Goal: Transaction & Acquisition: Book appointment/travel/reservation

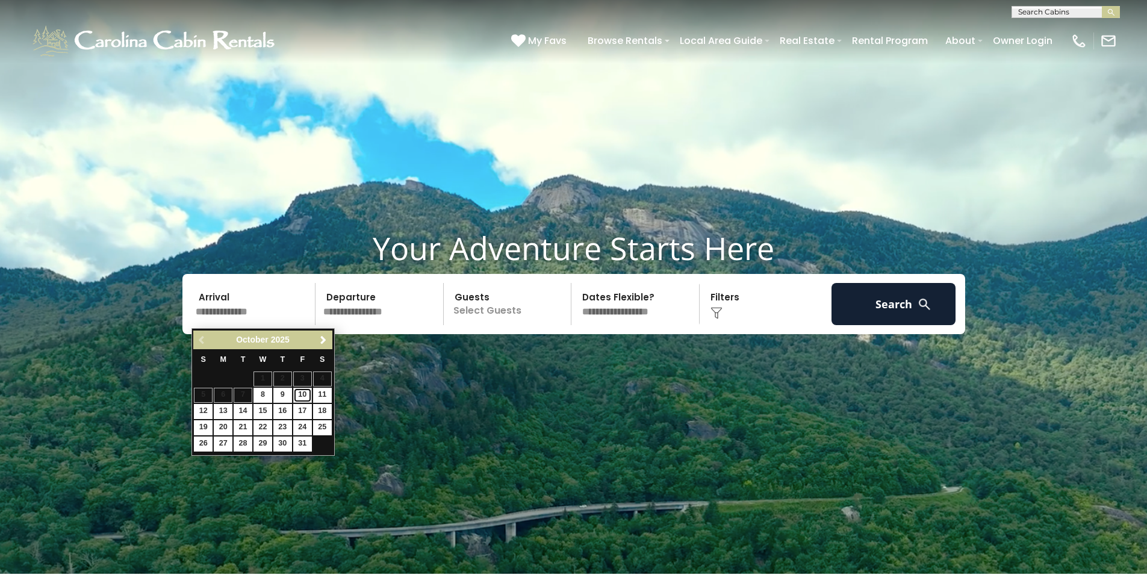
click at [301, 396] on link "10" at bounding box center [302, 395] width 19 height 15
type input "********"
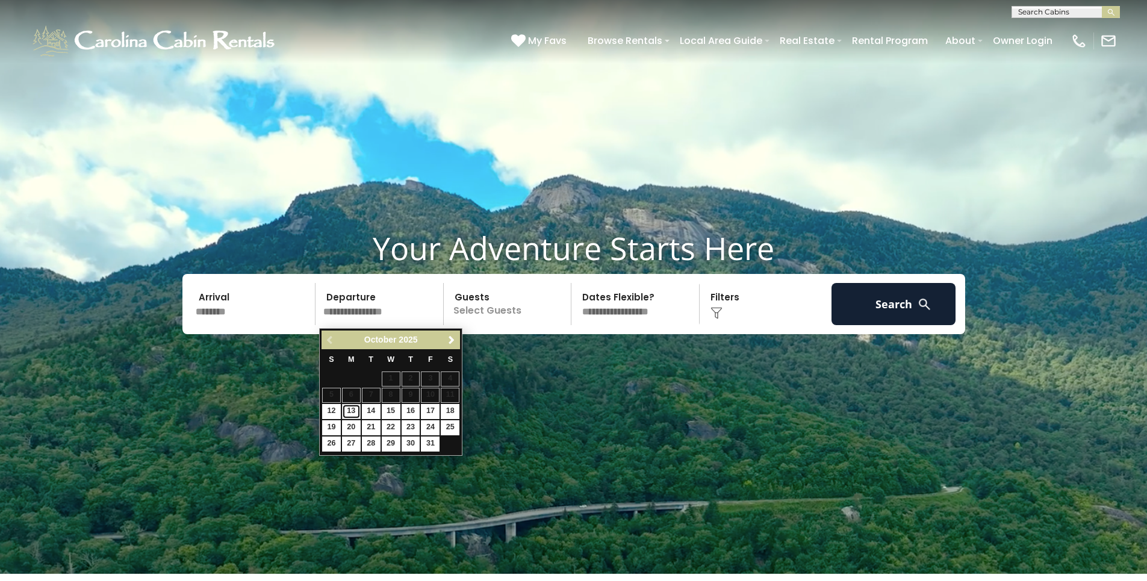
click at [352, 412] on link "13" at bounding box center [351, 411] width 19 height 15
type input "********"
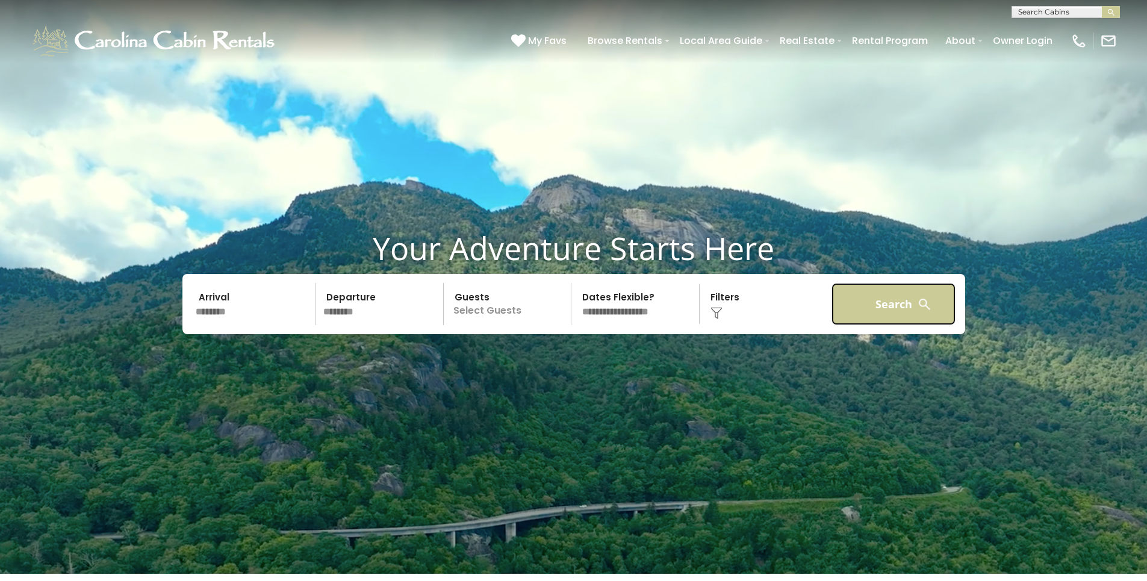
click at [874, 315] on button "Search" at bounding box center [893, 304] width 125 height 42
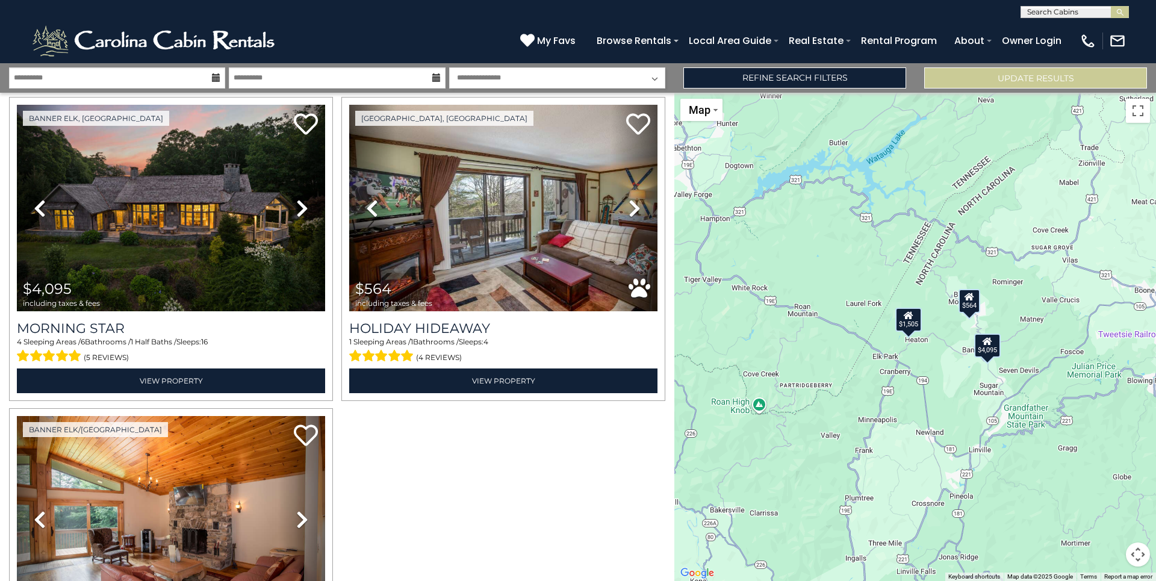
scroll to position [32, 0]
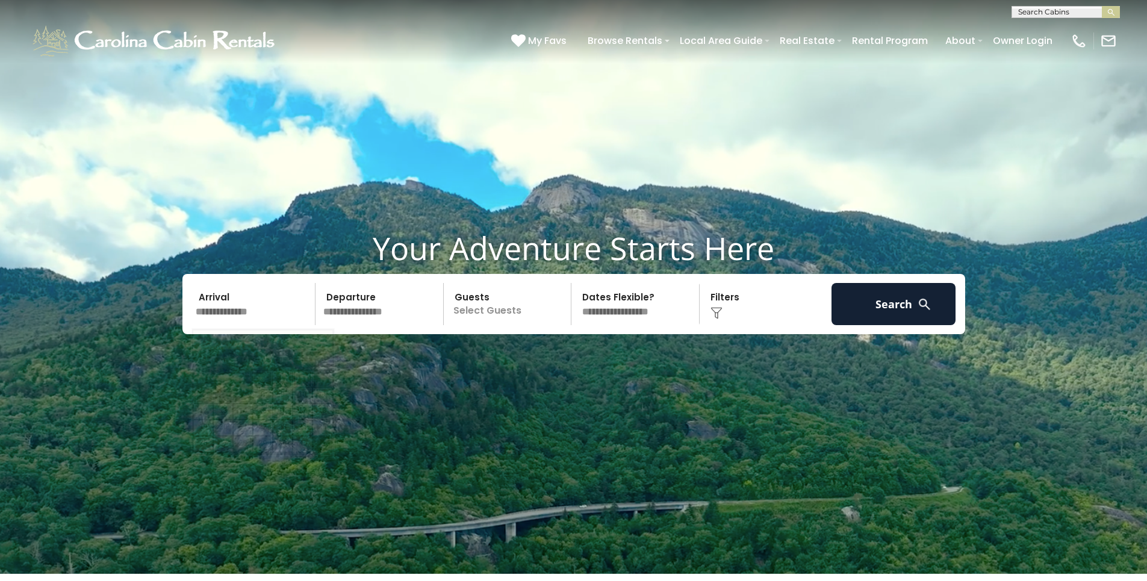
click at [271, 307] on input "text" at bounding box center [253, 304] width 125 height 42
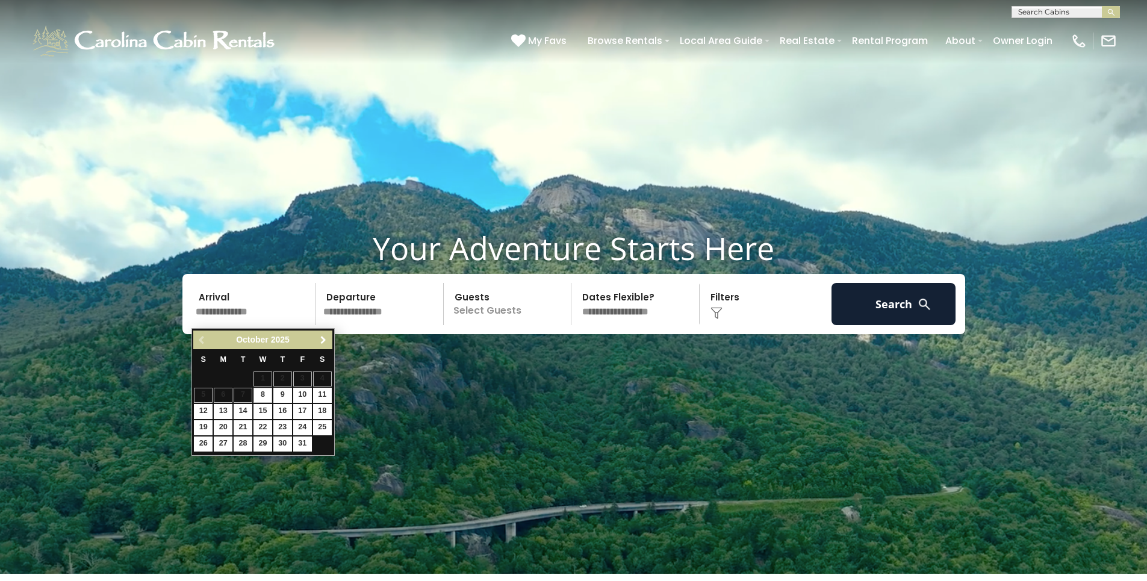
click at [326, 344] on span "Next" at bounding box center [323, 340] width 10 height 10
click at [262, 438] on link "26" at bounding box center [262, 443] width 19 height 15
type input "********"
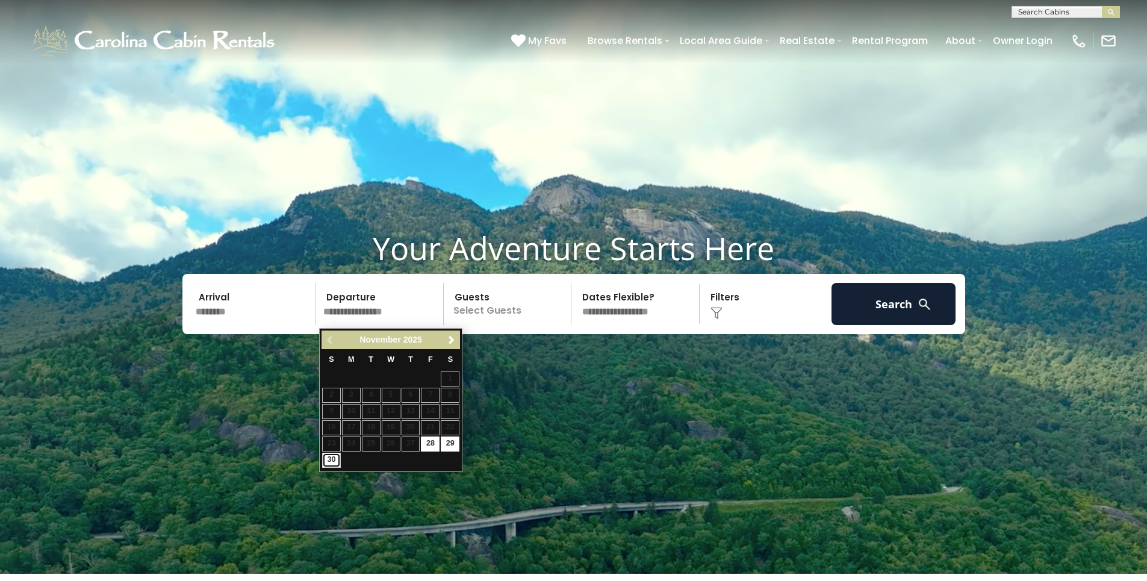
click at [327, 458] on link "30" at bounding box center [331, 460] width 19 height 15
type input "********"
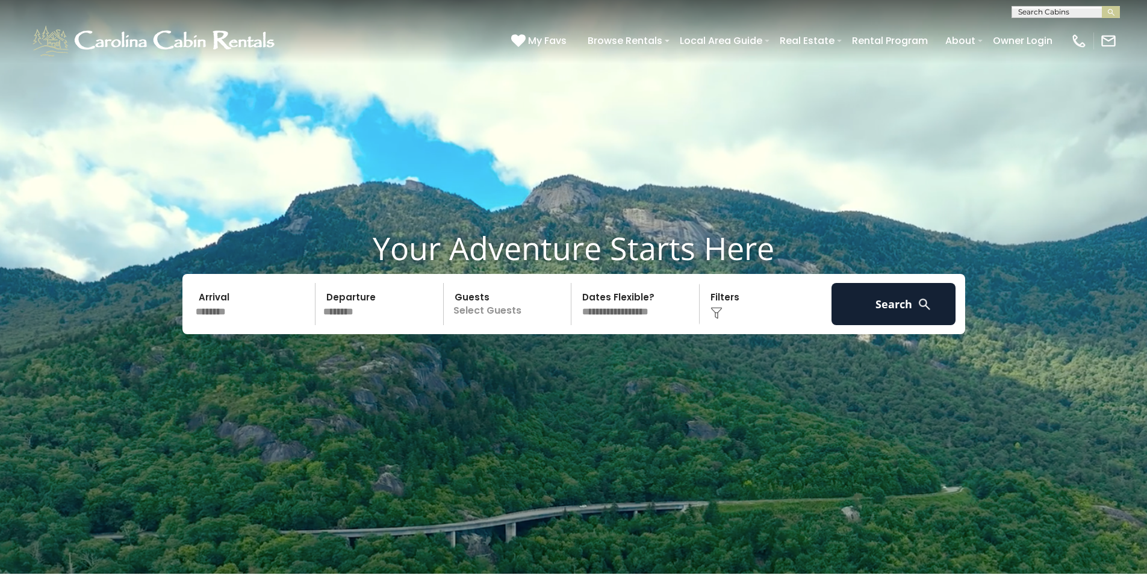
click at [482, 306] on p "Select Guests" at bounding box center [509, 304] width 124 height 42
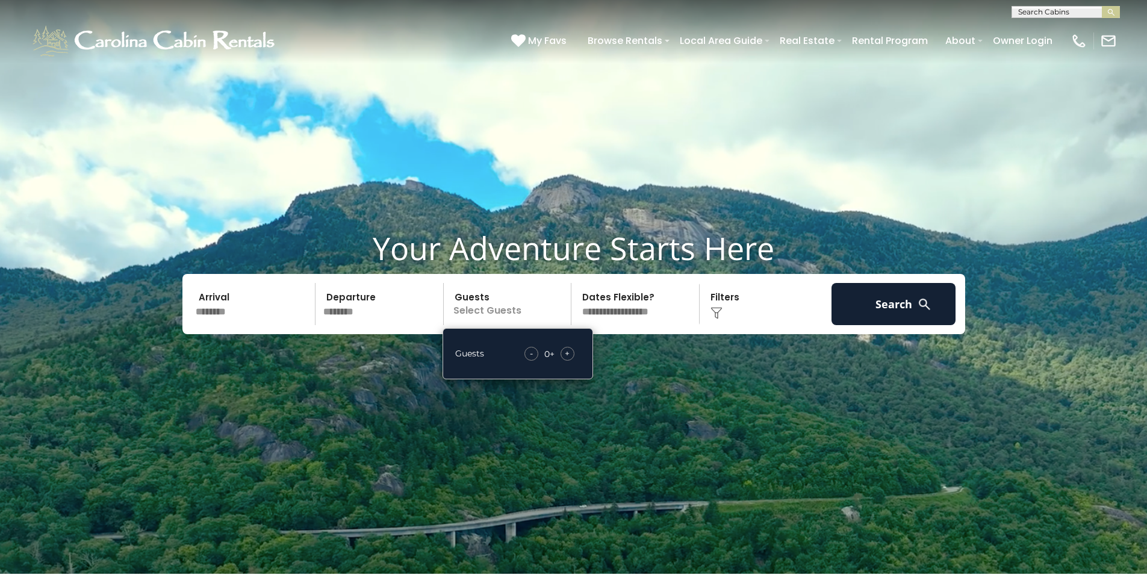
click at [573, 356] on div "+" at bounding box center [567, 354] width 14 height 14
click at [897, 300] on button "Search" at bounding box center [893, 304] width 125 height 42
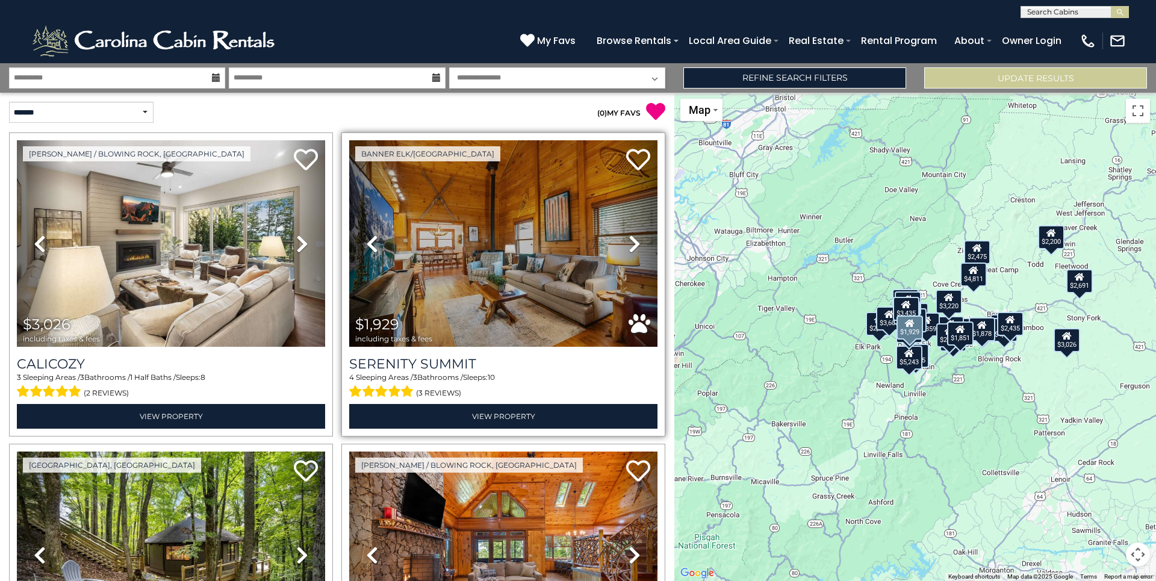
click at [628, 241] on icon at bounding box center [634, 243] width 12 height 19
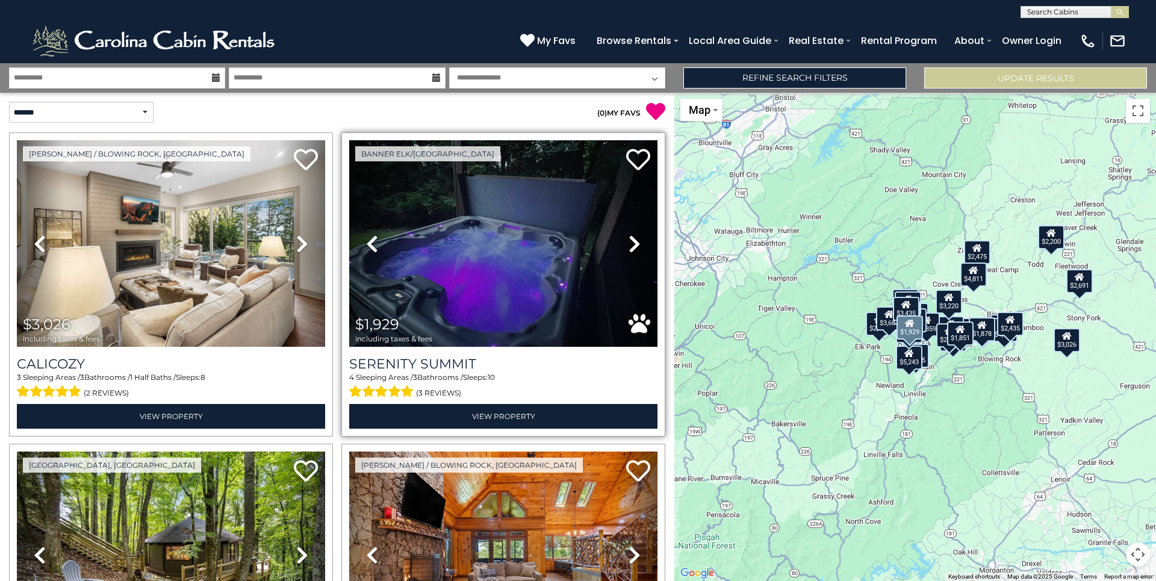
click at [628, 241] on icon at bounding box center [634, 243] width 12 height 19
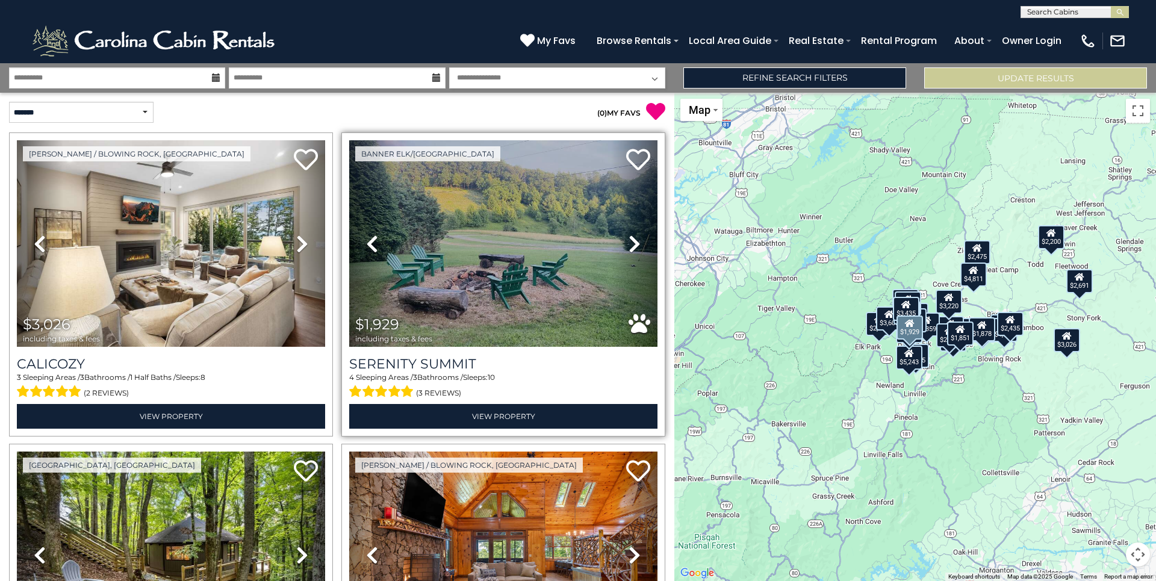
click at [628, 241] on icon at bounding box center [634, 243] width 12 height 19
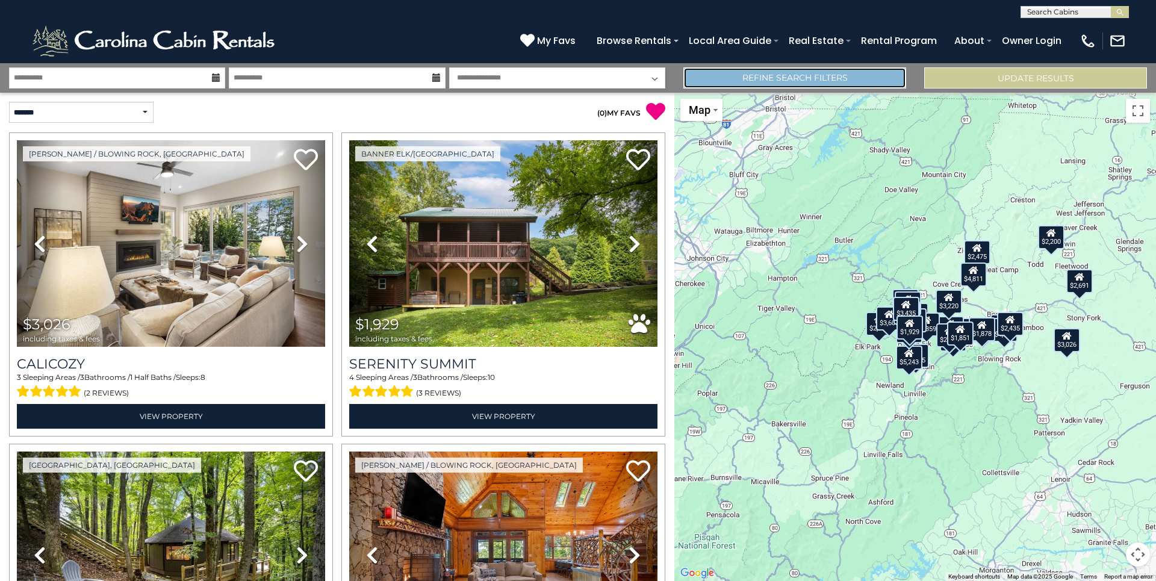
click at [821, 84] on link "Refine Search Filters" at bounding box center [794, 77] width 223 height 21
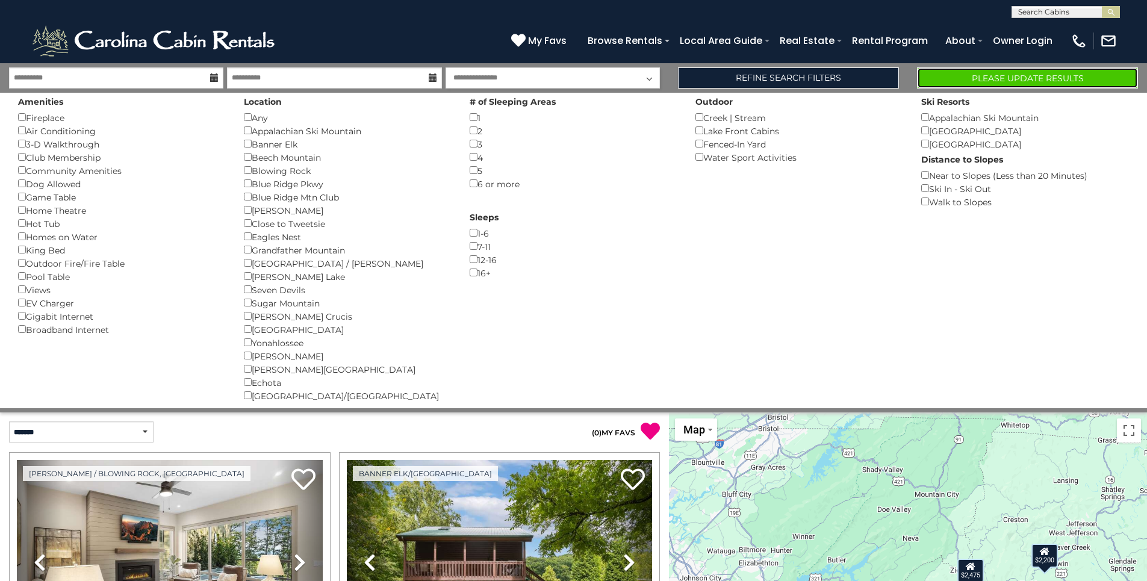
click at [1061, 78] on button "Please Update Results" at bounding box center [1027, 77] width 221 height 21
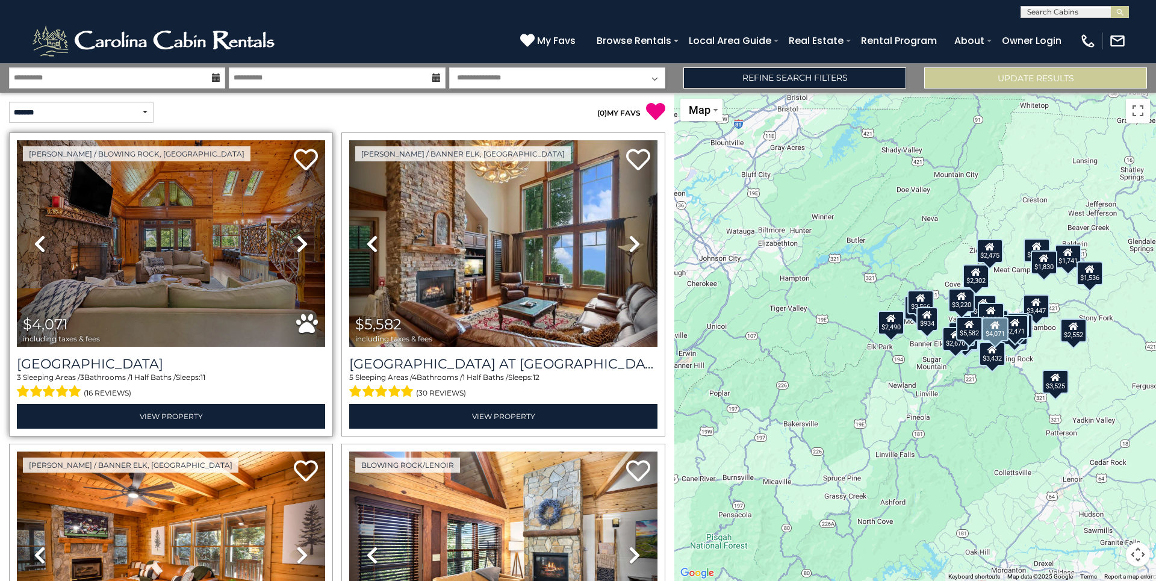
click at [298, 245] on icon at bounding box center [302, 243] width 12 height 19
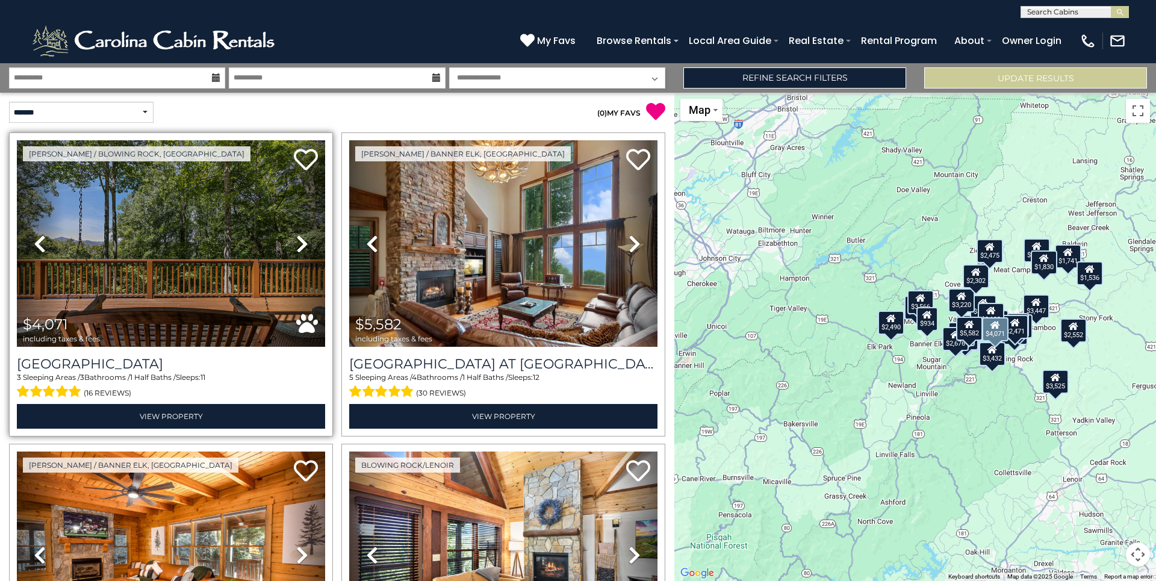
click at [298, 245] on icon at bounding box center [302, 243] width 12 height 19
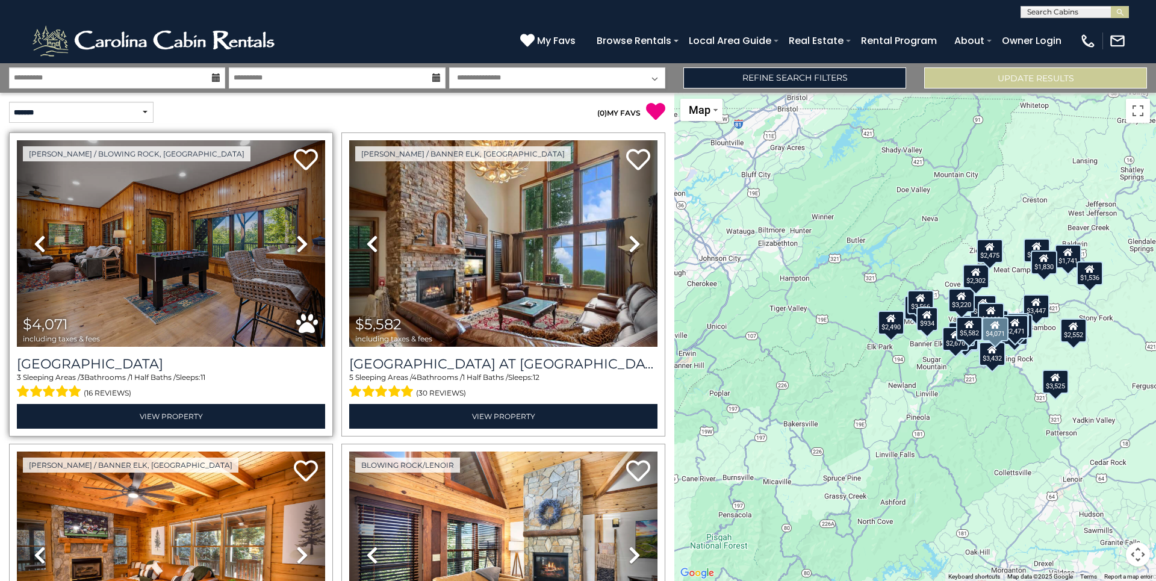
click at [298, 245] on icon at bounding box center [302, 243] width 12 height 19
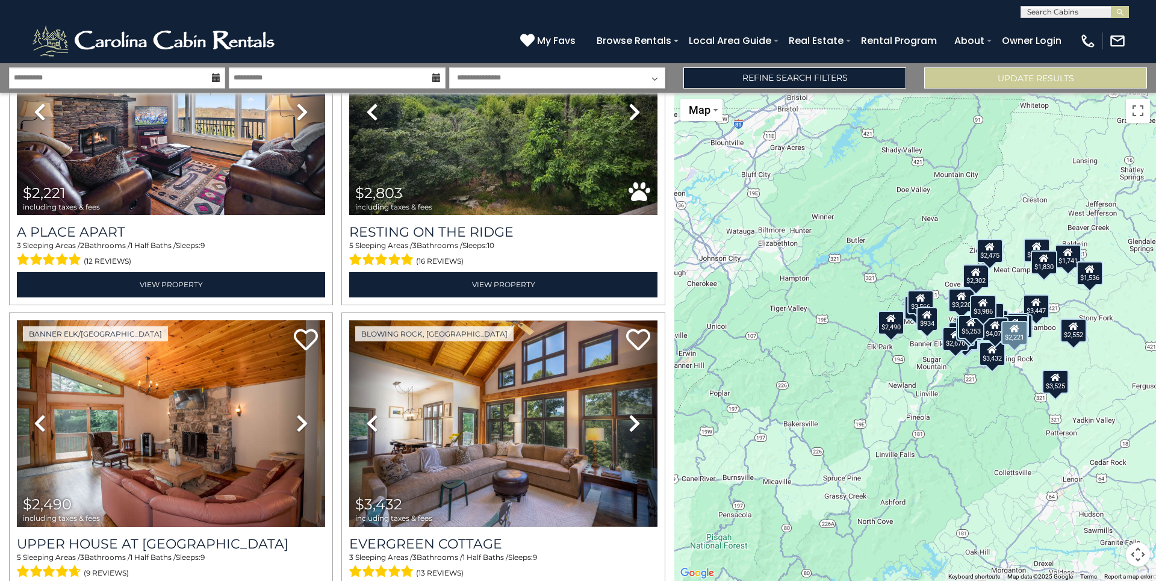
scroll to position [1385, 0]
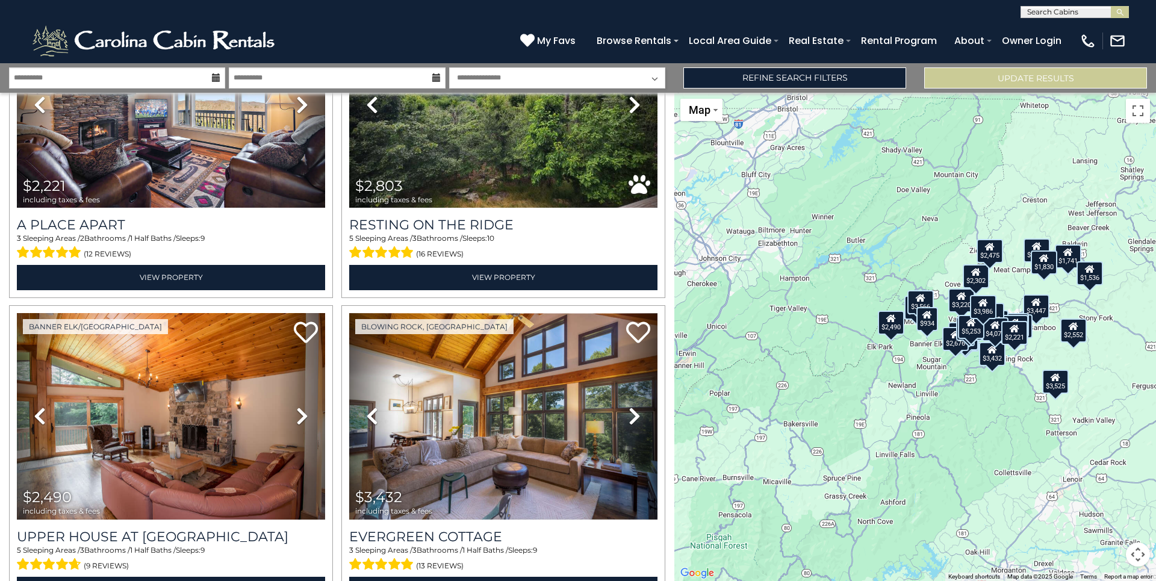
click at [216, 77] on icon at bounding box center [216, 77] width 8 height 8
click at [81, 79] on input "**********" at bounding box center [117, 77] width 216 height 21
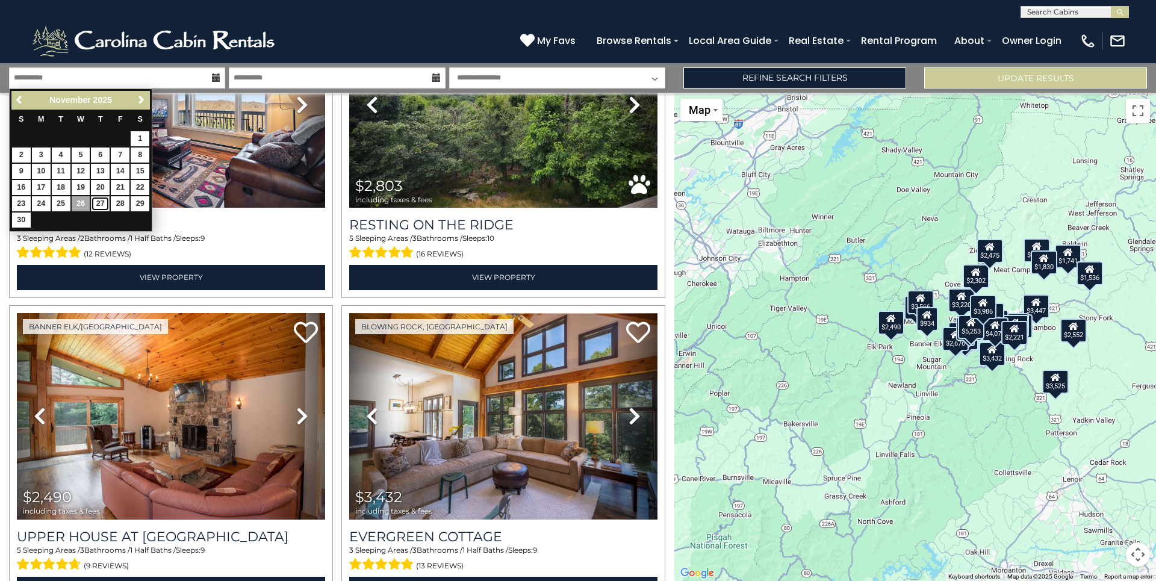
click at [98, 205] on link "27" at bounding box center [100, 203] width 19 height 15
type input "********"
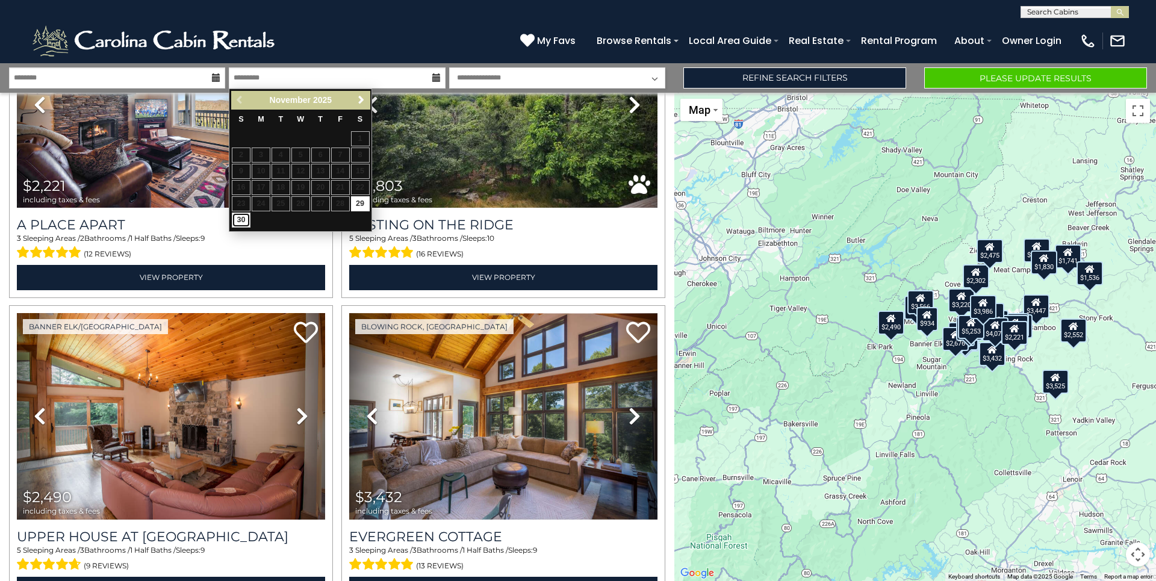
click at [237, 221] on link "30" at bounding box center [241, 220] width 19 height 15
type input "********"
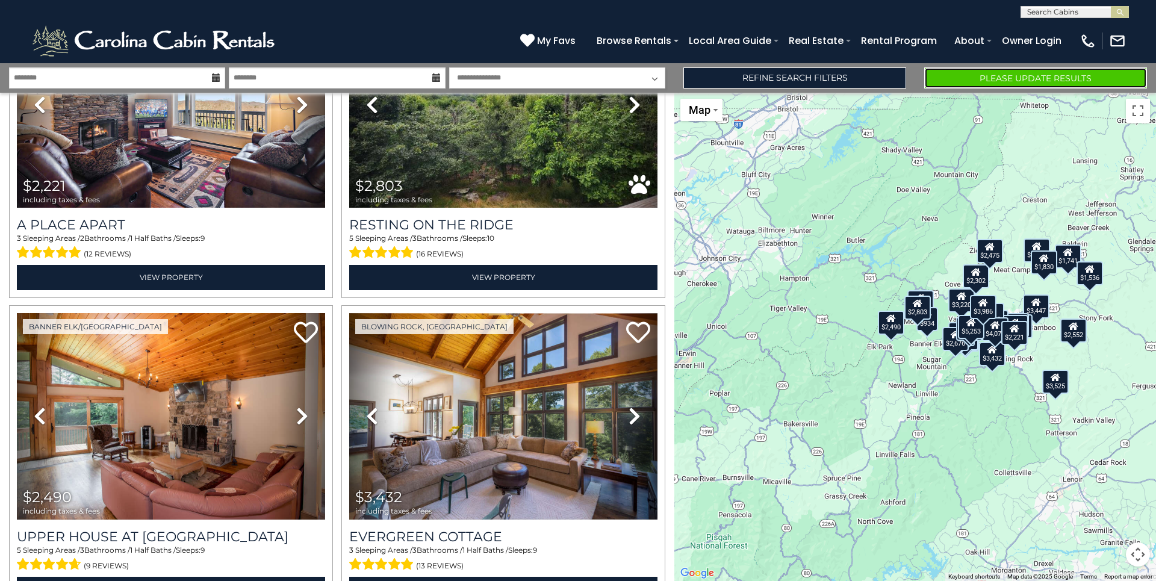
click at [1016, 76] on button "Please Update Results" at bounding box center [1035, 77] width 223 height 21
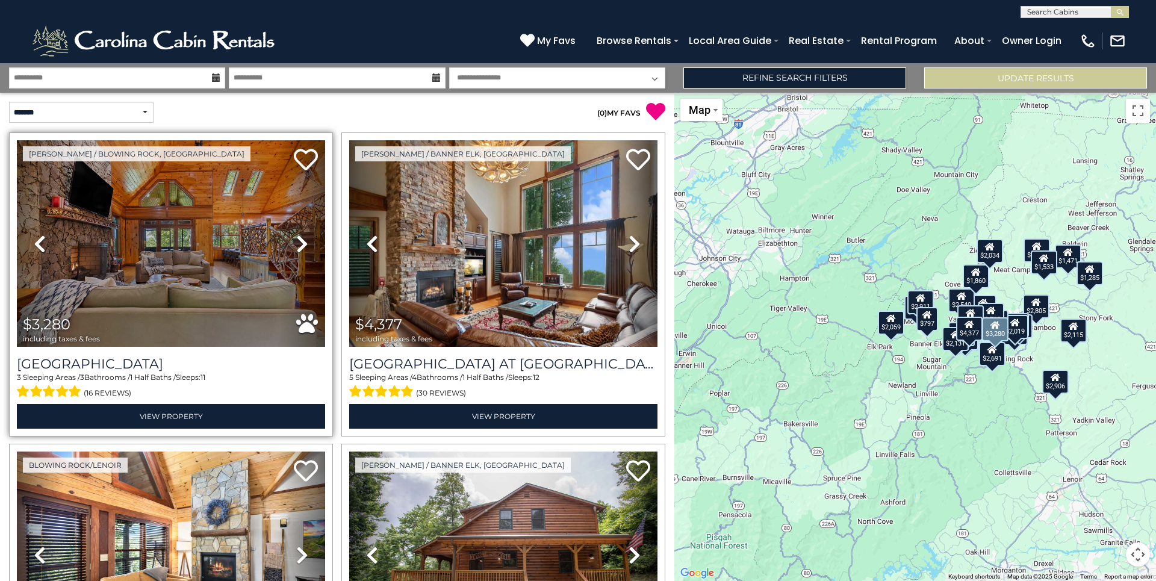
click at [297, 245] on icon at bounding box center [302, 243] width 12 height 19
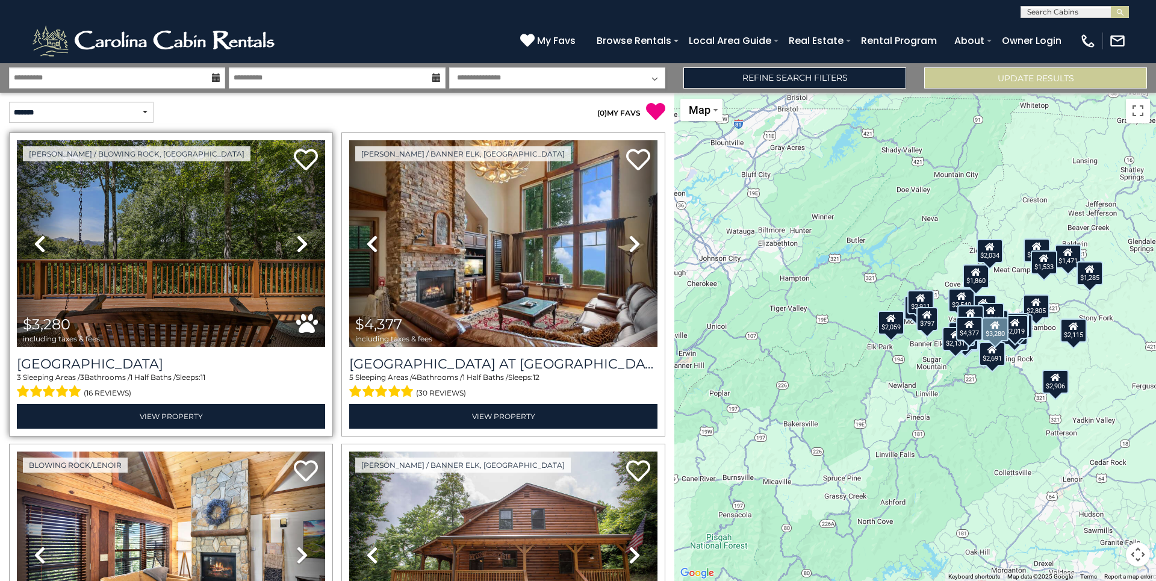
click at [297, 245] on icon at bounding box center [302, 243] width 12 height 19
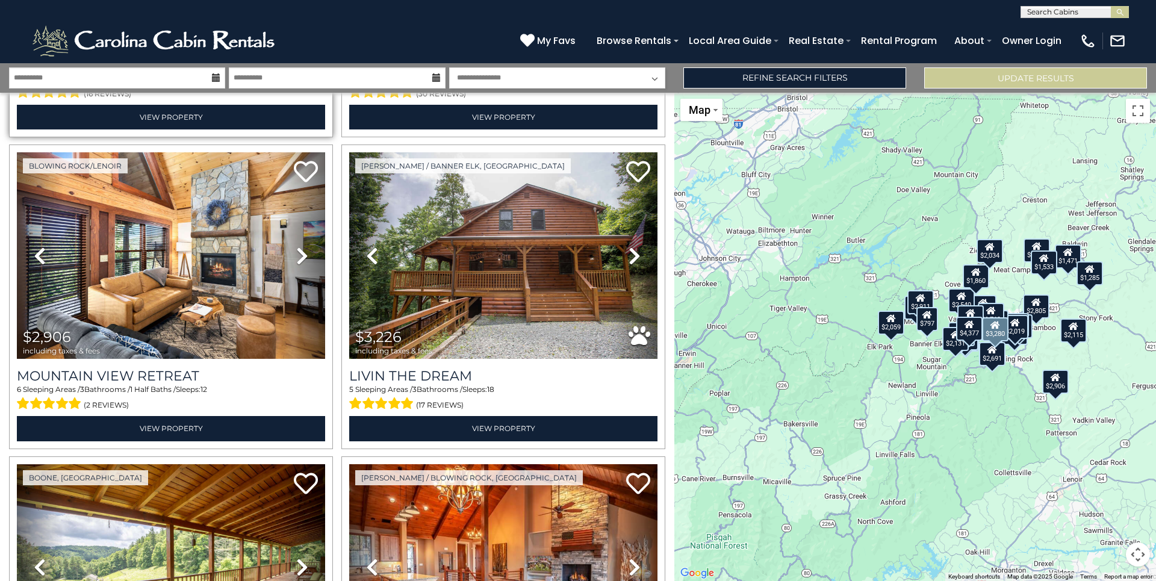
scroll to position [301, 0]
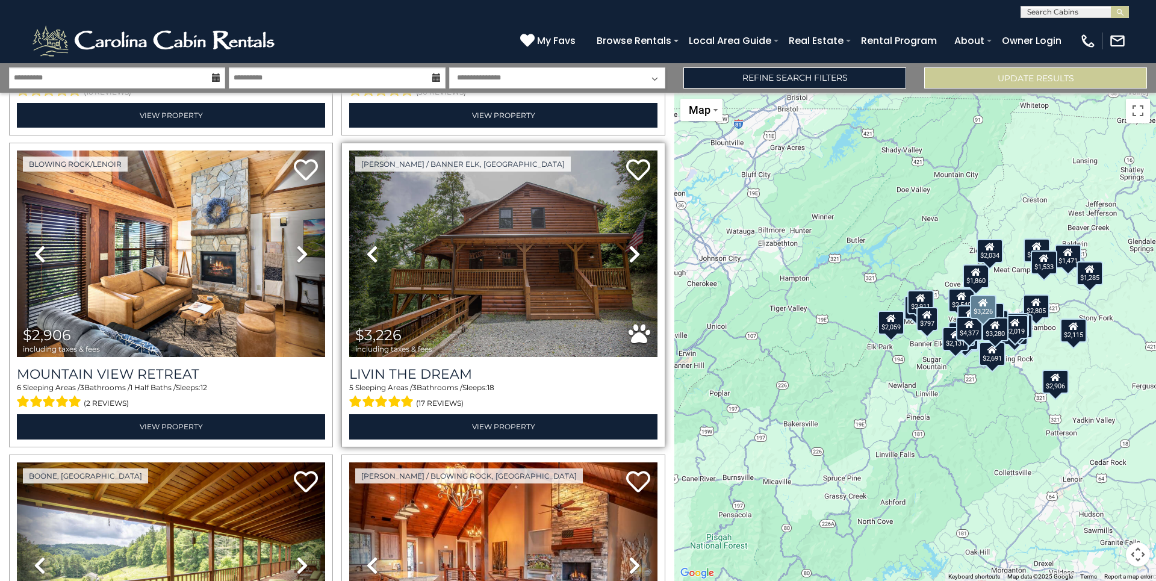
click at [629, 256] on icon at bounding box center [634, 253] width 12 height 19
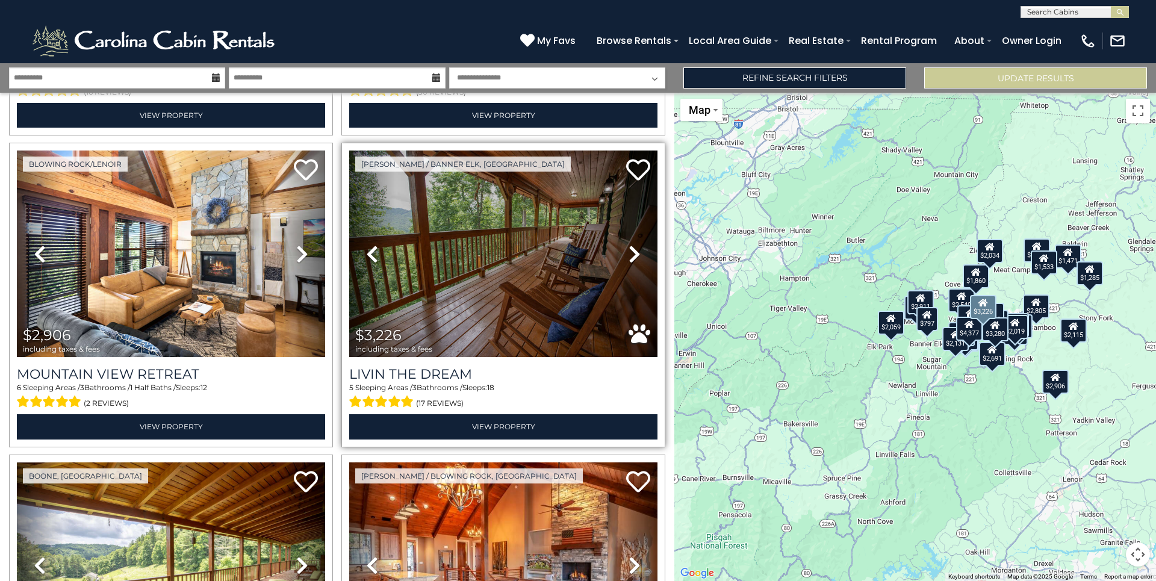
click at [629, 256] on icon at bounding box center [634, 253] width 12 height 19
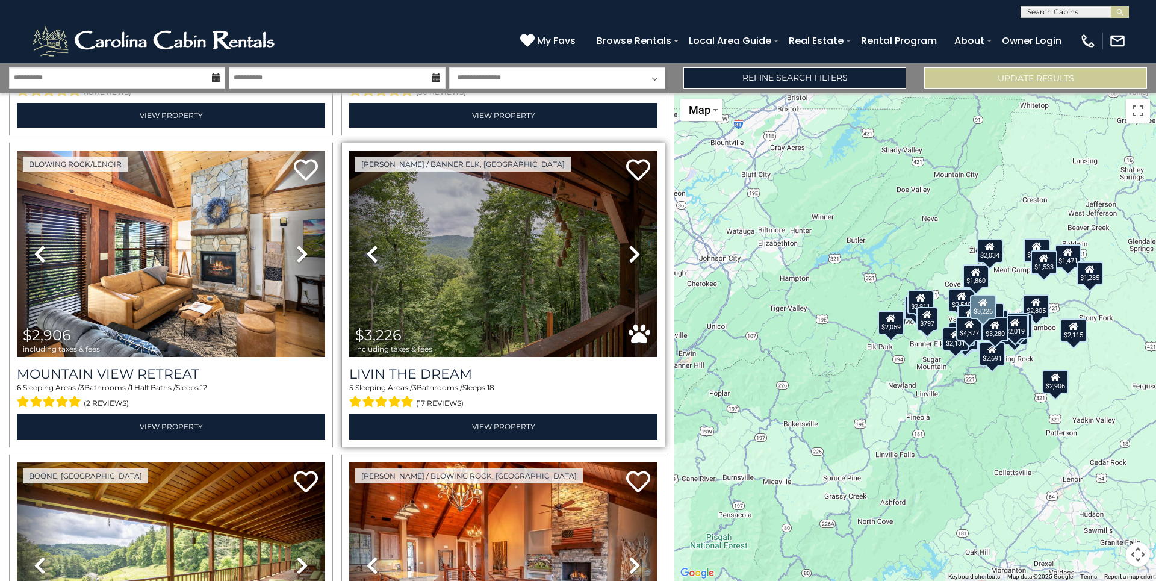
click at [629, 256] on icon at bounding box center [634, 253] width 12 height 19
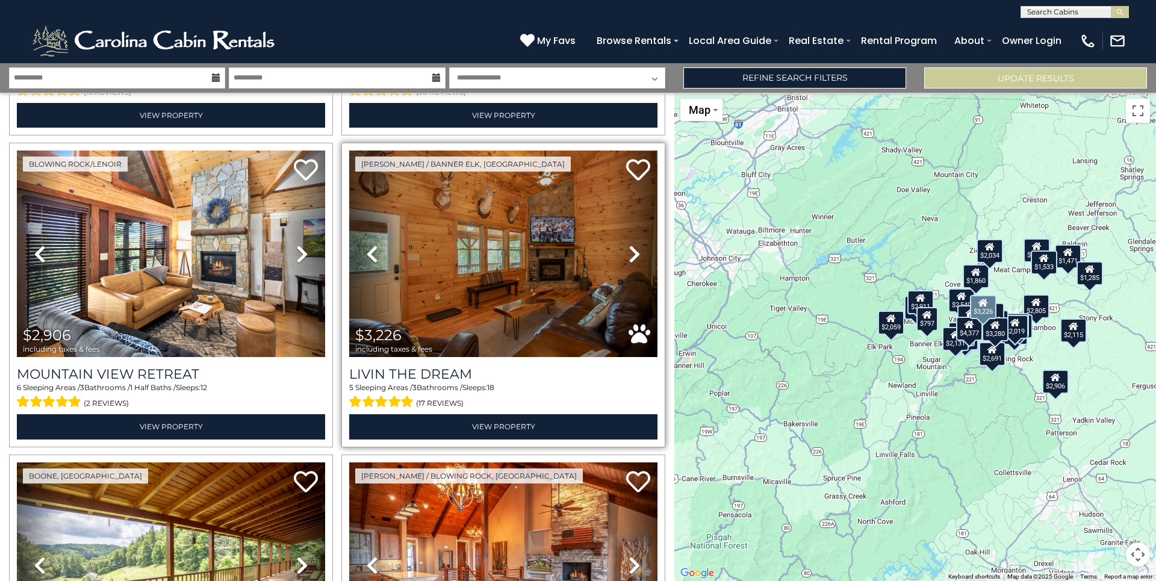
click at [629, 256] on icon at bounding box center [634, 253] width 12 height 19
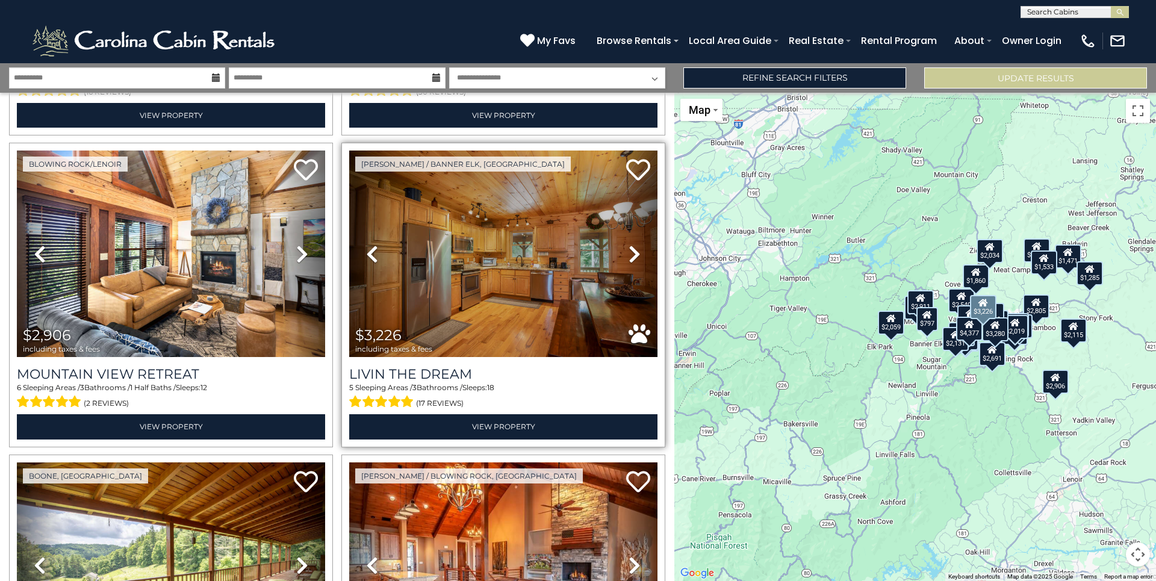
click at [629, 256] on icon at bounding box center [634, 253] width 12 height 19
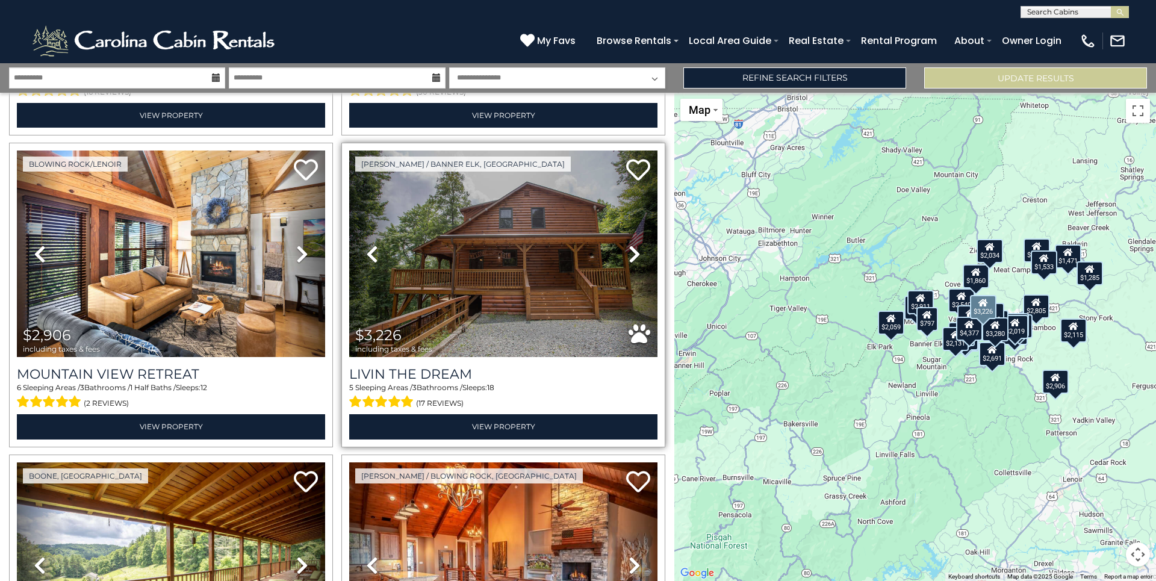
click at [629, 256] on icon at bounding box center [634, 253] width 12 height 19
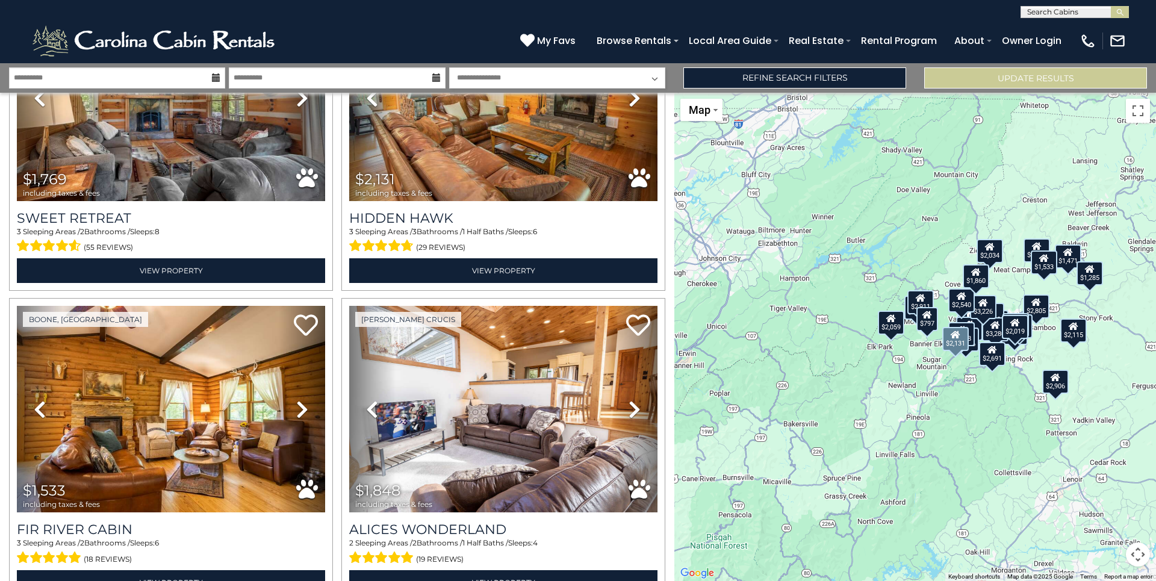
scroll to position [4259, 0]
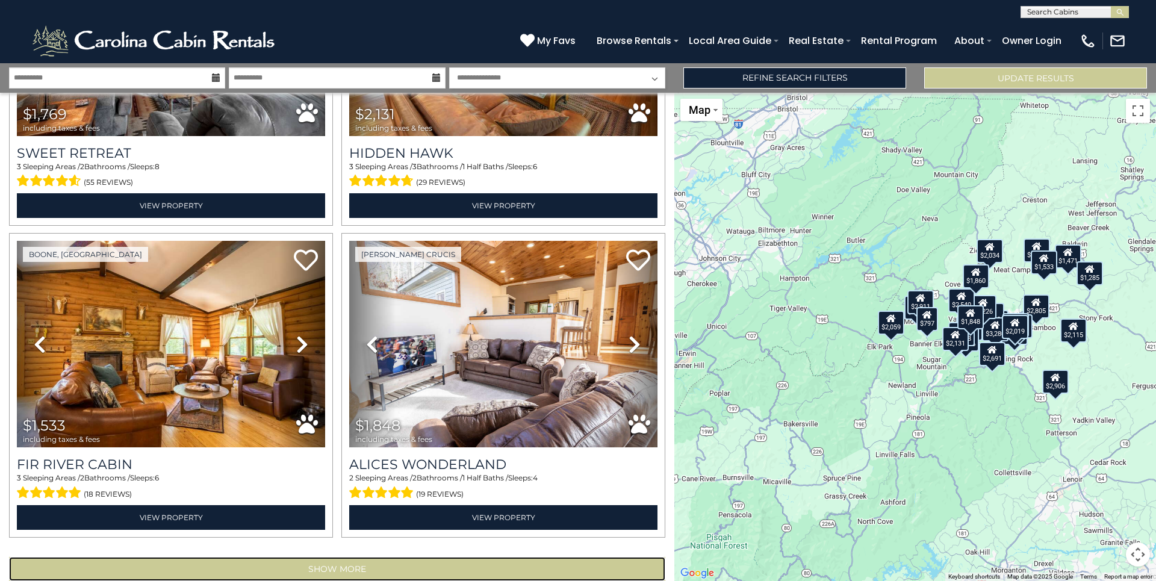
click at [333, 557] on button "Show More" at bounding box center [337, 569] width 656 height 24
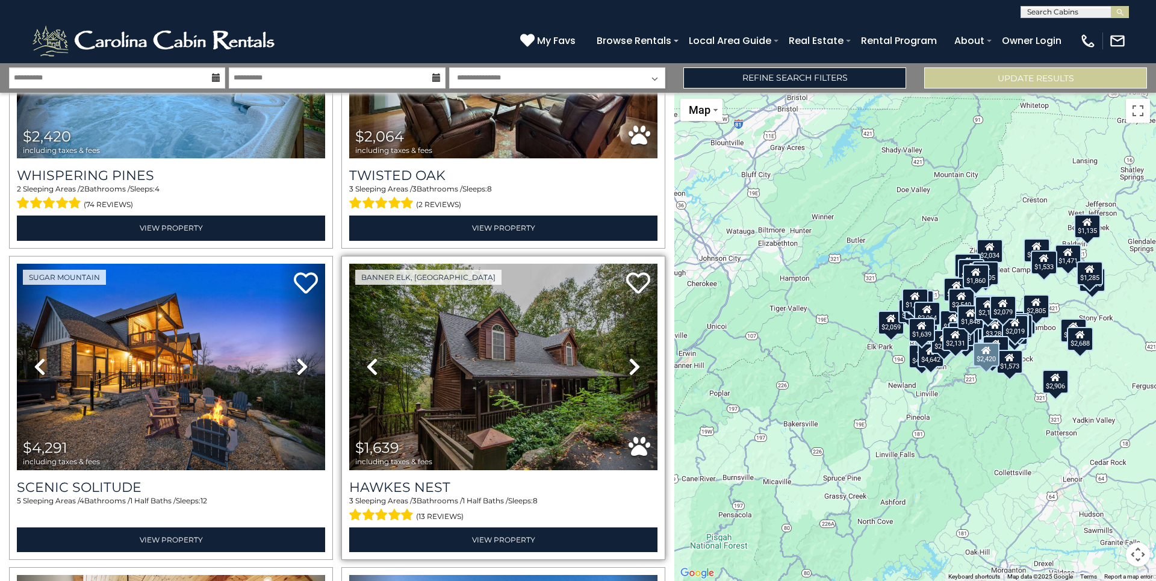
scroll to position [6426, 0]
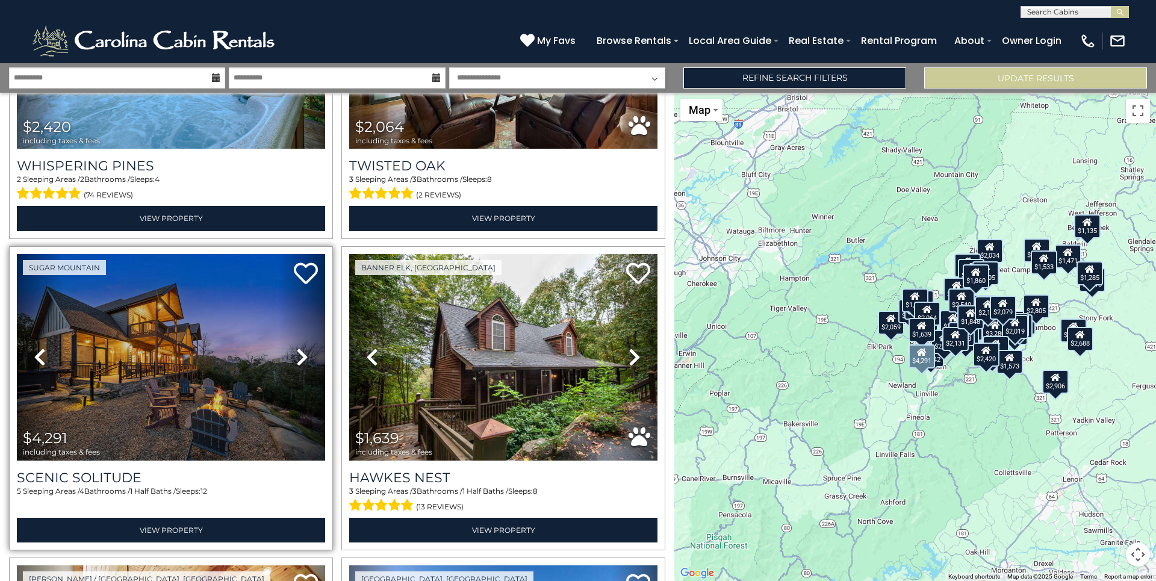
click at [300, 347] on icon at bounding box center [302, 356] width 12 height 19
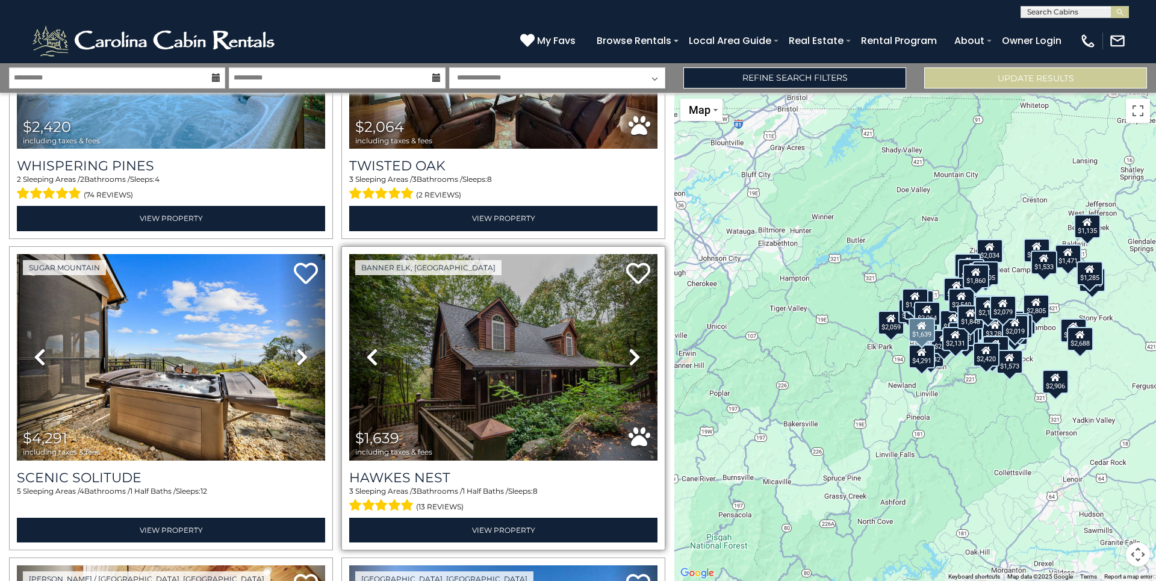
click at [628, 347] on icon at bounding box center [634, 356] width 12 height 19
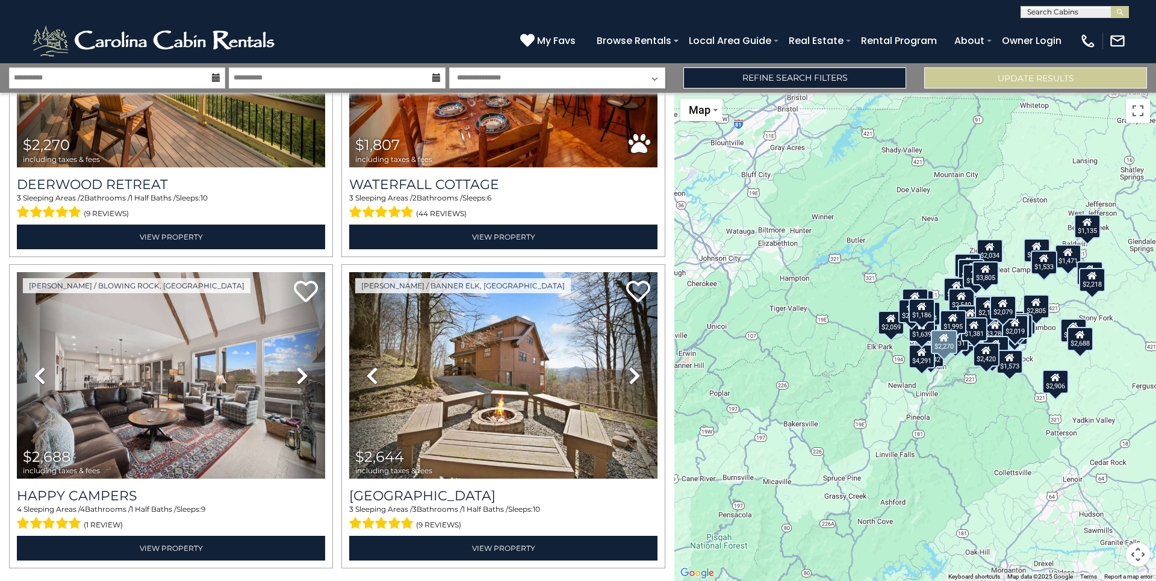
scroll to position [8900, 0]
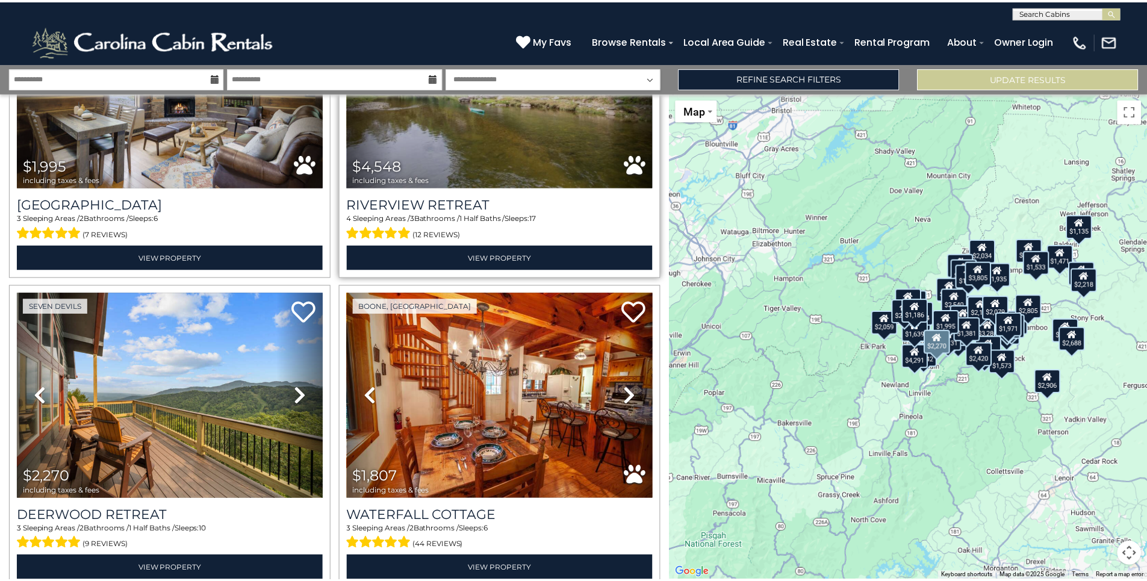
scroll to position [8400, 0]
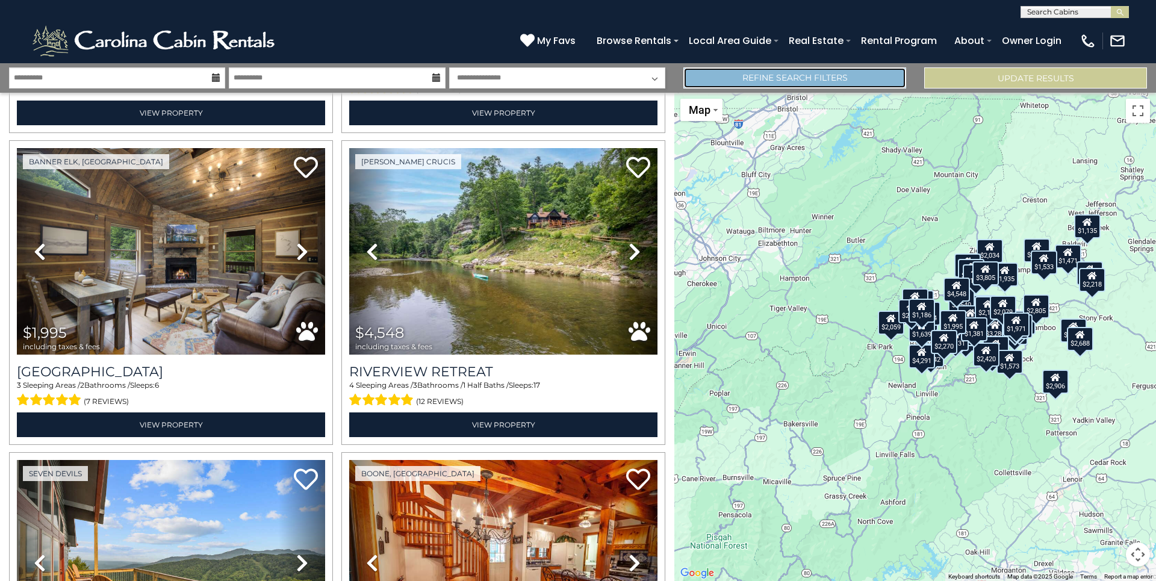
click at [791, 75] on link "Refine Search Filters" at bounding box center [794, 77] width 223 height 21
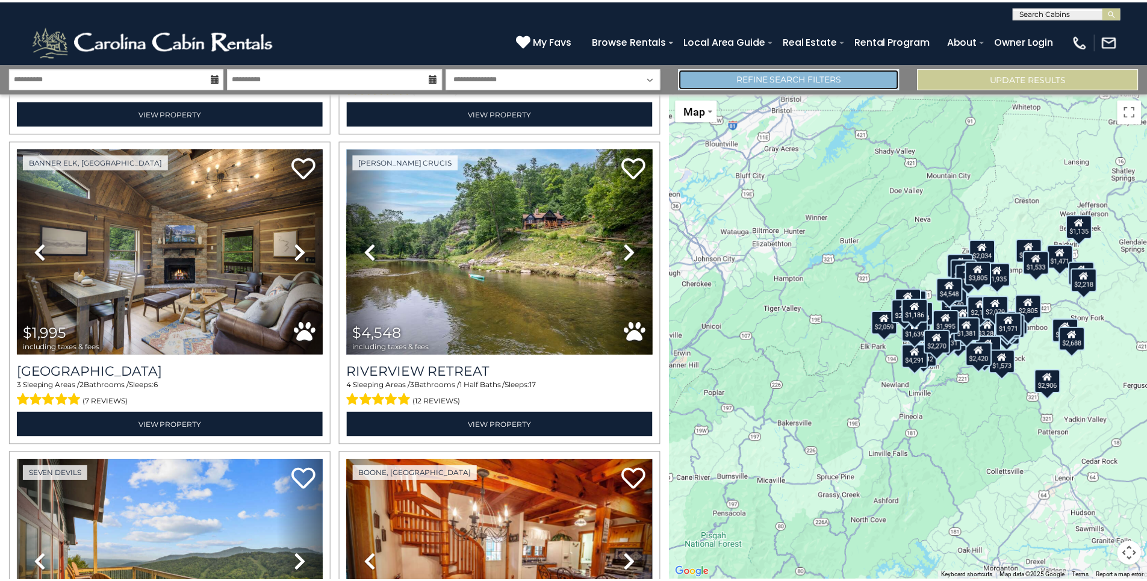
scroll to position [8353, 0]
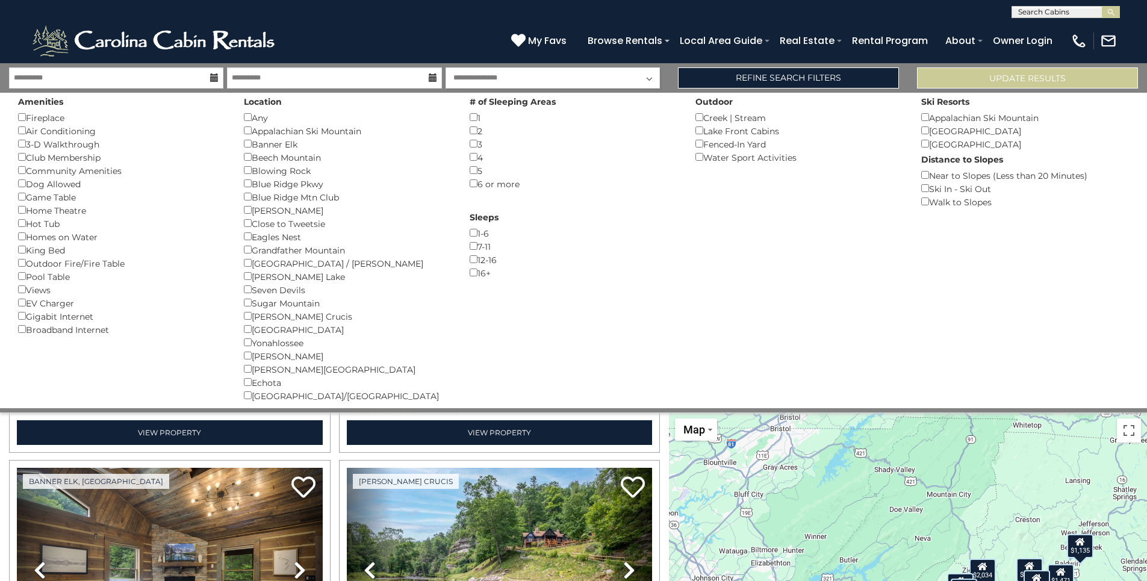
click at [54, 279] on div "Pool Table ()" at bounding box center [122, 276] width 208 height 13
click at [1019, 78] on button "Please Update Results" at bounding box center [1027, 77] width 221 height 21
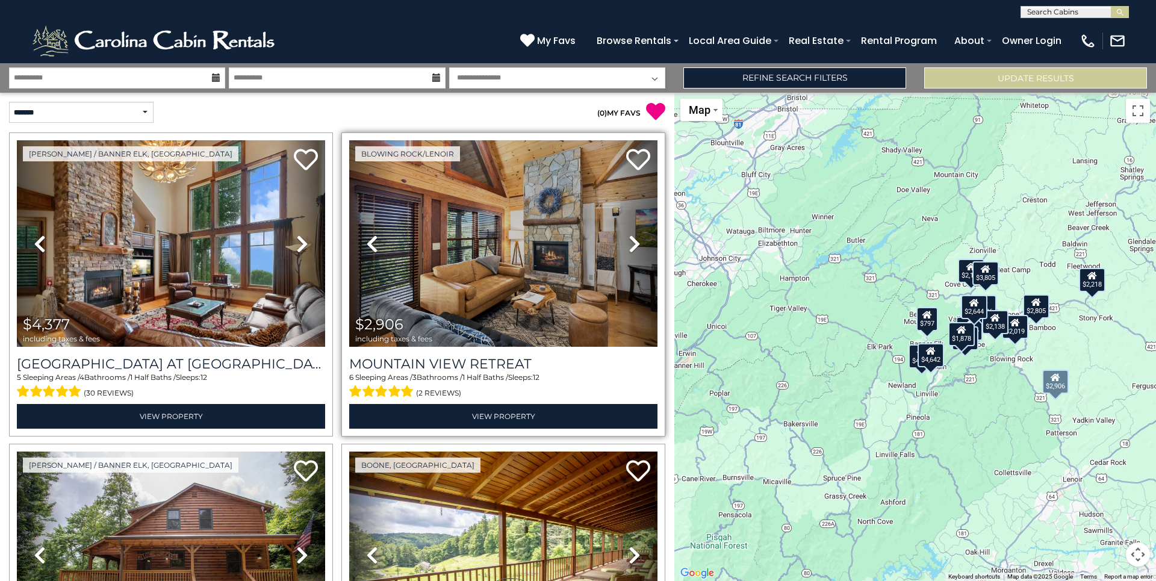
click at [628, 245] on icon at bounding box center [634, 243] width 12 height 19
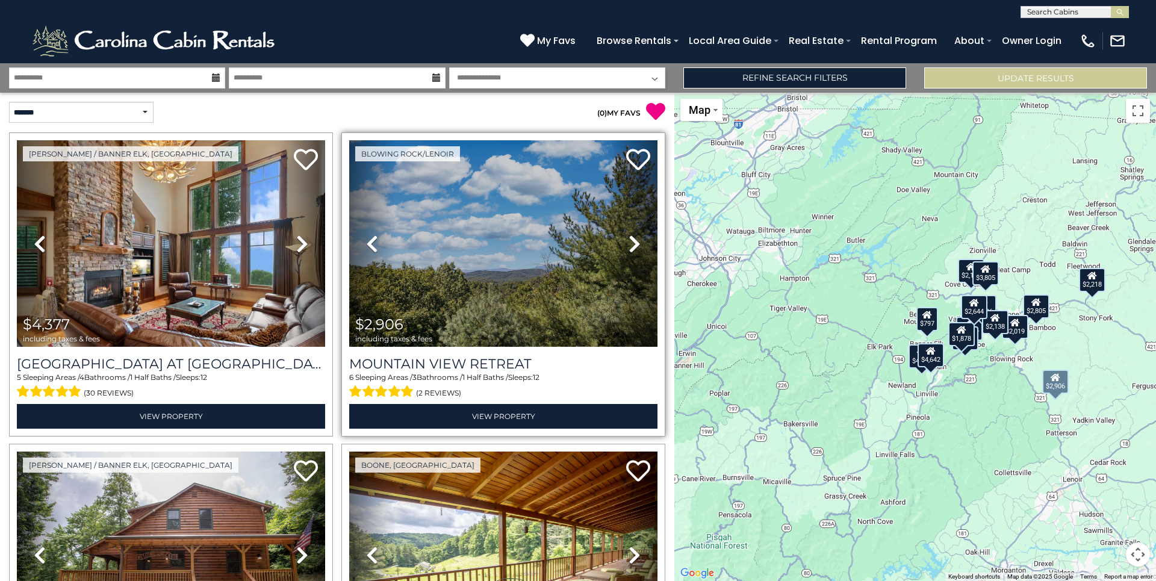
click at [628, 245] on icon at bounding box center [634, 243] width 12 height 19
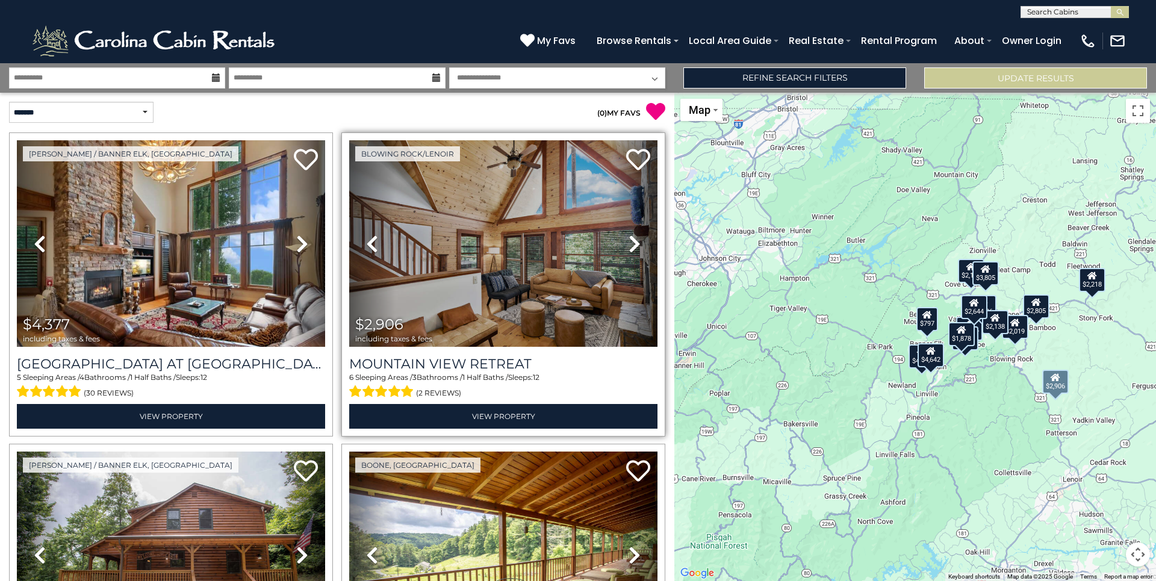
click at [628, 245] on icon at bounding box center [634, 243] width 12 height 19
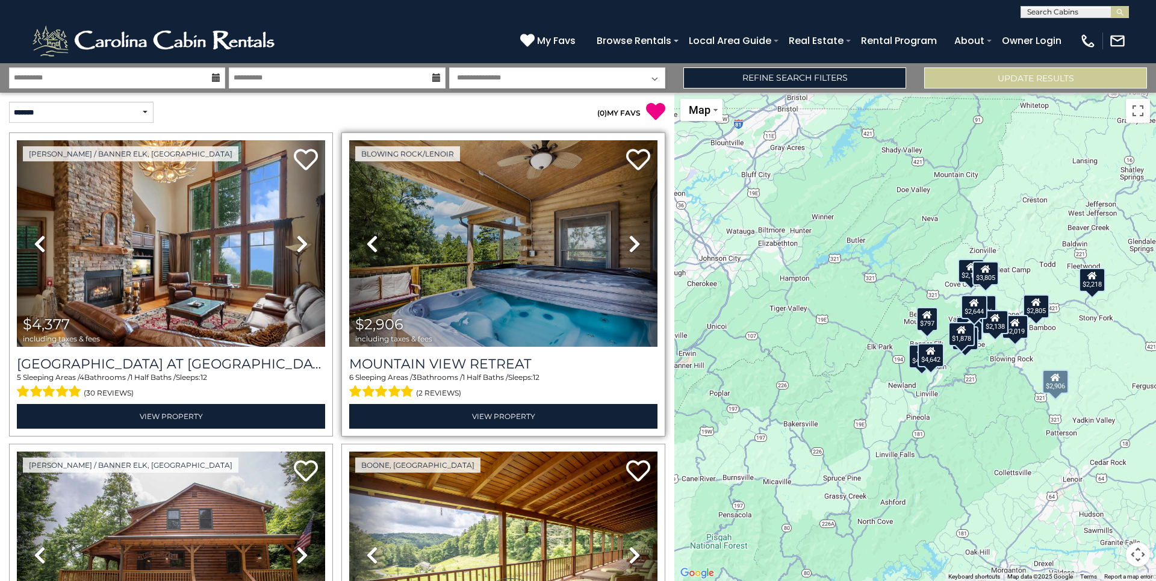
click at [628, 245] on icon at bounding box center [634, 243] width 12 height 19
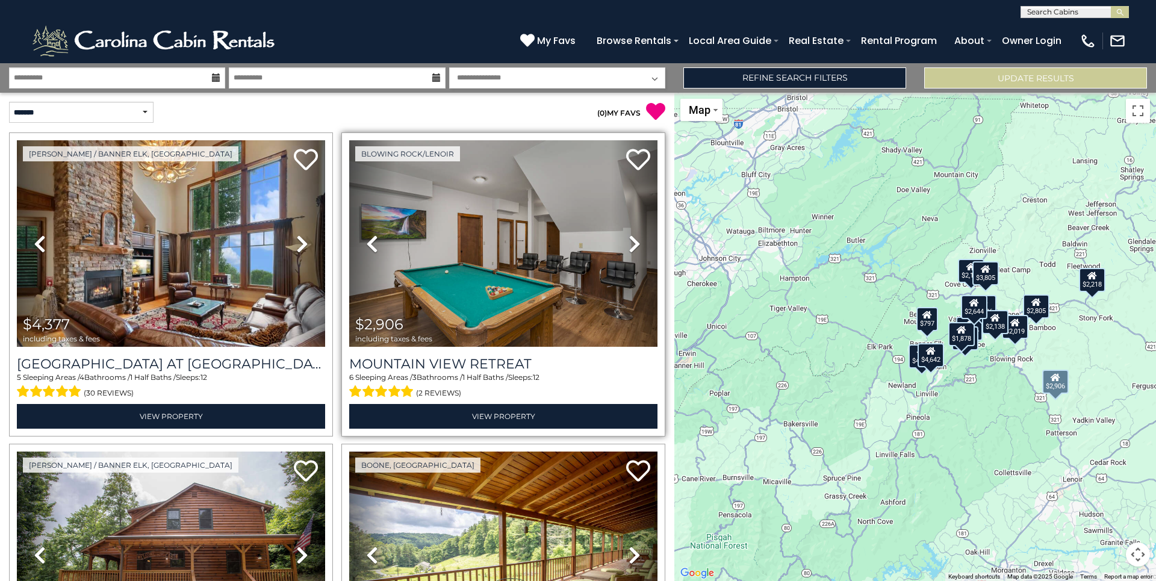
click at [628, 245] on icon at bounding box center [634, 243] width 12 height 19
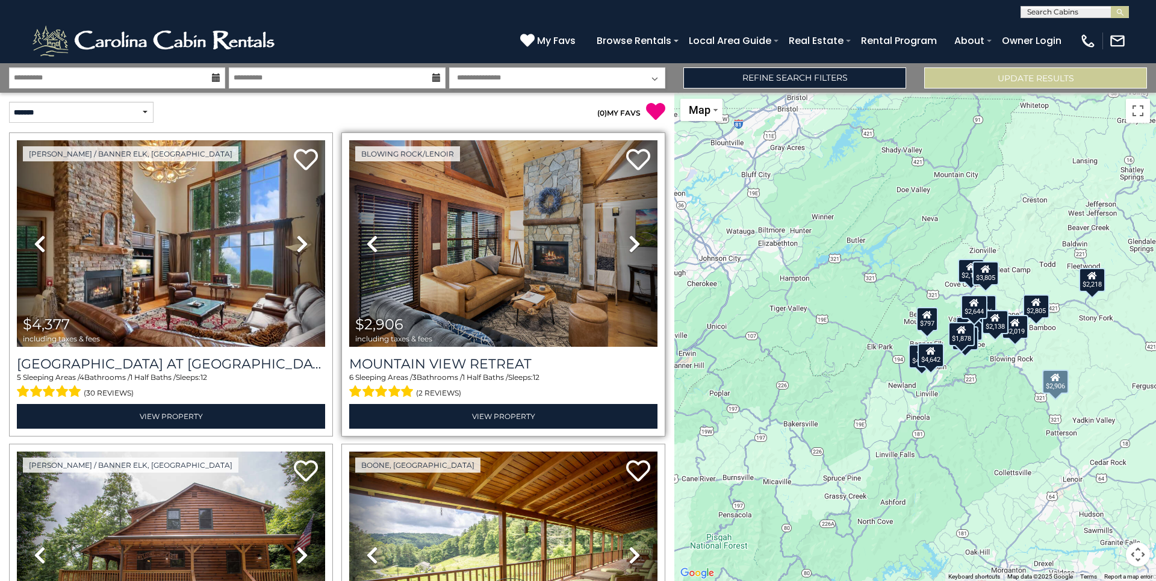
click at [628, 245] on icon at bounding box center [634, 243] width 12 height 19
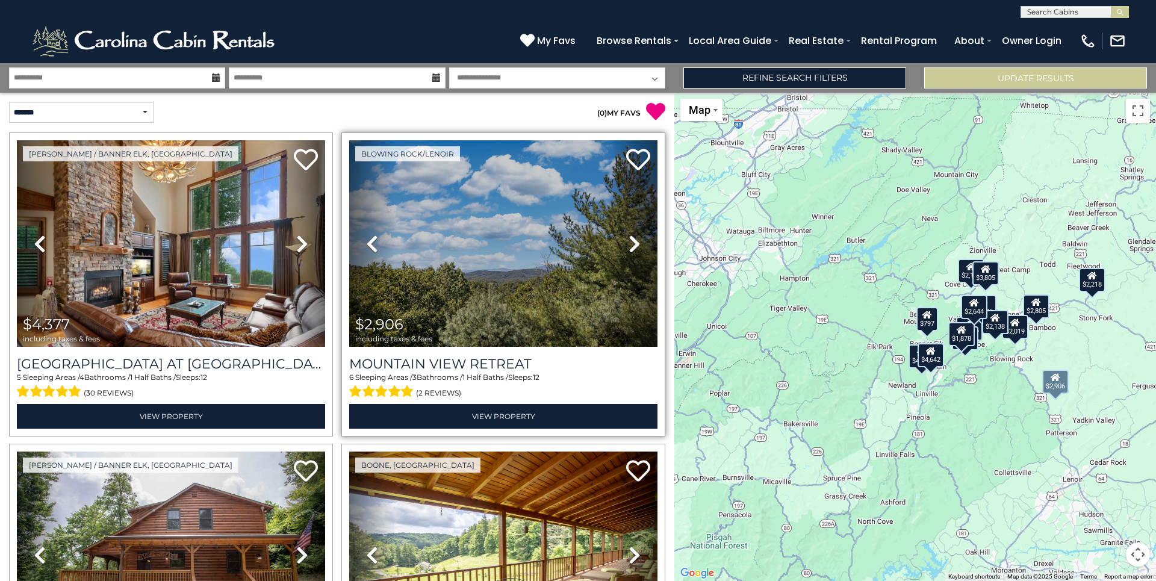
click at [628, 245] on icon at bounding box center [634, 243] width 12 height 19
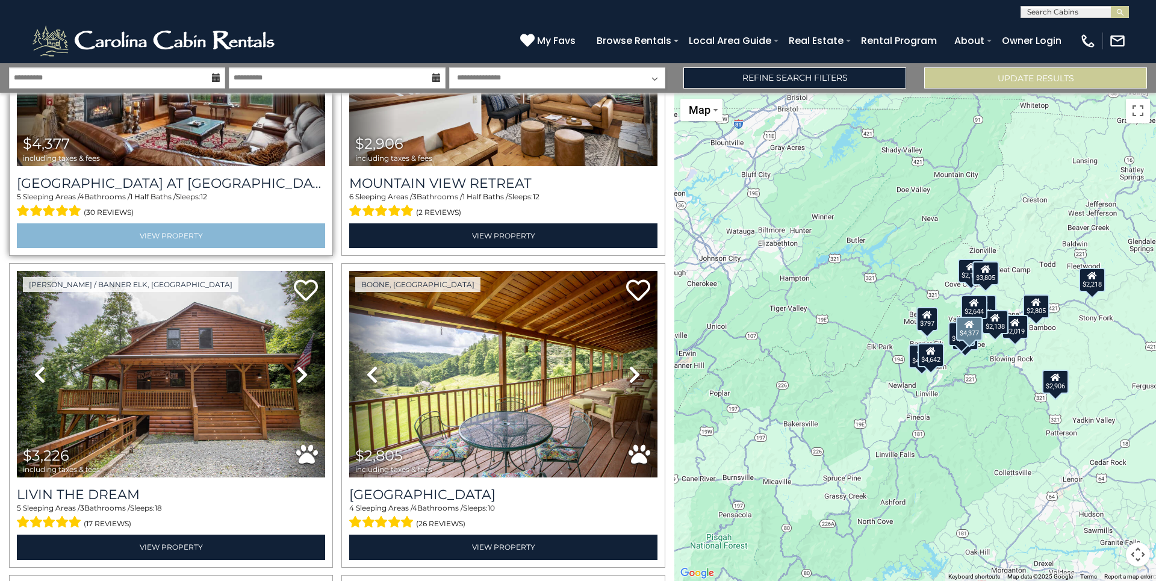
scroll to position [241, 0]
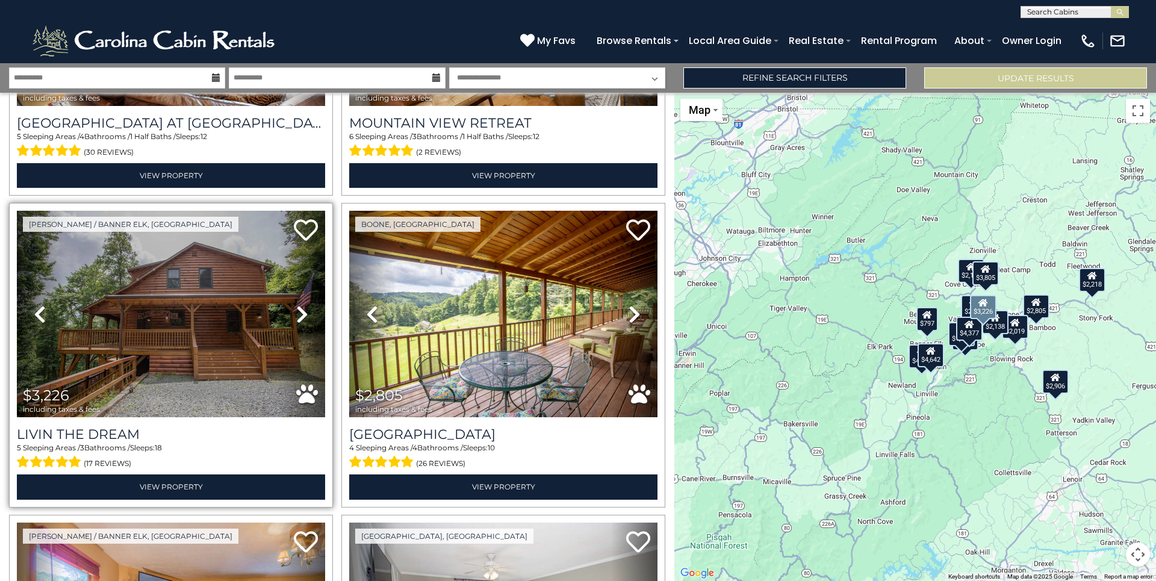
click at [297, 312] on icon at bounding box center [302, 314] width 12 height 19
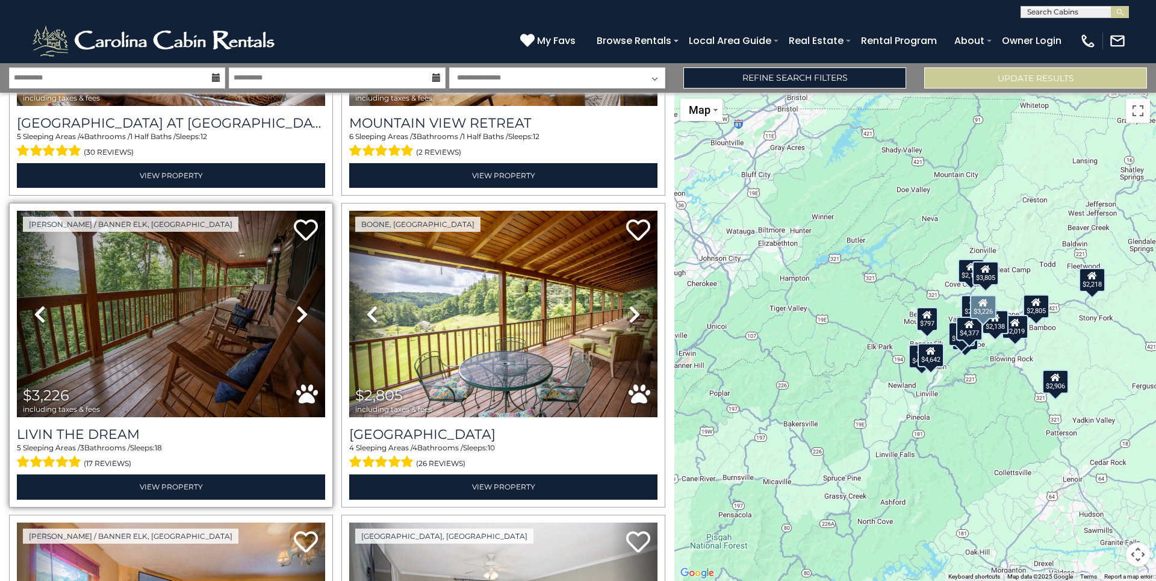
click at [297, 312] on icon at bounding box center [302, 314] width 12 height 19
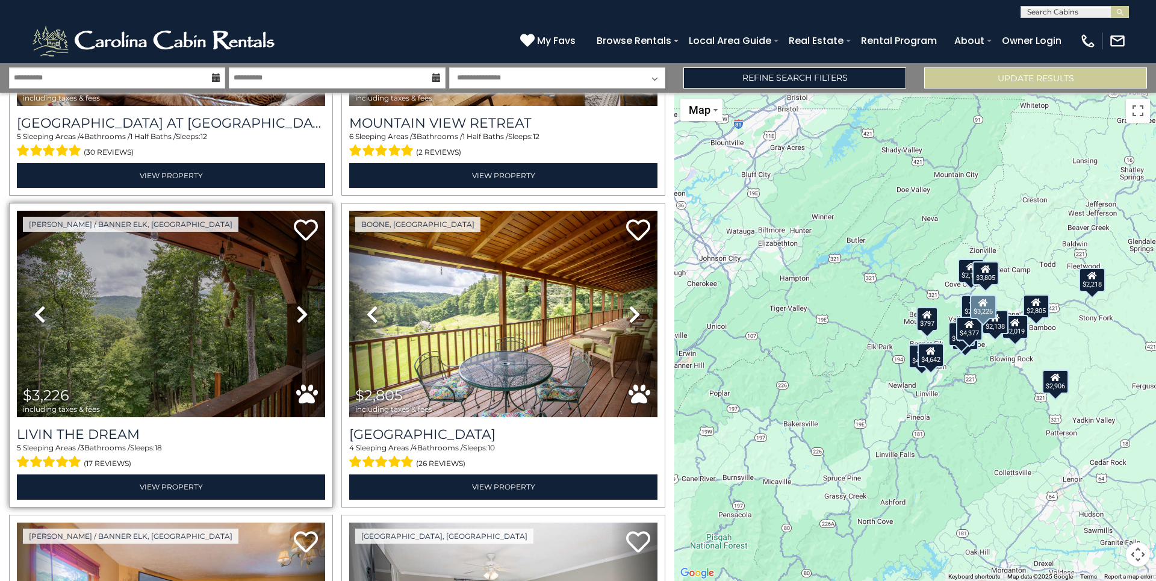
click at [297, 312] on icon at bounding box center [302, 314] width 12 height 19
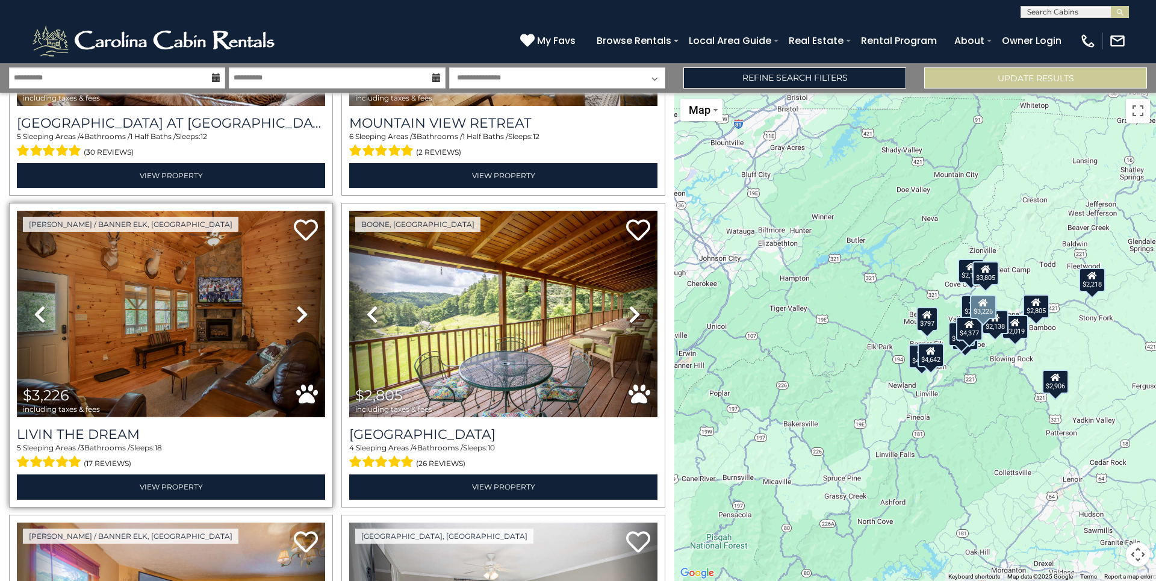
click at [199, 311] on img at bounding box center [171, 314] width 308 height 206
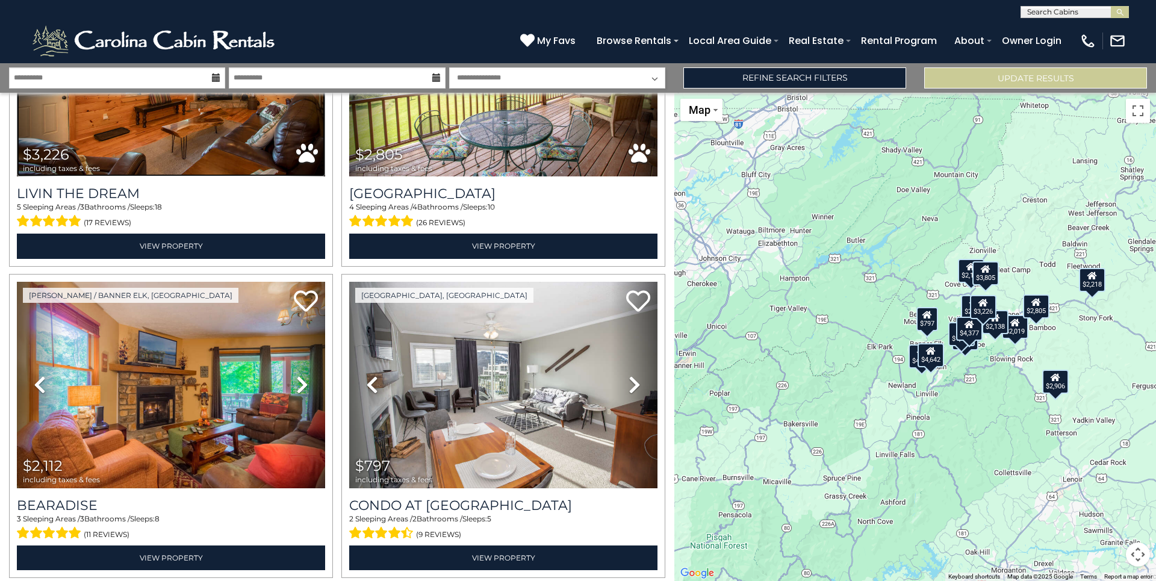
scroll to position [0, 0]
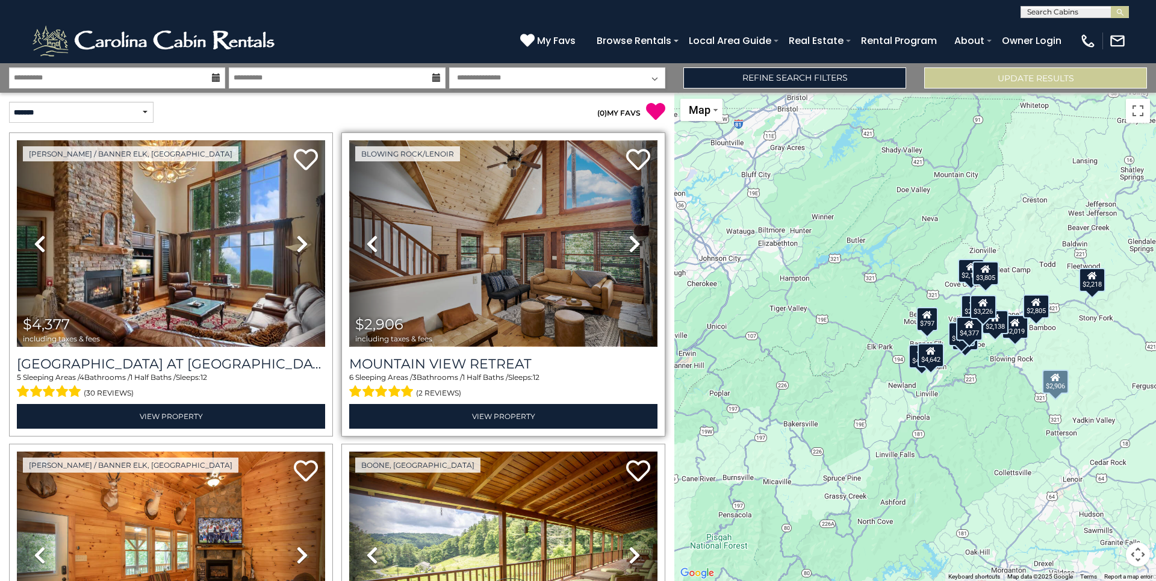
click at [500, 255] on img at bounding box center [503, 243] width 308 height 206
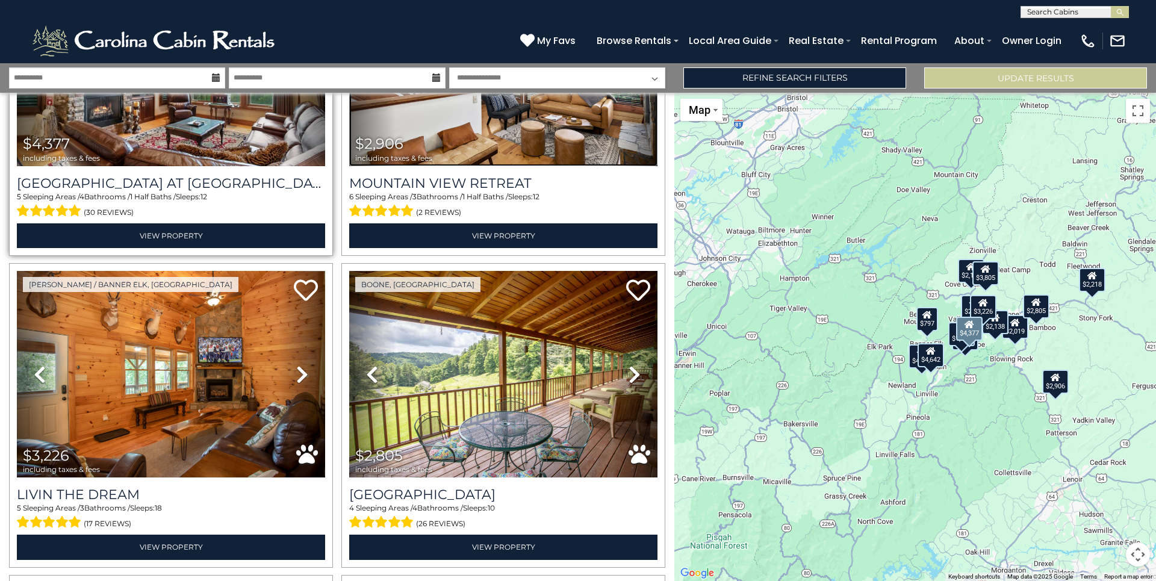
scroll to position [241, 0]
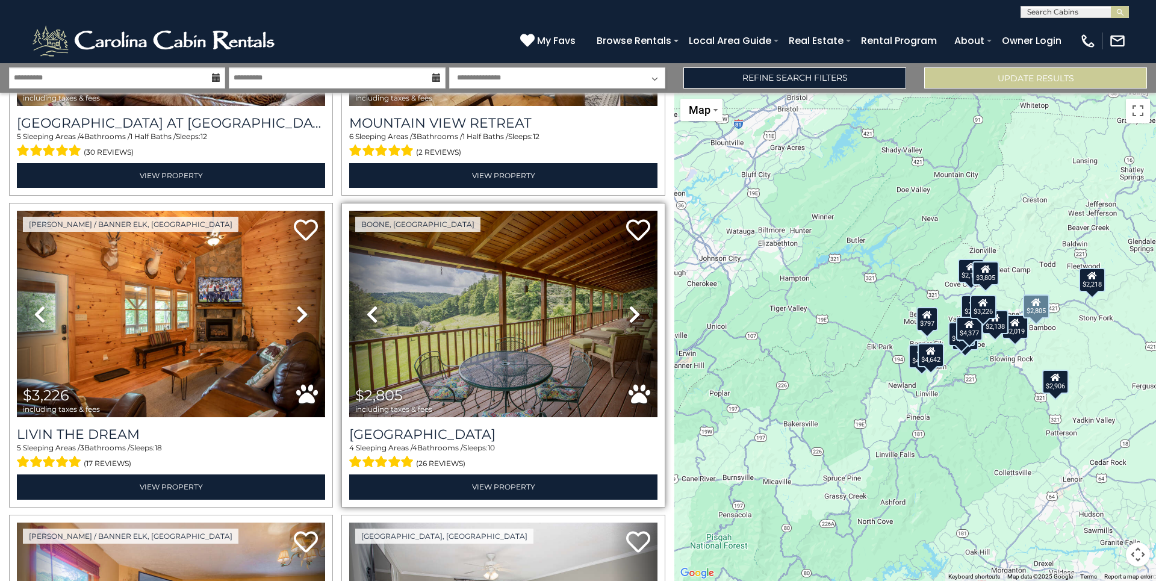
click at [628, 311] on icon at bounding box center [634, 314] width 12 height 19
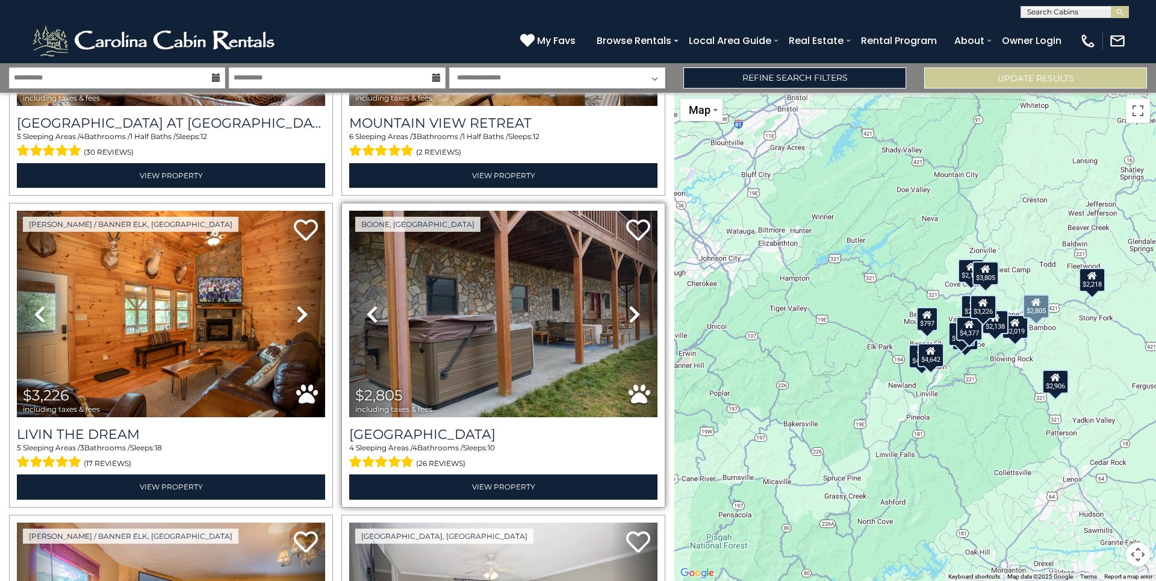
click at [628, 311] on icon at bounding box center [634, 314] width 12 height 19
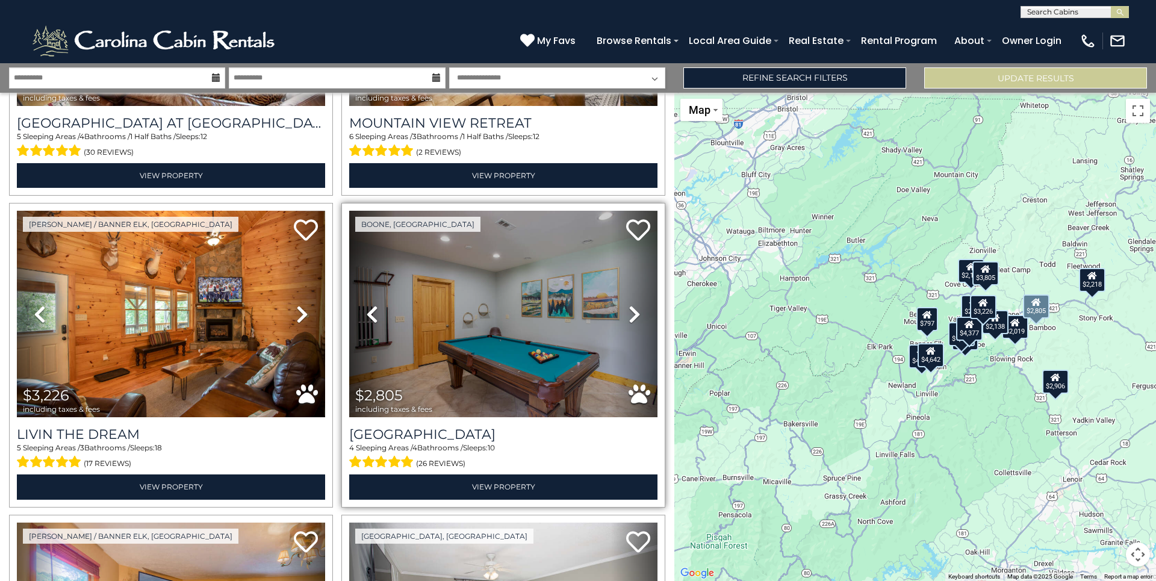
click at [628, 311] on icon at bounding box center [634, 314] width 12 height 19
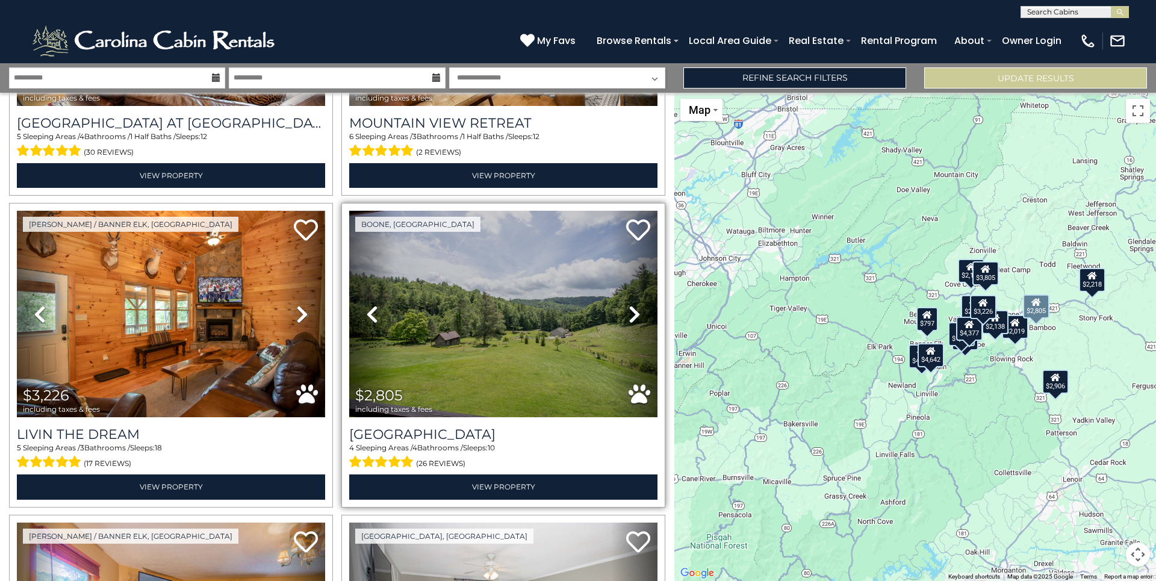
click at [628, 311] on icon at bounding box center [634, 314] width 12 height 19
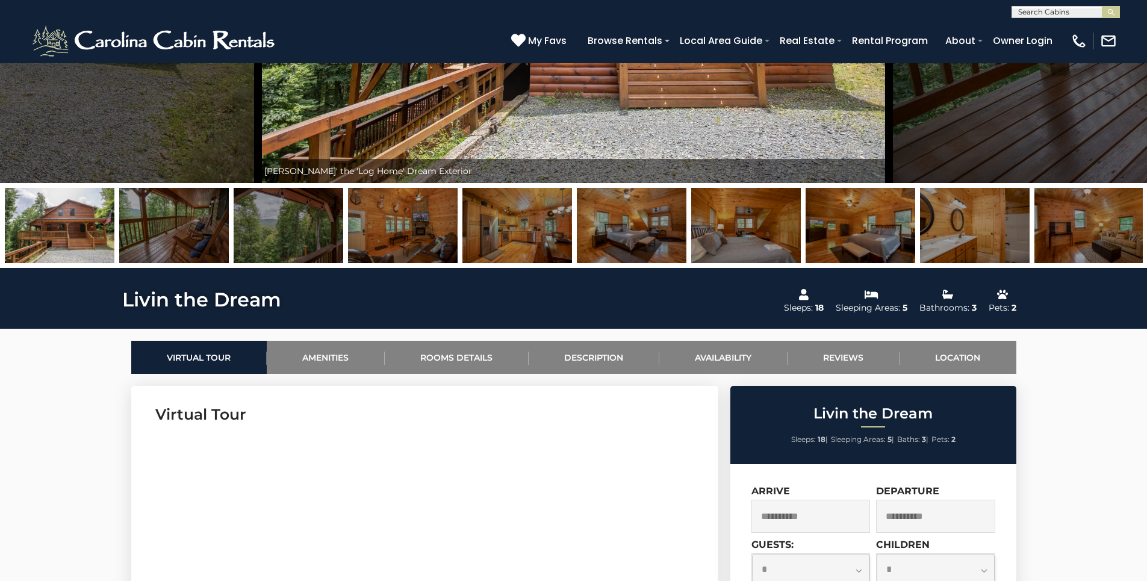
scroll to position [114, 0]
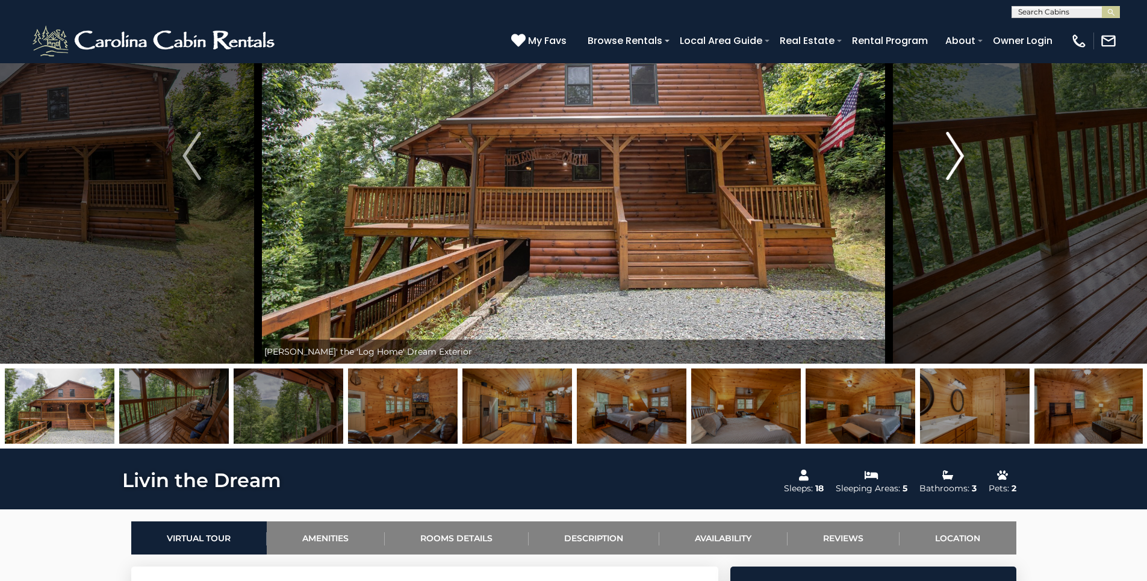
click at [961, 164] on img "Next" at bounding box center [955, 156] width 18 height 48
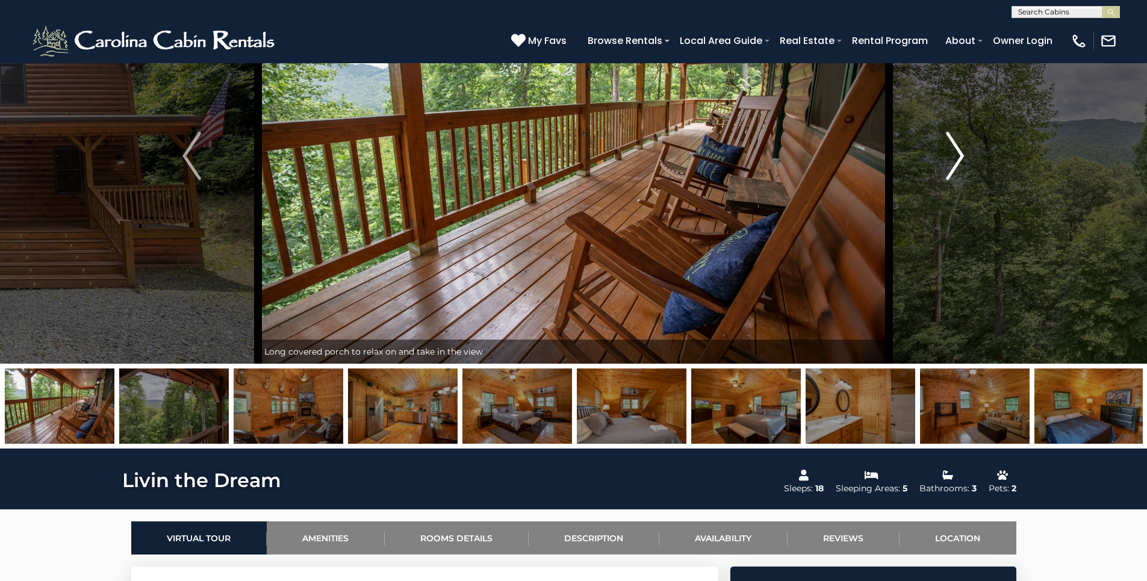
click at [961, 164] on img "Next" at bounding box center [955, 156] width 18 height 48
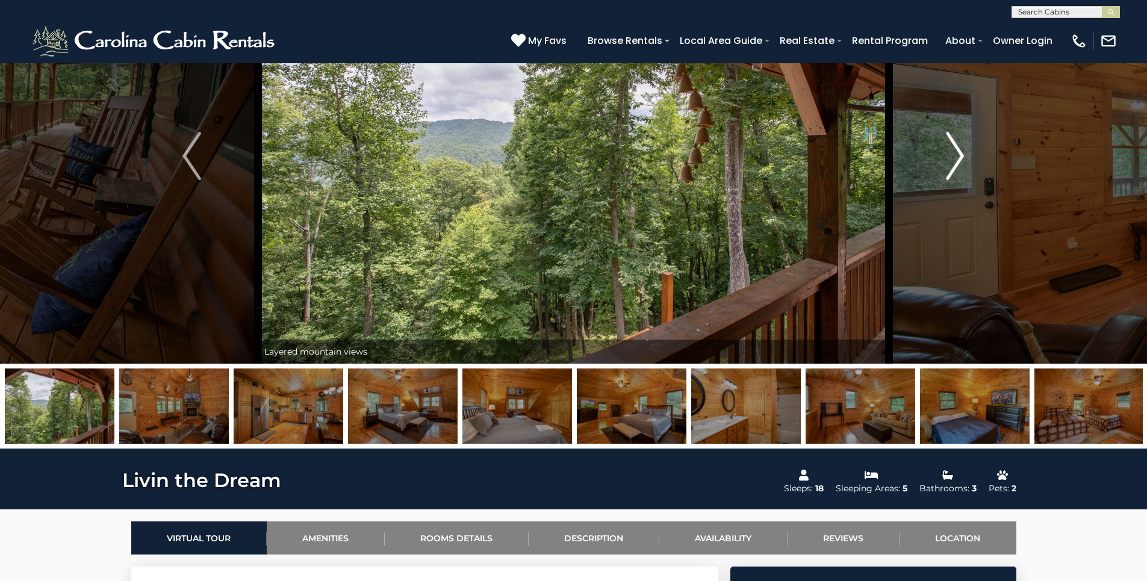
click at [961, 164] on img "Next" at bounding box center [955, 156] width 18 height 48
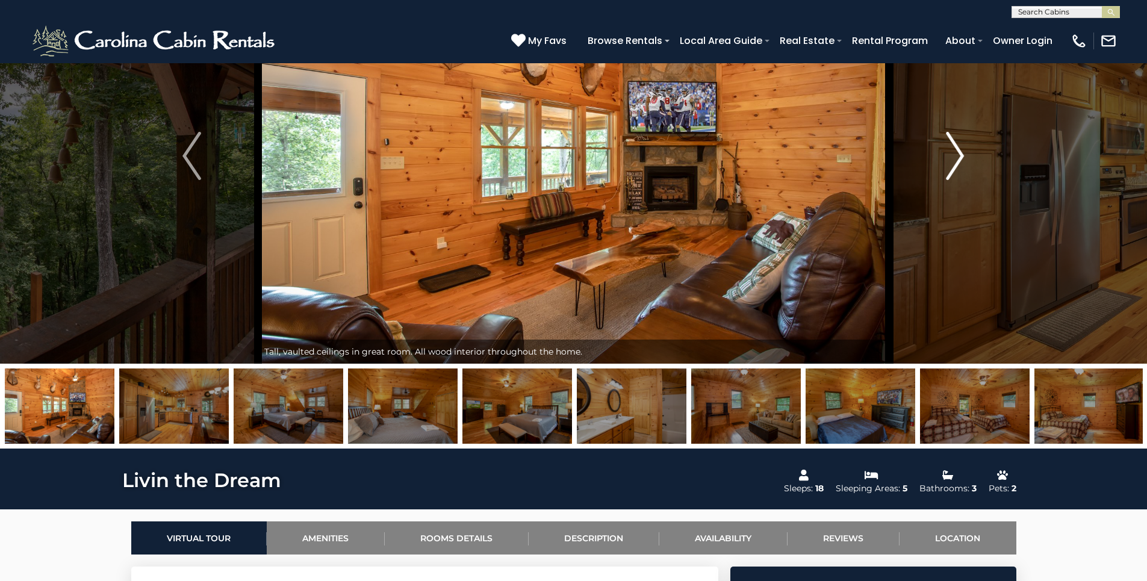
click at [961, 164] on img "Next" at bounding box center [955, 156] width 18 height 48
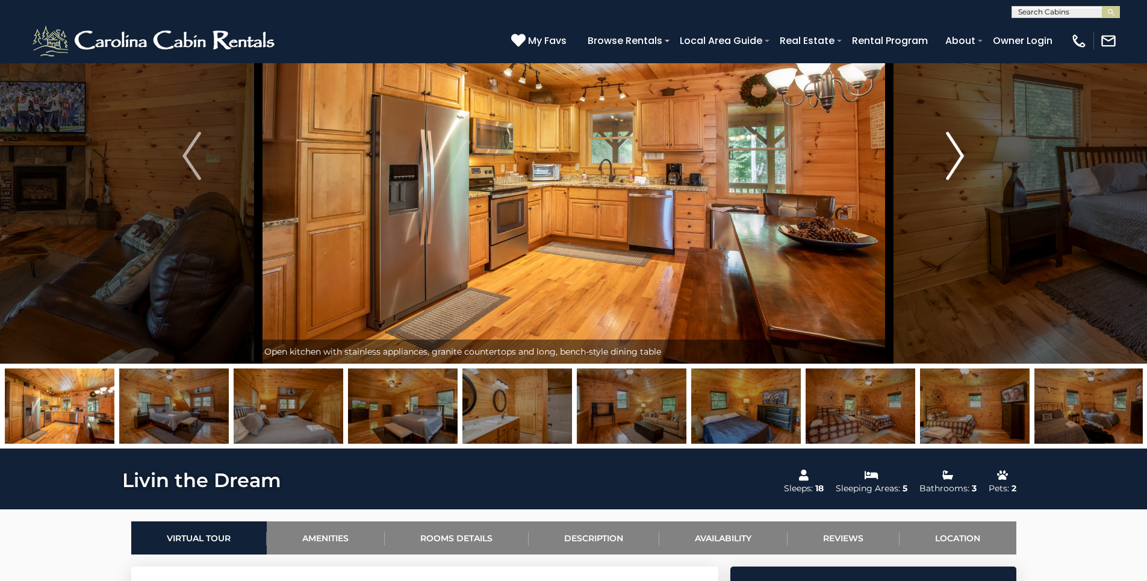
click at [961, 164] on img "Next" at bounding box center [955, 156] width 18 height 48
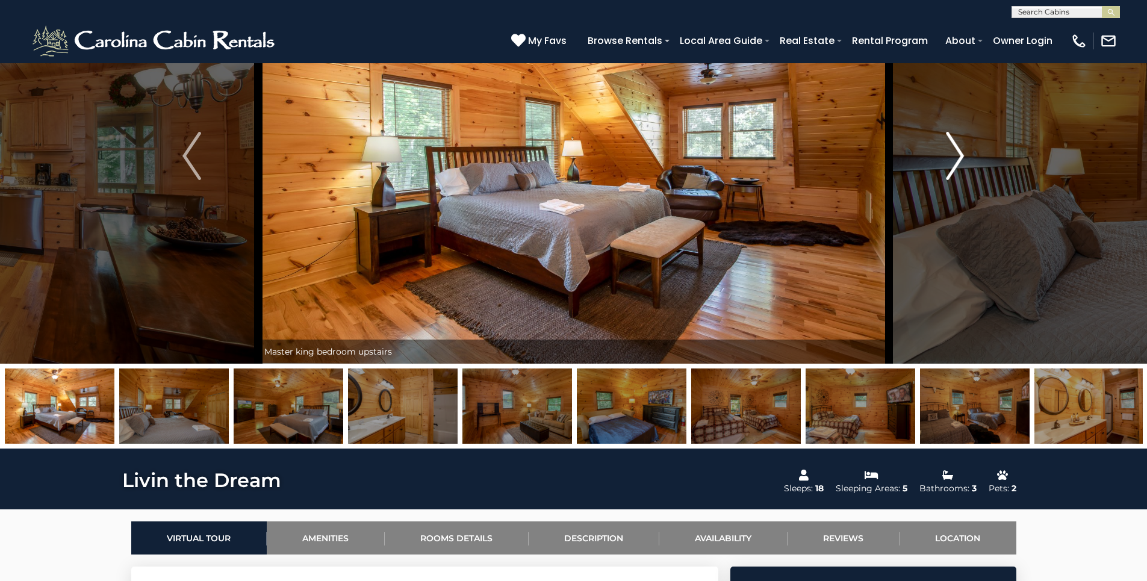
click at [961, 164] on img "Next" at bounding box center [955, 156] width 18 height 48
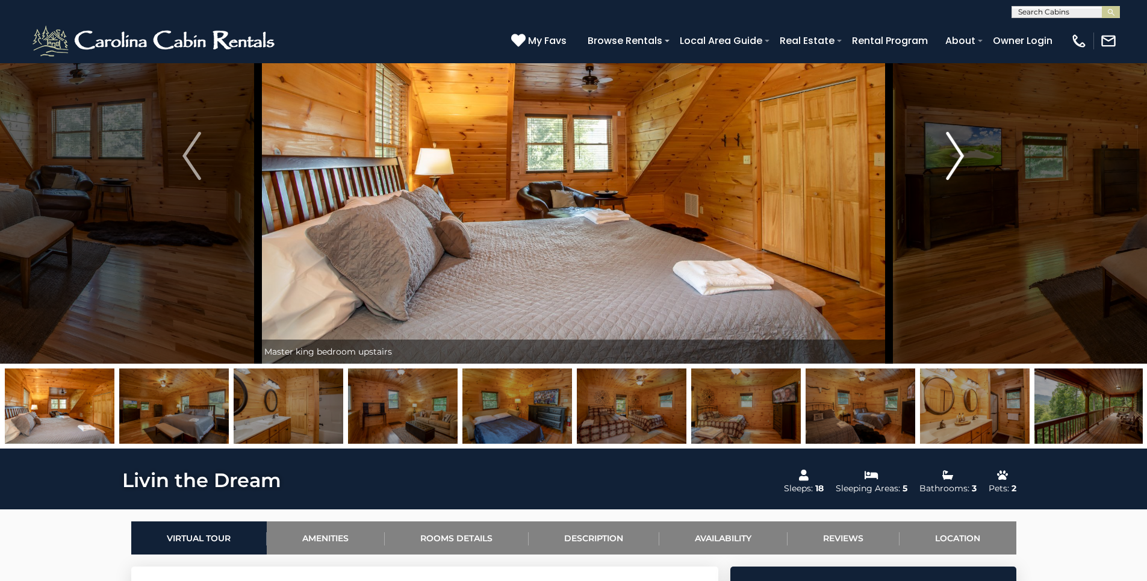
click at [961, 164] on img "Next" at bounding box center [955, 156] width 18 height 48
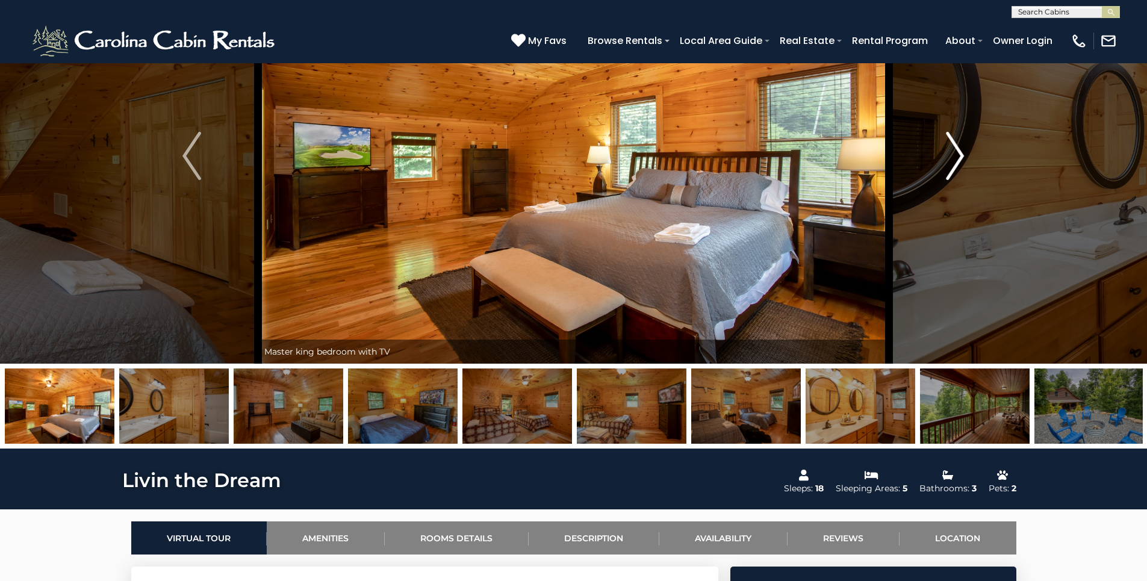
click at [961, 164] on img "Next" at bounding box center [955, 156] width 18 height 48
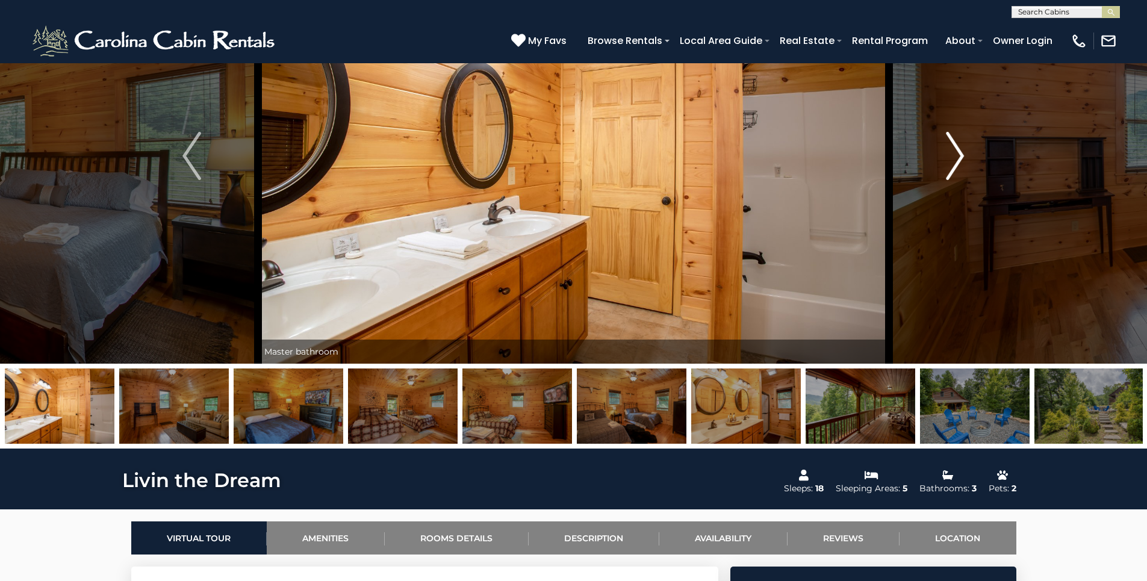
click at [961, 164] on img "Next" at bounding box center [955, 156] width 18 height 48
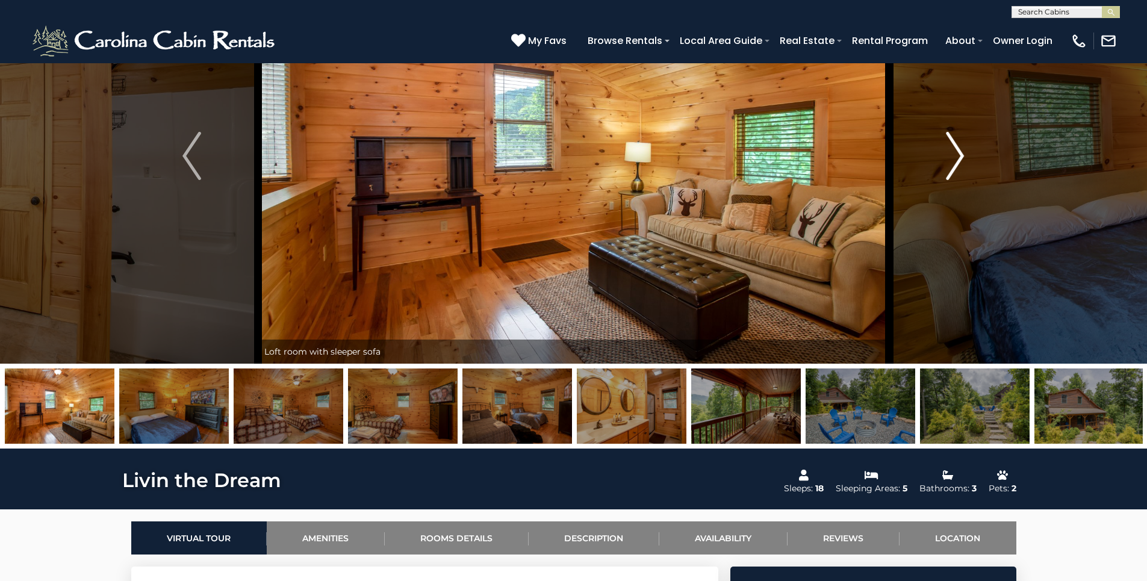
click at [961, 164] on img "Next" at bounding box center [955, 156] width 18 height 48
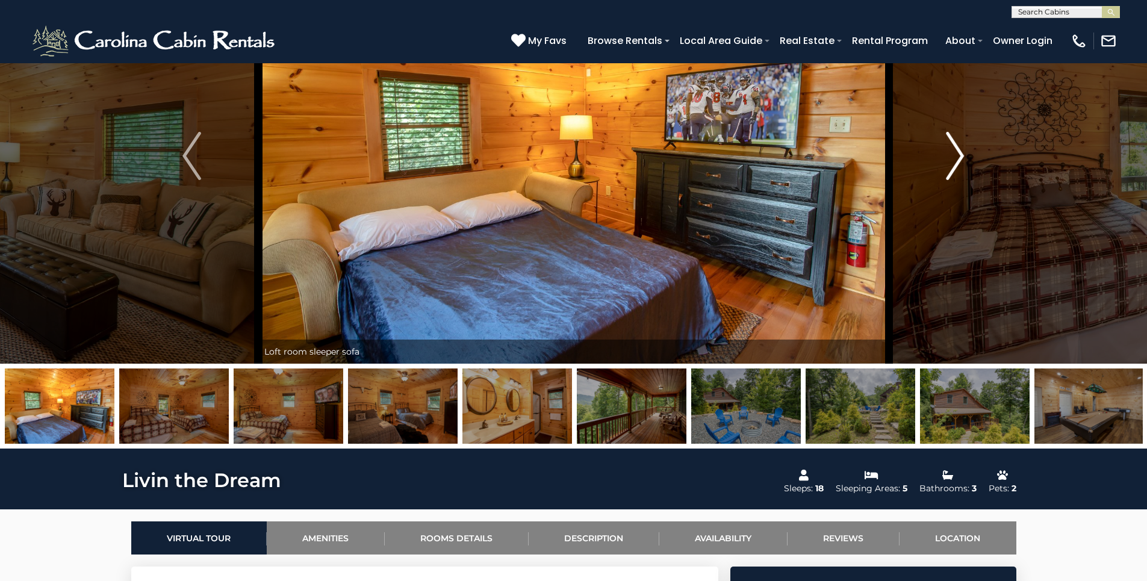
click at [961, 164] on img "Next" at bounding box center [955, 156] width 18 height 48
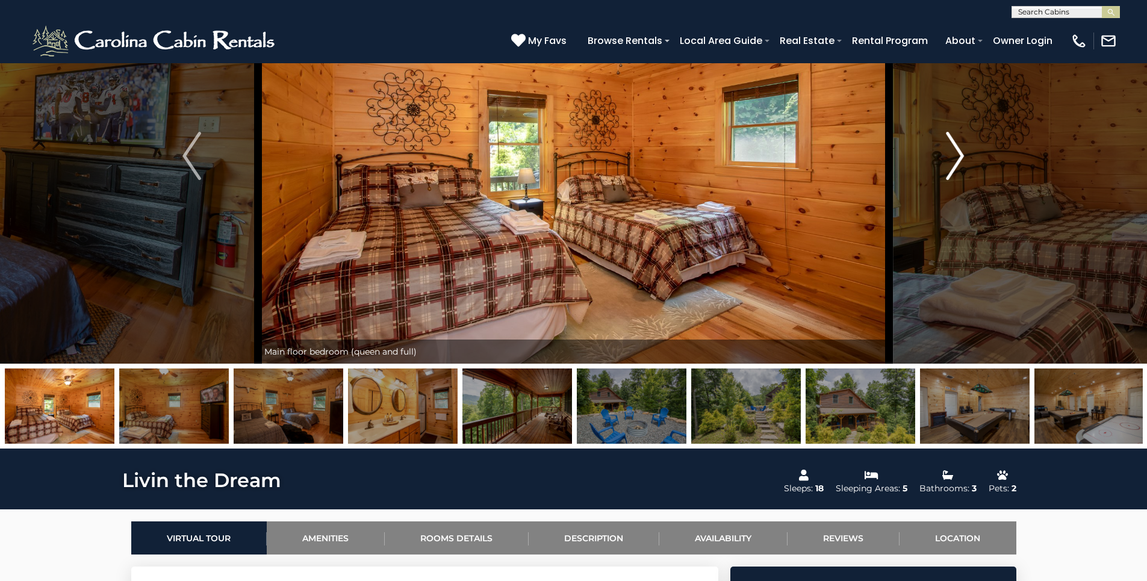
click at [961, 164] on img "Next" at bounding box center [955, 156] width 18 height 48
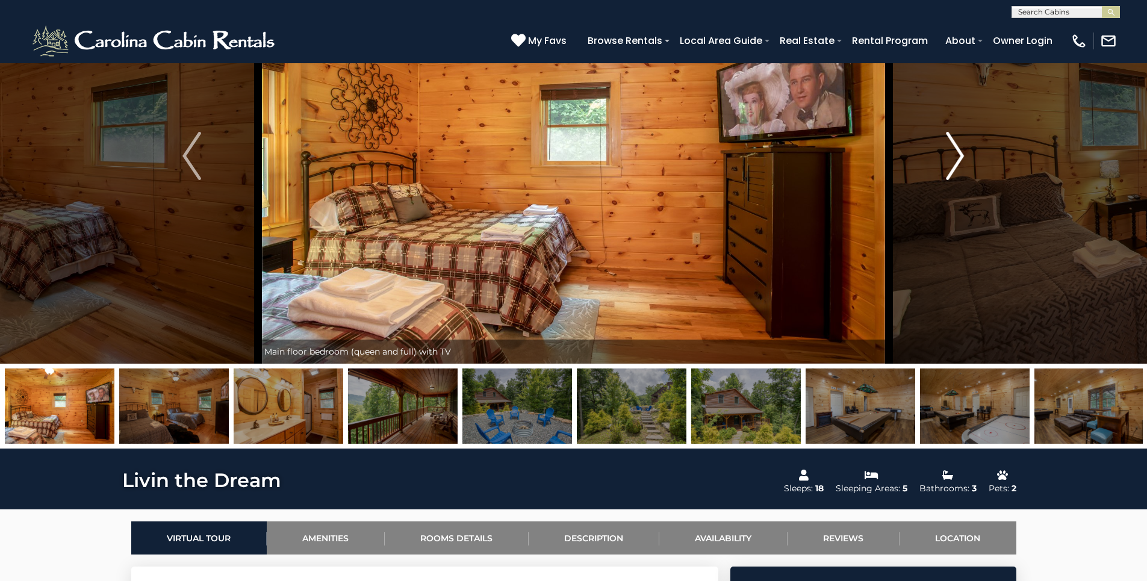
click at [961, 164] on img "Next" at bounding box center [955, 156] width 18 height 48
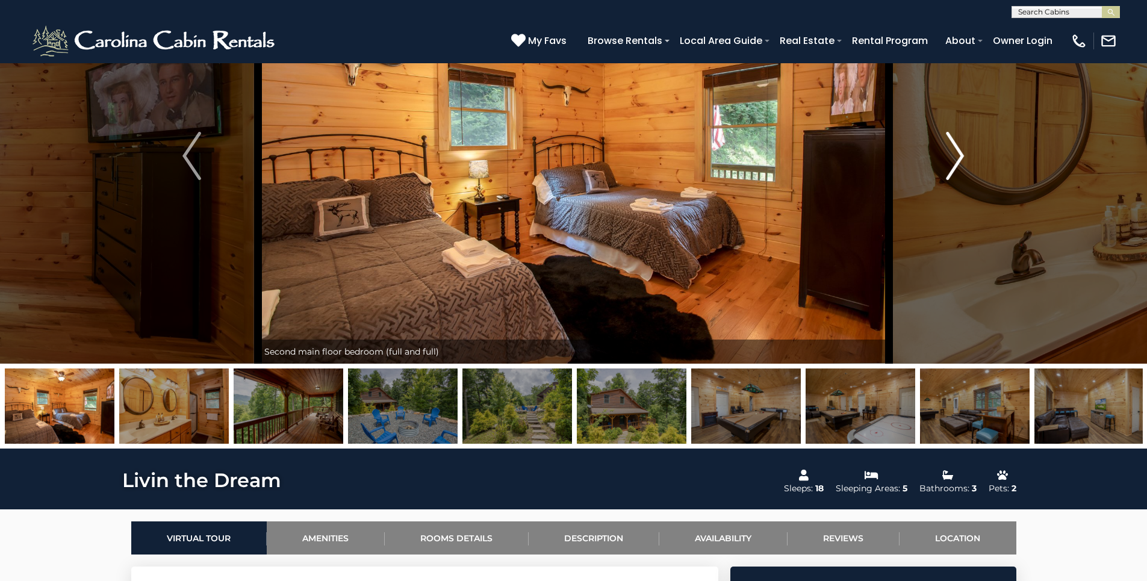
click at [961, 164] on img "Next" at bounding box center [955, 156] width 18 height 48
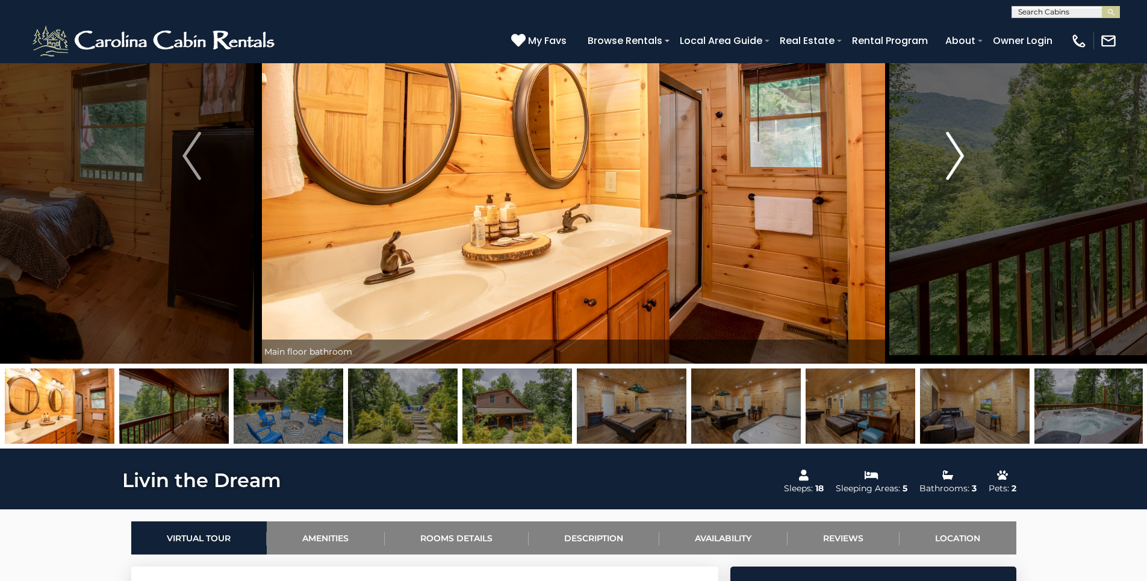
click at [961, 164] on img "Next" at bounding box center [955, 156] width 18 height 48
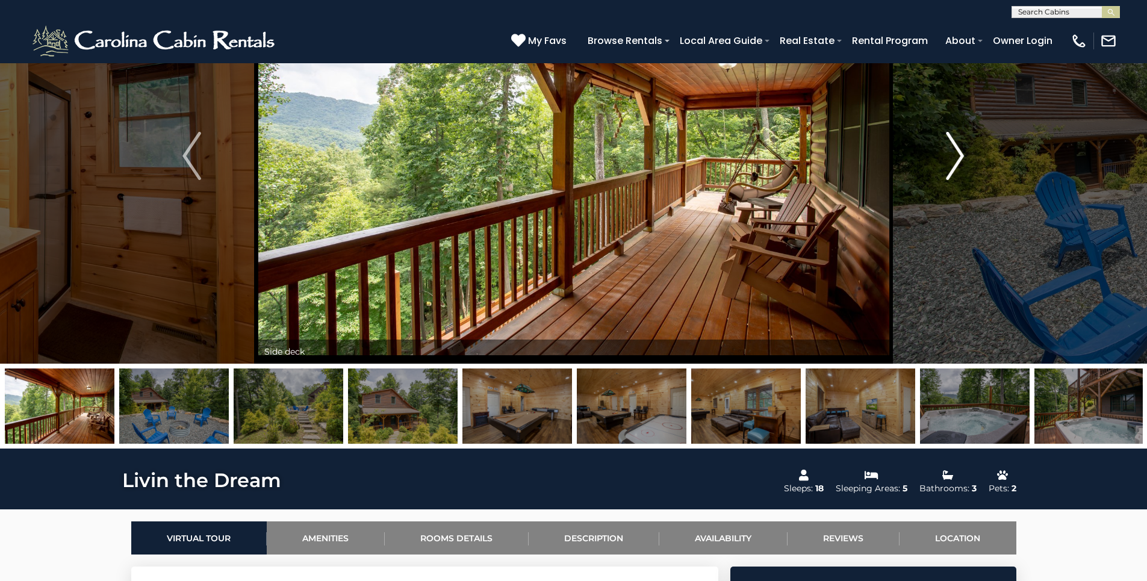
click at [961, 164] on img "Next" at bounding box center [955, 156] width 18 height 48
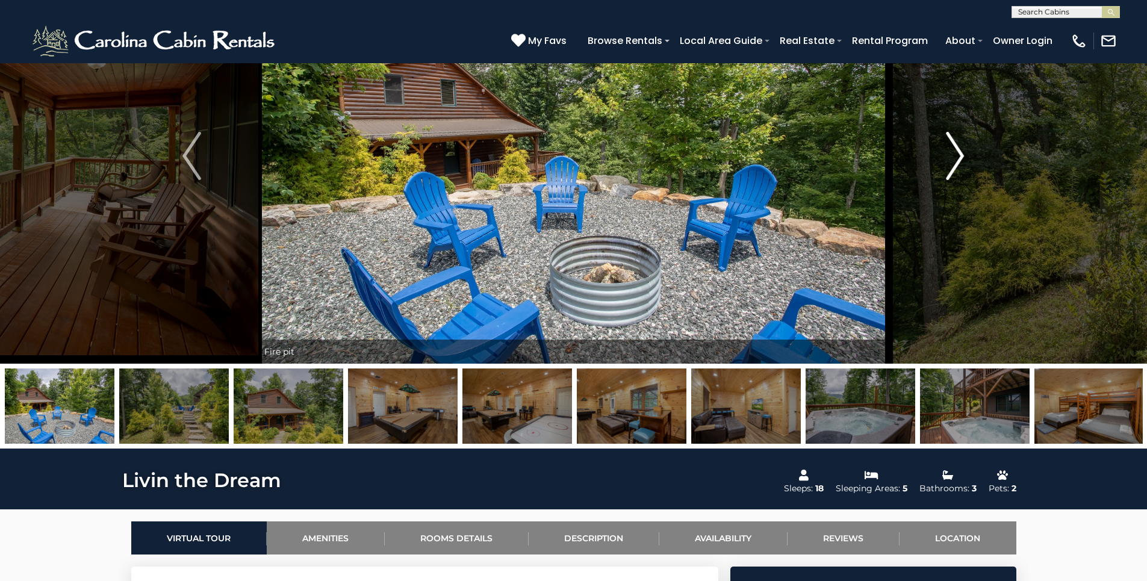
click at [961, 164] on img "Next" at bounding box center [955, 156] width 18 height 48
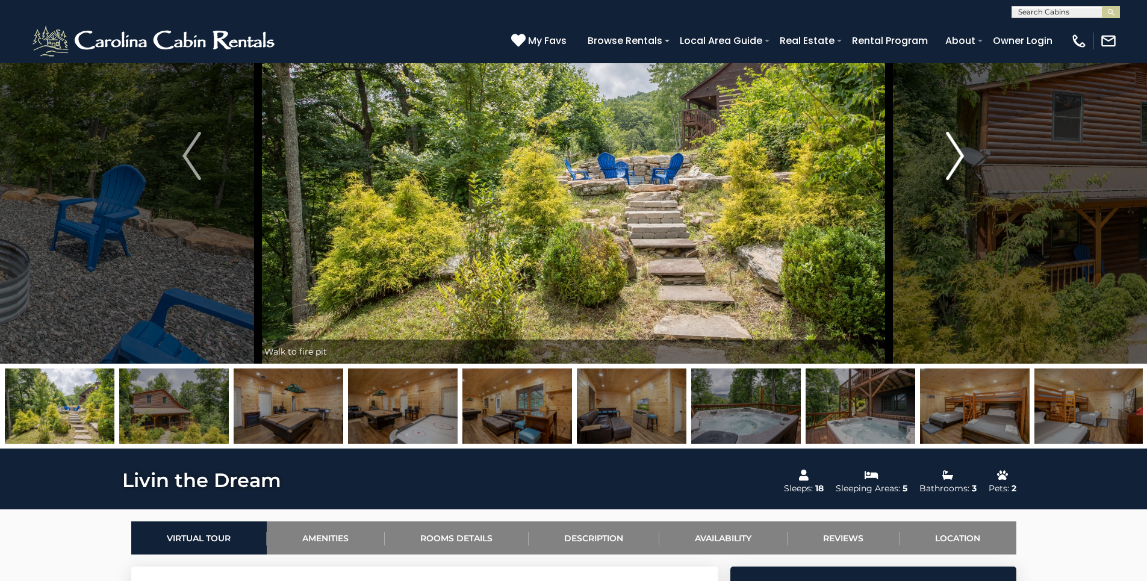
click at [961, 164] on img "Next" at bounding box center [955, 156] width 18 height 48
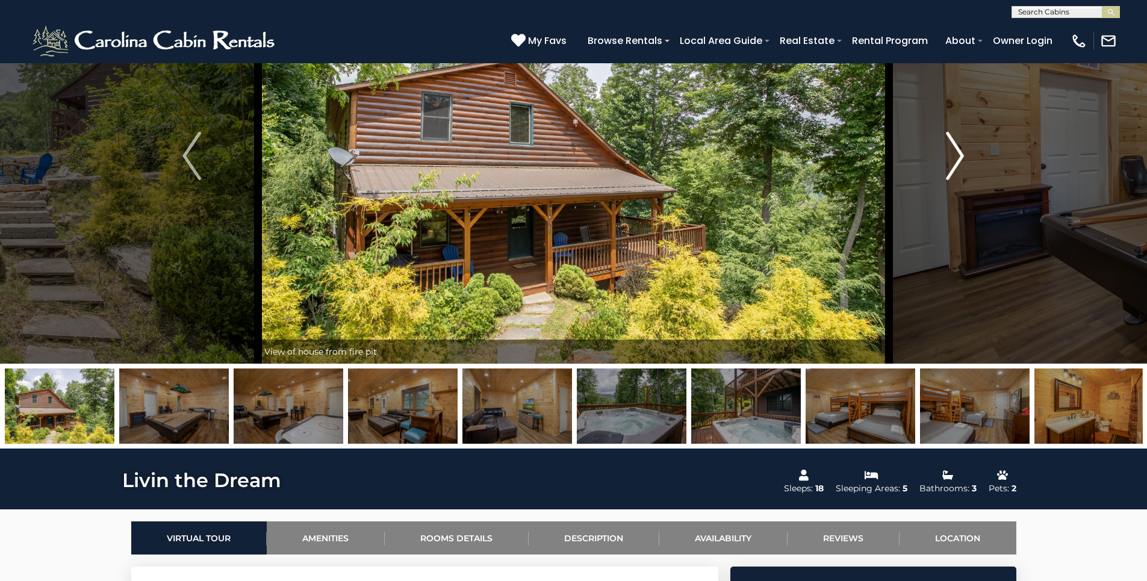
click at [961, 164] on img "Next" at bounding box center [955, 156] width 18 height 48
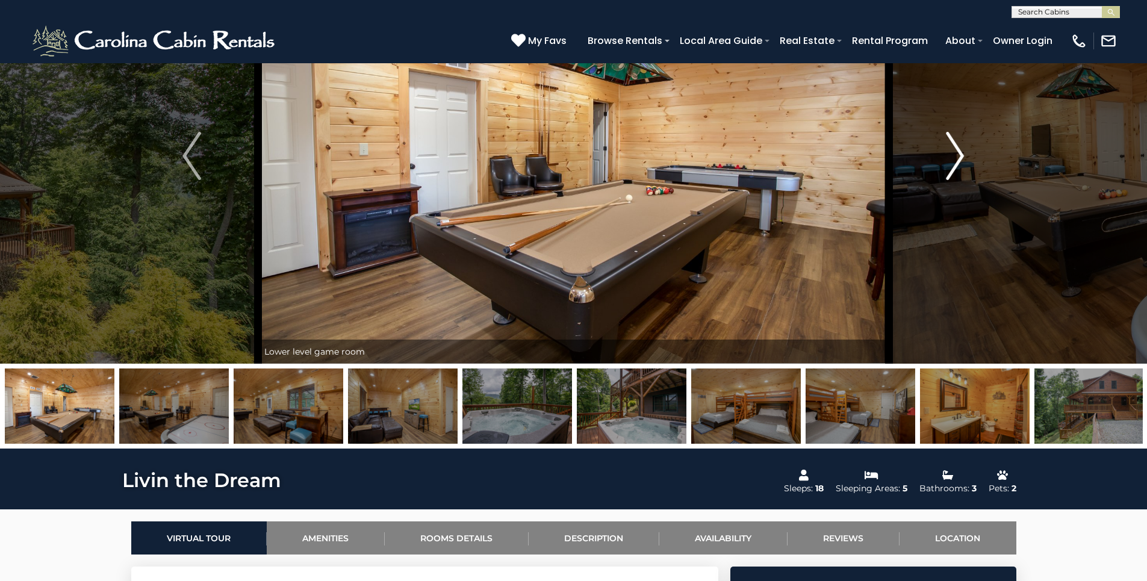
click at [961, 164] on img "Next" at bounding box center [955, 156] width 18 height 48
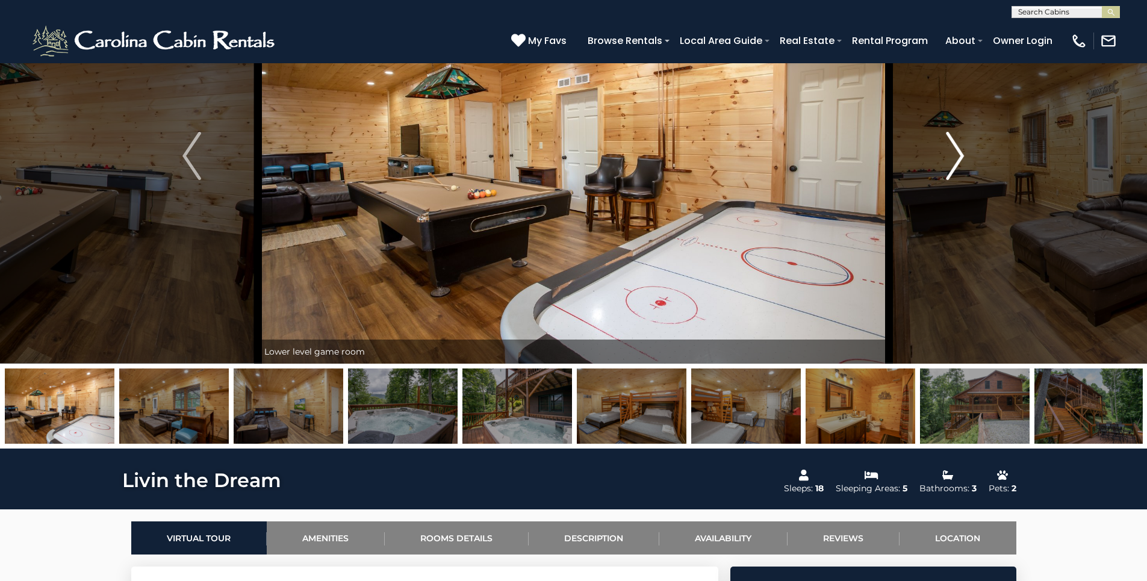
click at [961, 164] on img "Next" at bounding box center [955, 156] width 18 height 48
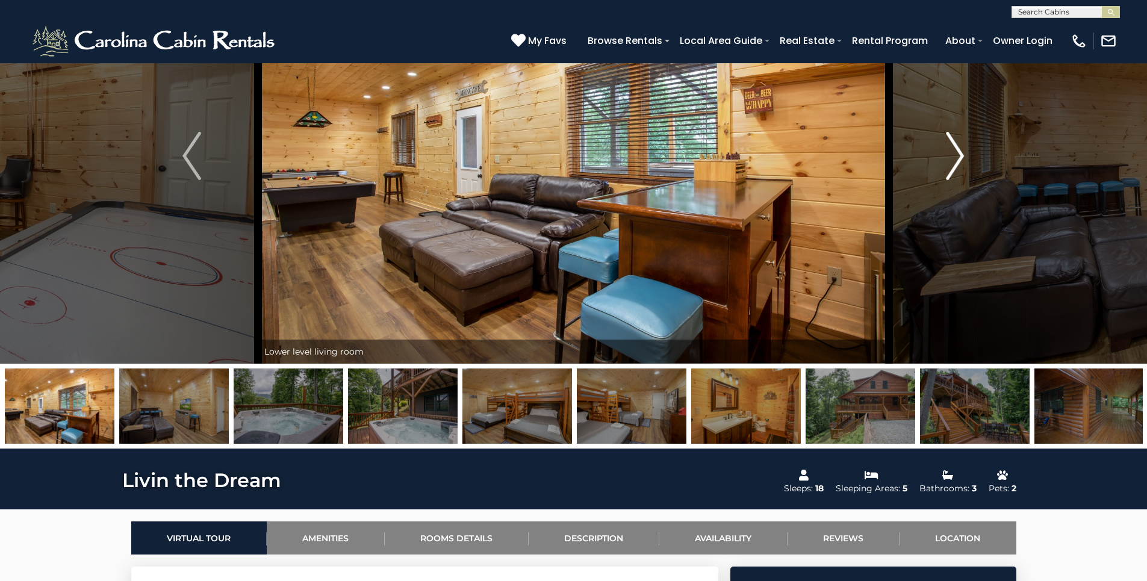
click at [961, 164] on img "Next" at bounding box center [955, 156] width 18 height 48
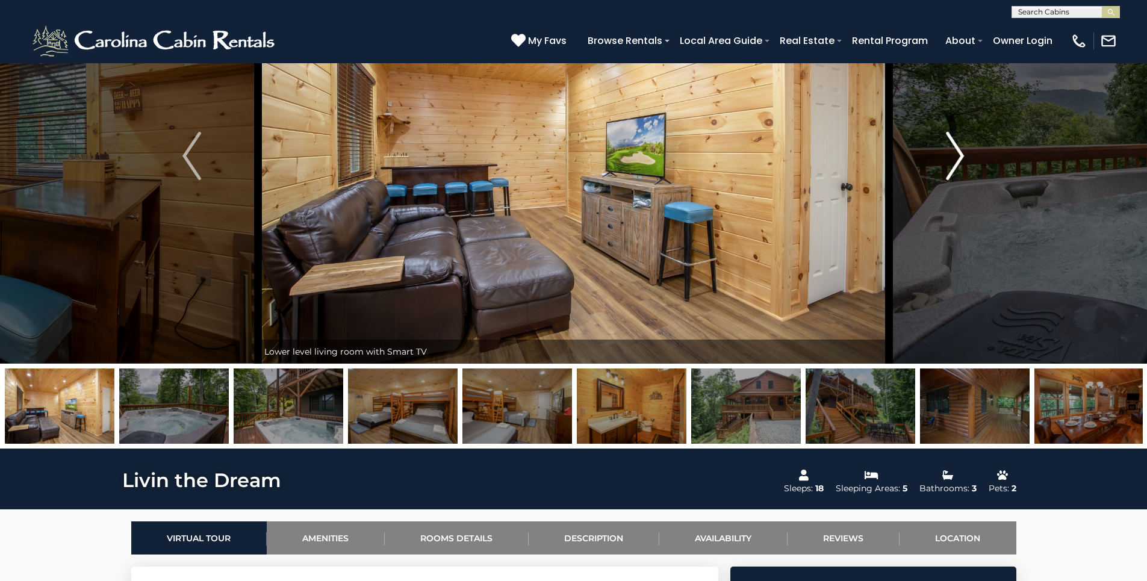
click at [961, 164] on img "Next" at bounding box center [955, 156] width 18 height 48
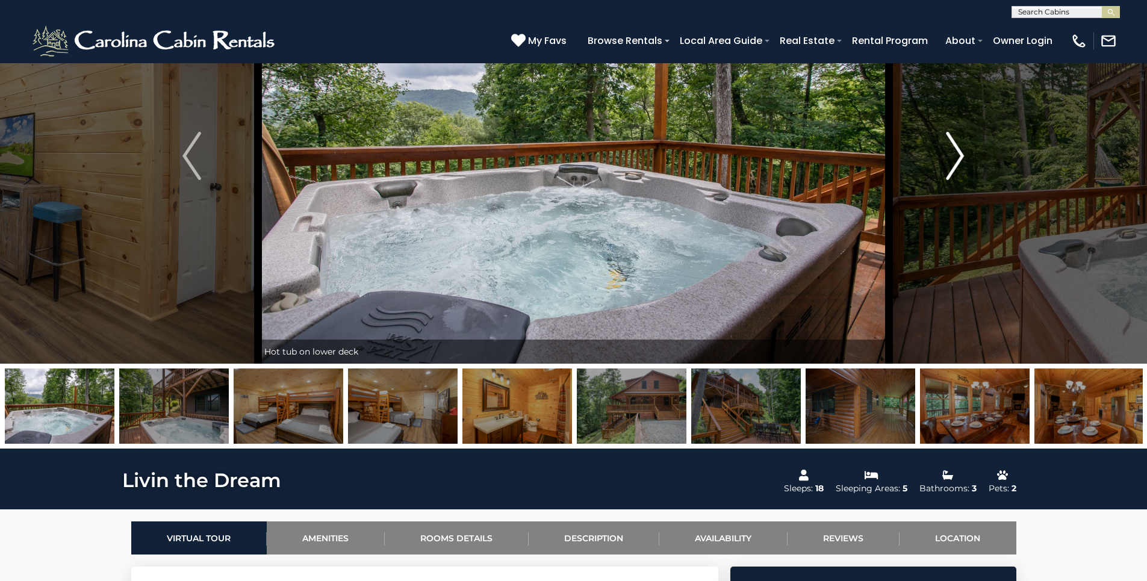
click at [961, 164] on img "Next" at bounding box center [955, 156] width 18 height 48
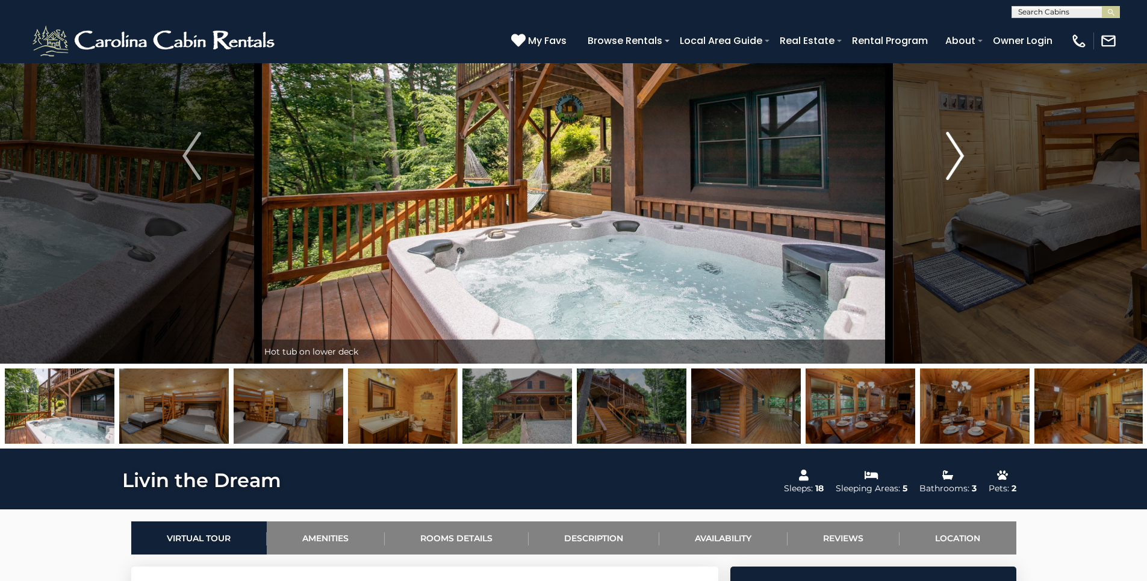
click at [961, 164] on img "Next" at bounding box center [955, 156] width 18 height 48
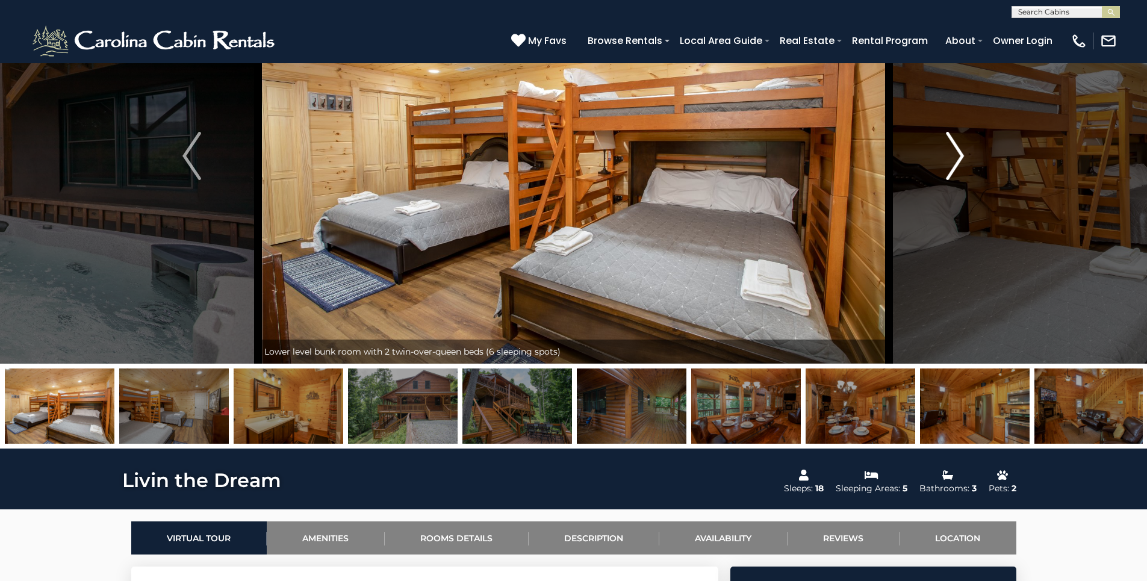
click at [961, 164] on img "Next" at bounding box center [955, 156] width 18 height 48
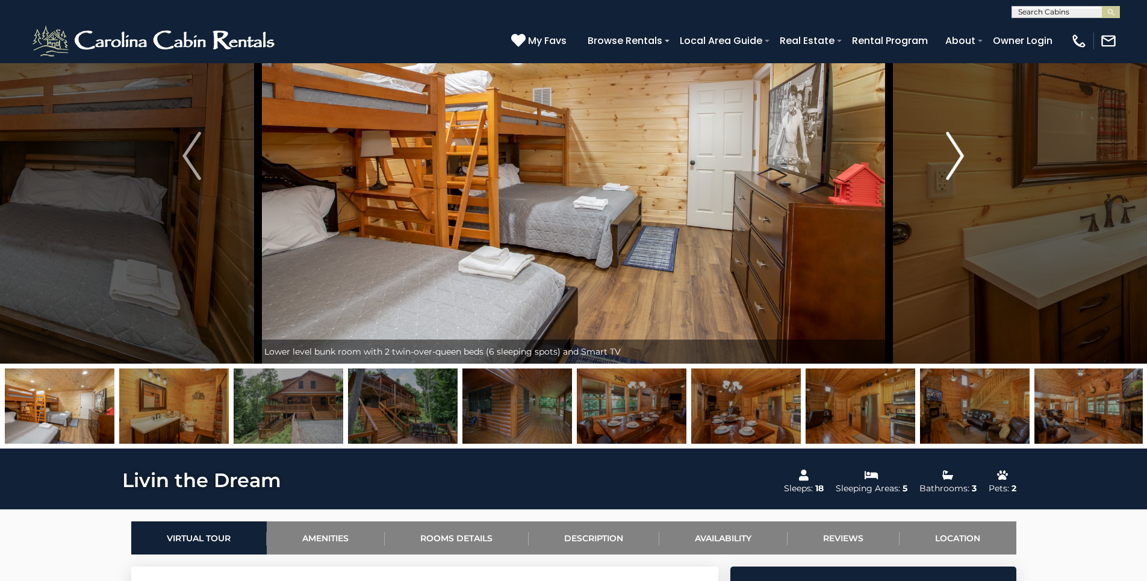
click at [961, 164] on img "Next" at bounding box center [955, 156] width 18 height 48
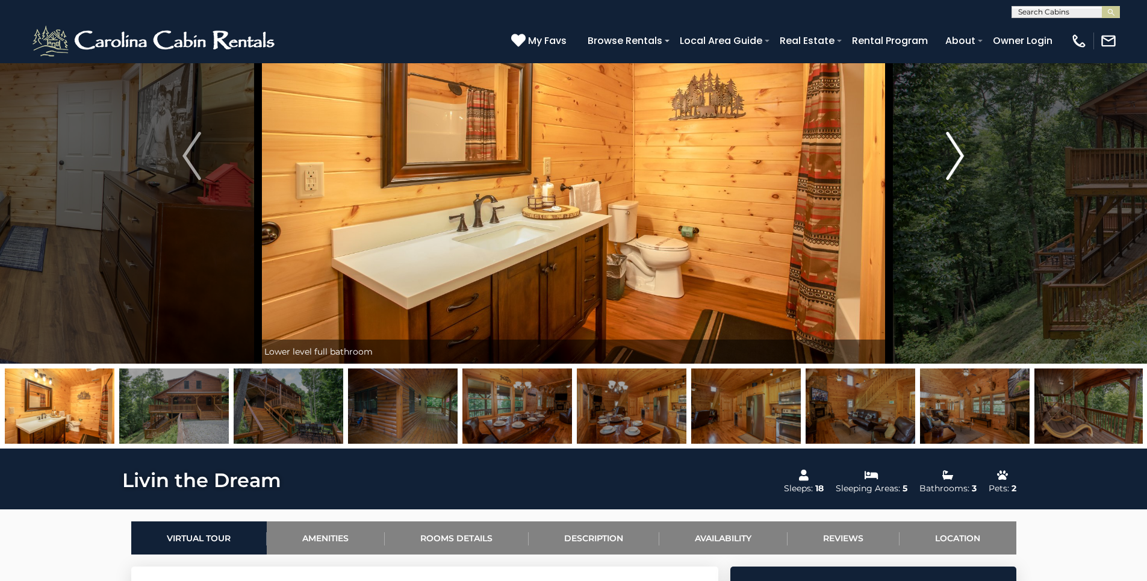
click at [961, 164] on img "Next" at bounding box center [955, 156] width 18 height 48
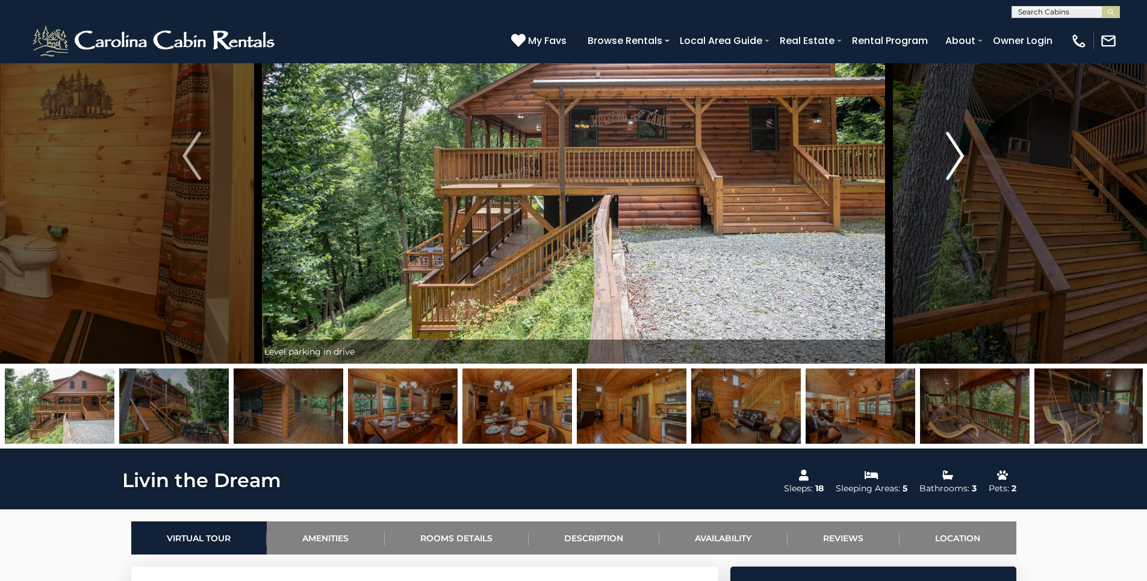
click at [961, 164] on img "Next" at bounding box center [955, 156] width 18 height 48
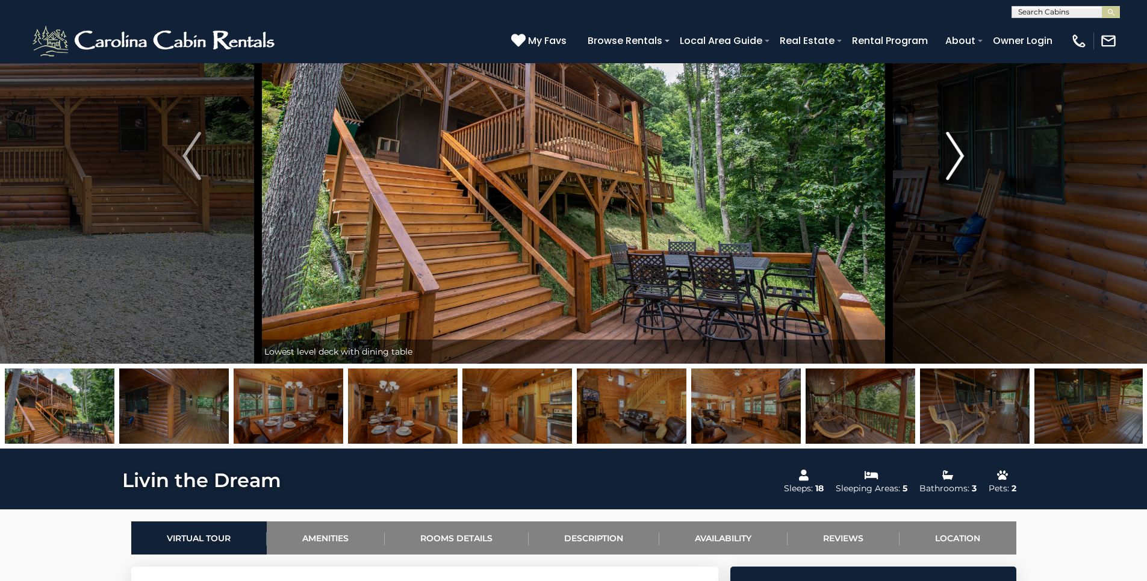
click at [961, 164] on img "Next" at bounding box center [955, 156] width 18 height 48
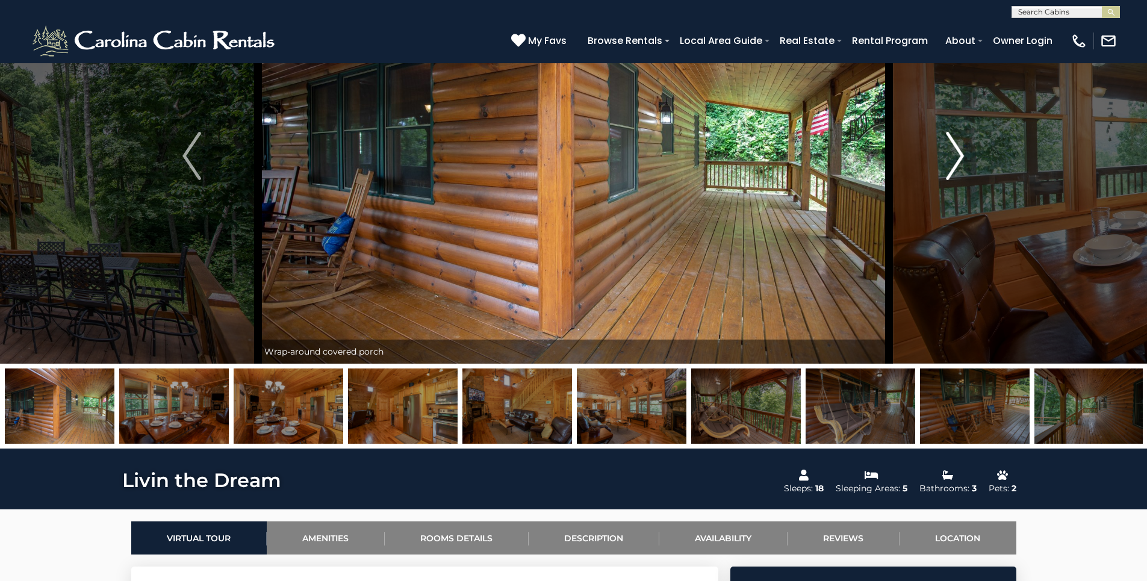
click at [961, 164] on img "Next" at bounding box center [955, 156] width 18 height 48
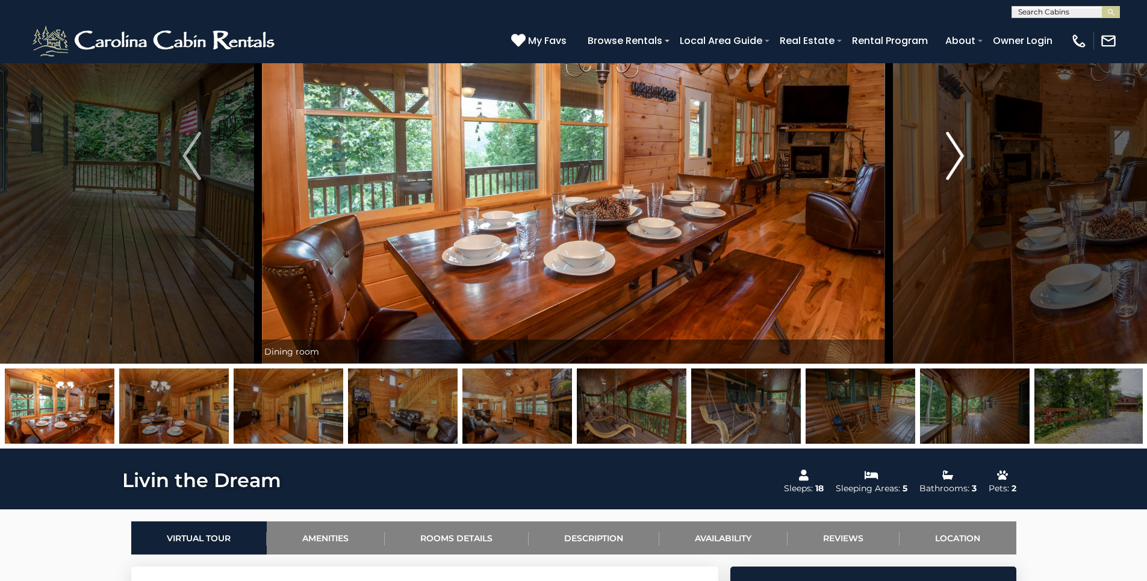
click at [961, 164] on img "Next" at bounding box center [955, 156] width 18 height 48
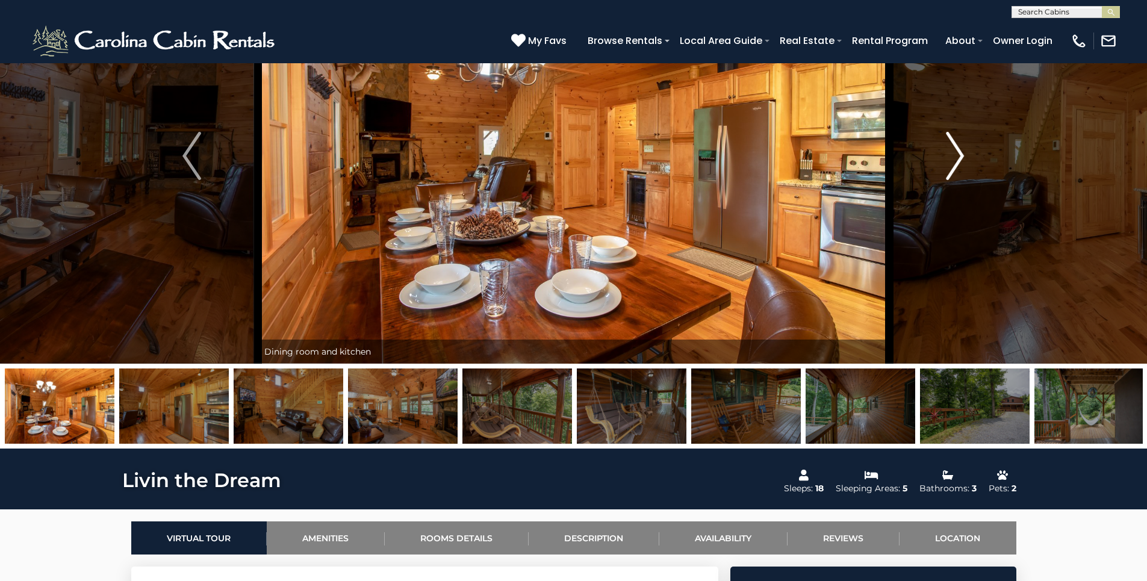
click at [961, 164] on img "Next" at bounding box center [955, 156] width 18 height 48
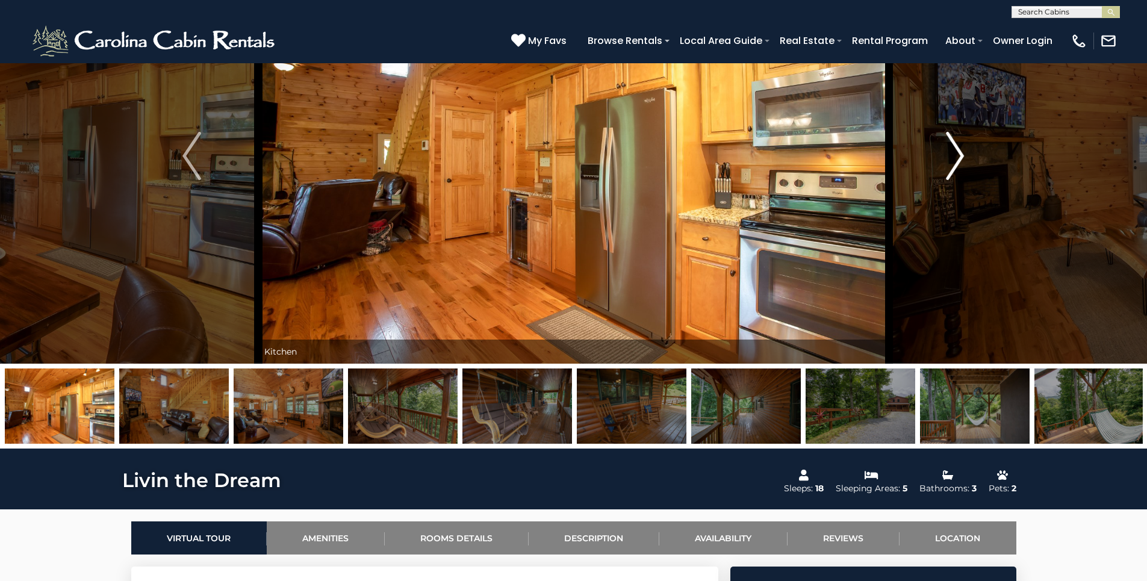
click at [961, 164] on img "Next" at bounding box center [955, 156] width 18 height 48
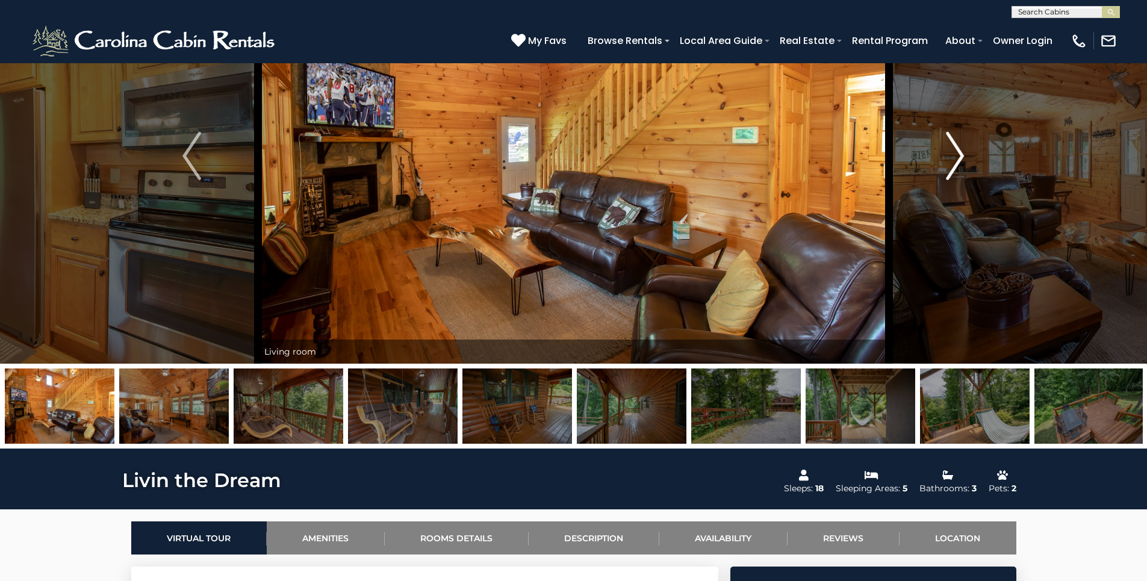
click at [961, 164] on img "Next" at bounding box center [955, 156] width 18 height 48
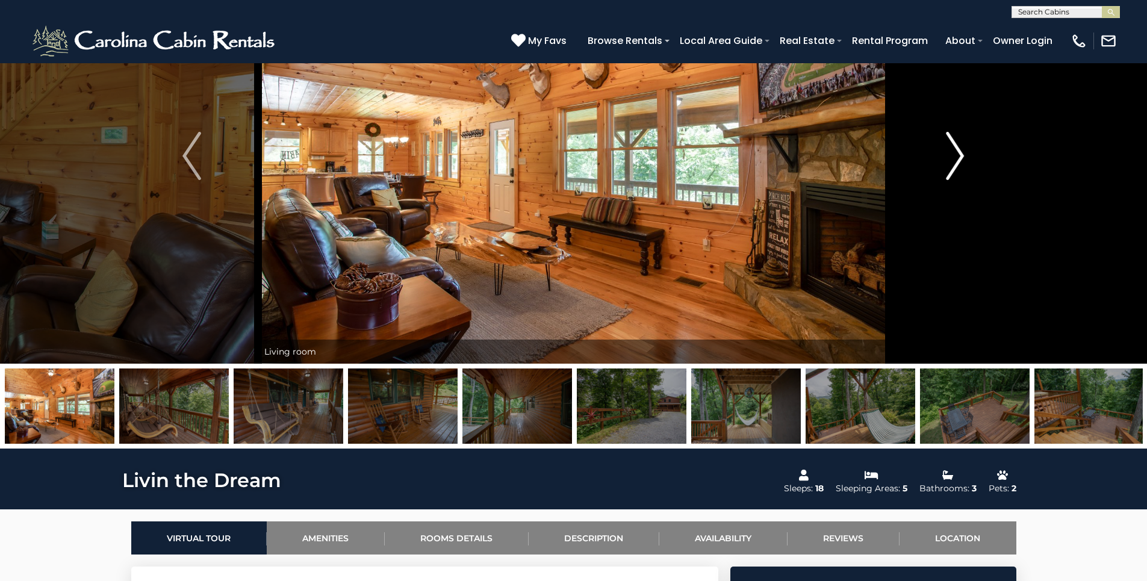
click at [961, 164] on img "Next" at bounding box center [955, 156] width 18 height 48
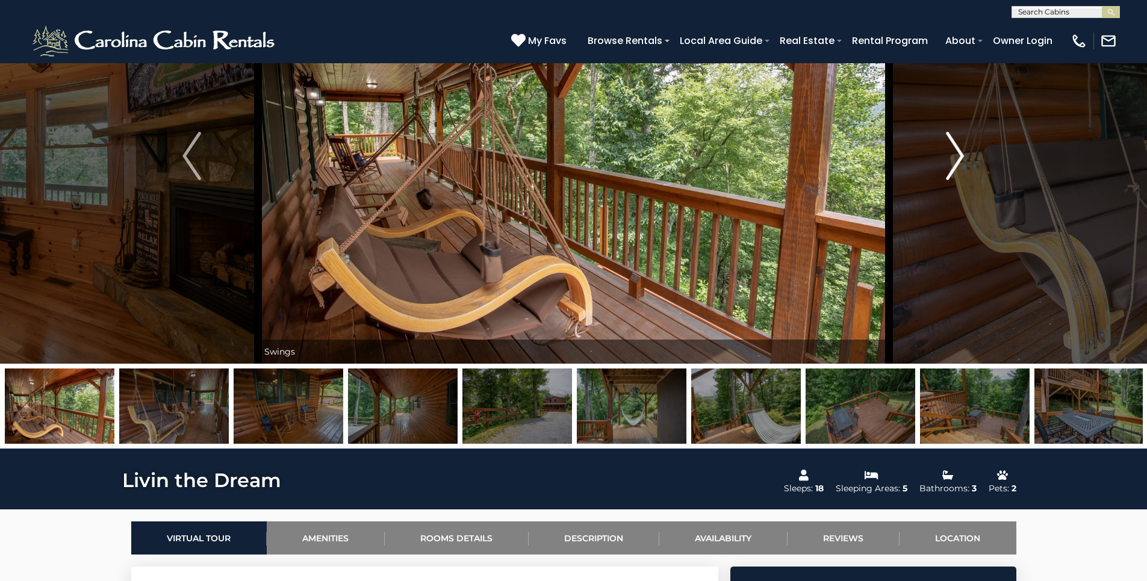
click at [961, 164] on img "Next" at bounding box center [955, 156] width 18 height 48
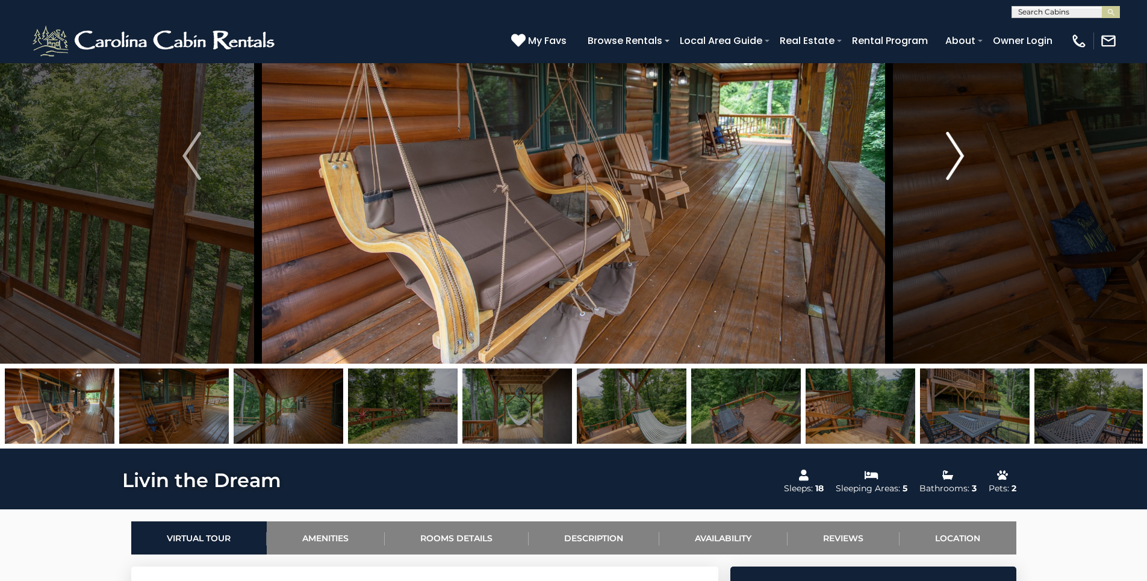
click at [961, 164] on img "Next" at bounding box center [955, 156] width 18 height 48
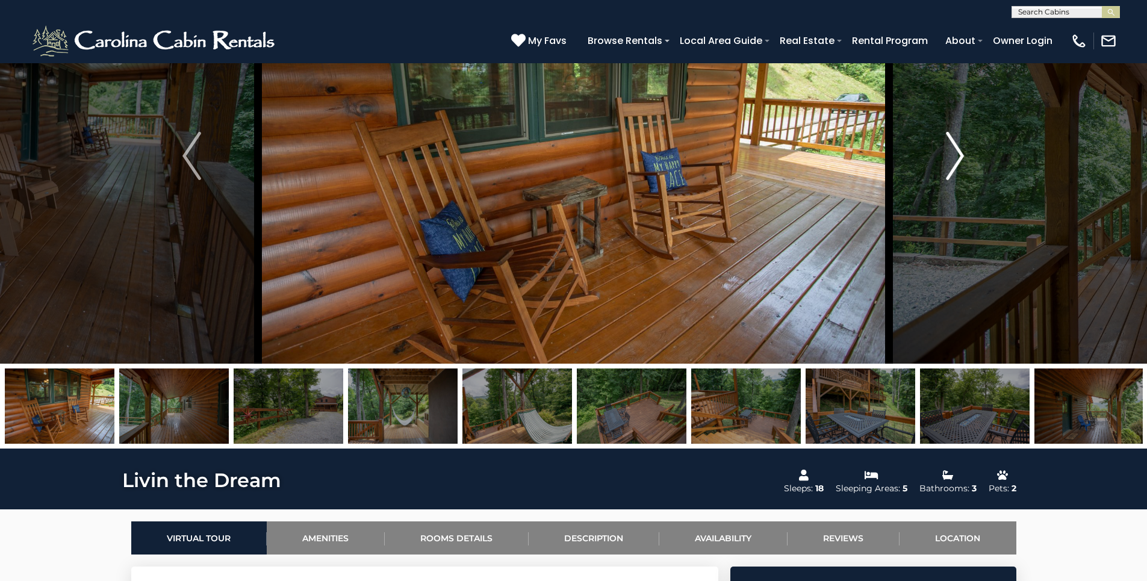
click at [961, 164] on img "Next" at bounding box center [955, 156] width 18 height 48
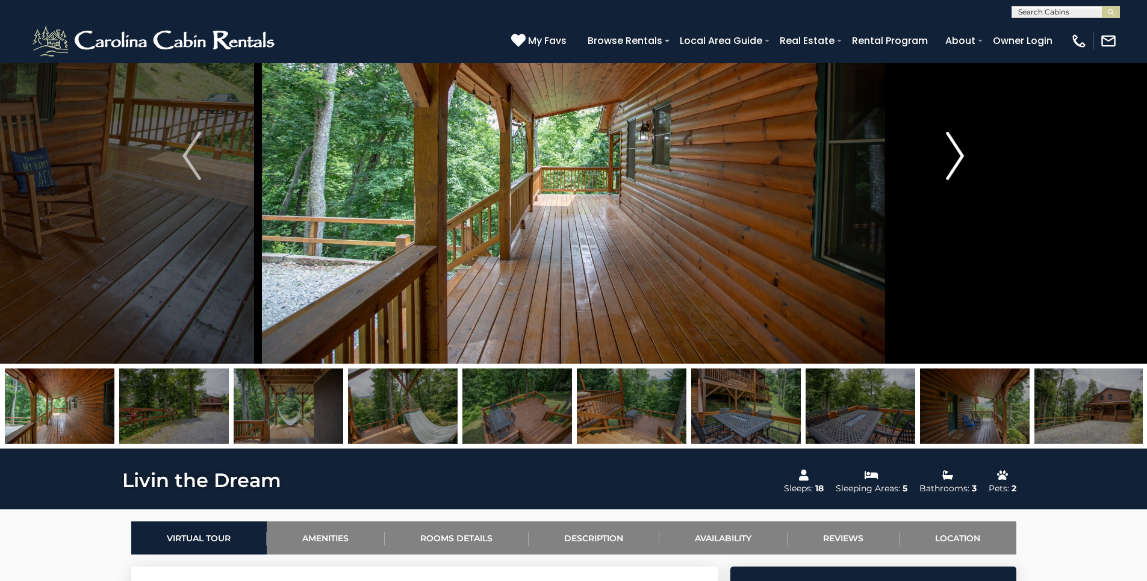
click at [961, 164] on img "Next" at bounding box center [955, 156] width 18 height 48
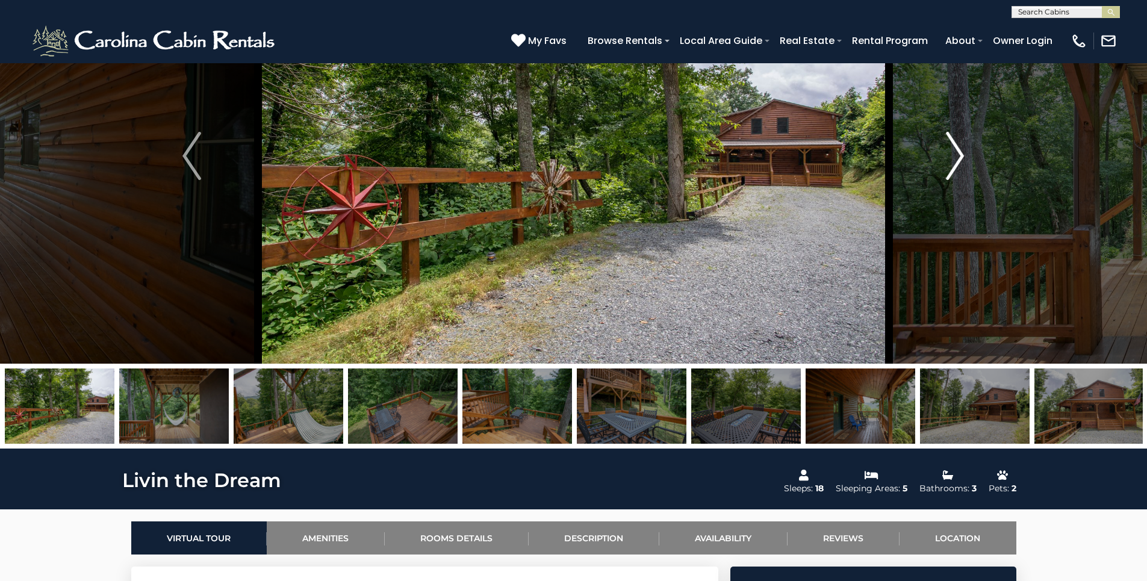
click at [961, 164] on img "Next" at bounding box center [955, 156] width 18 height 48
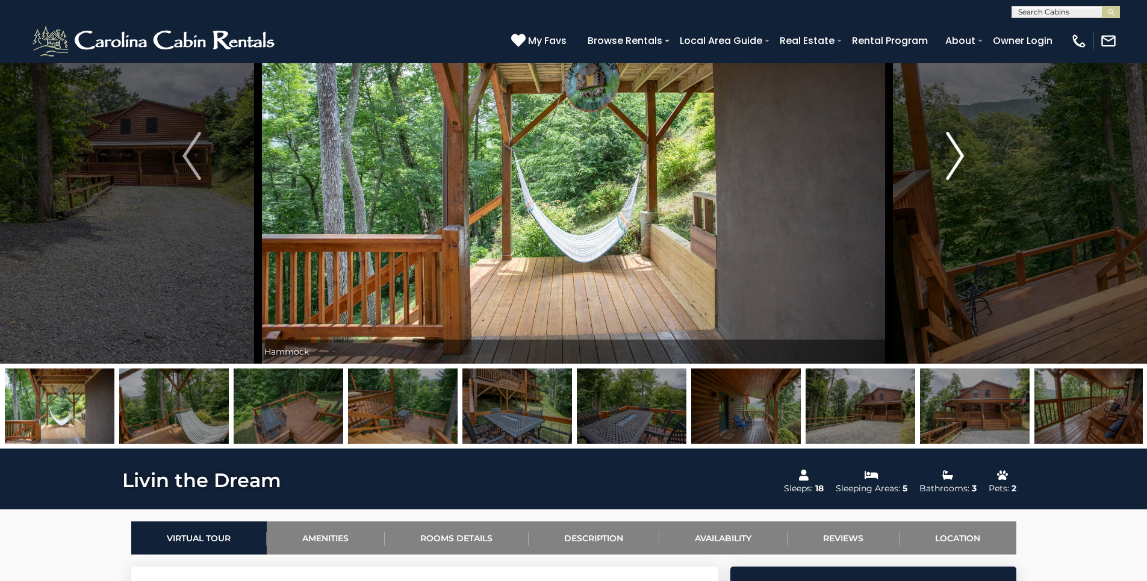
click at [961, 164] on img "Next" at bounding box center [955, 156] width 18 height 48
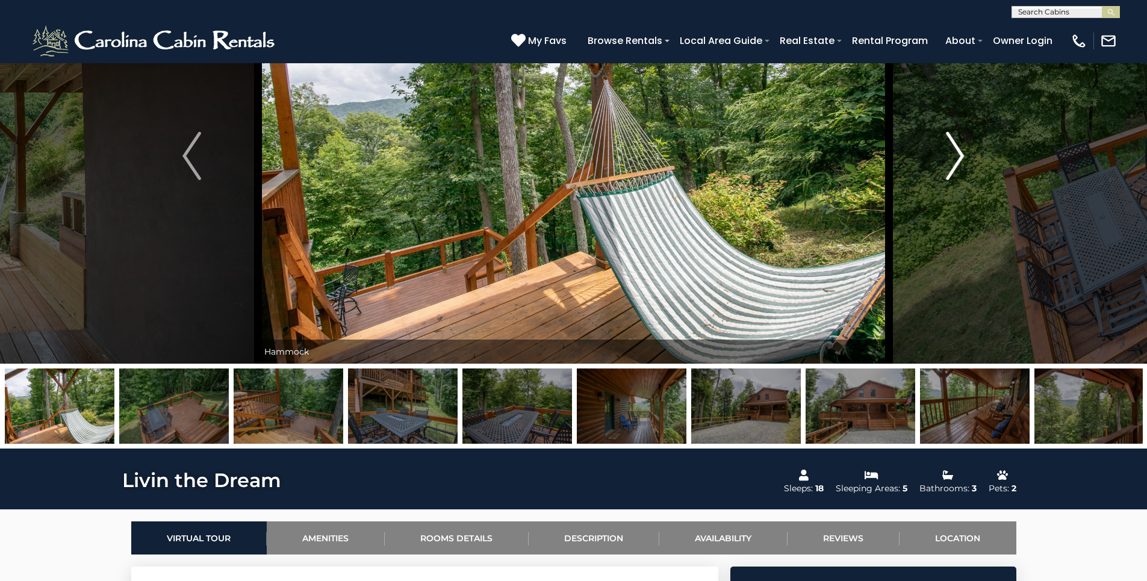
click at [961, 164] on img "Next" at bounding box center [955, 156] width 18 height 48
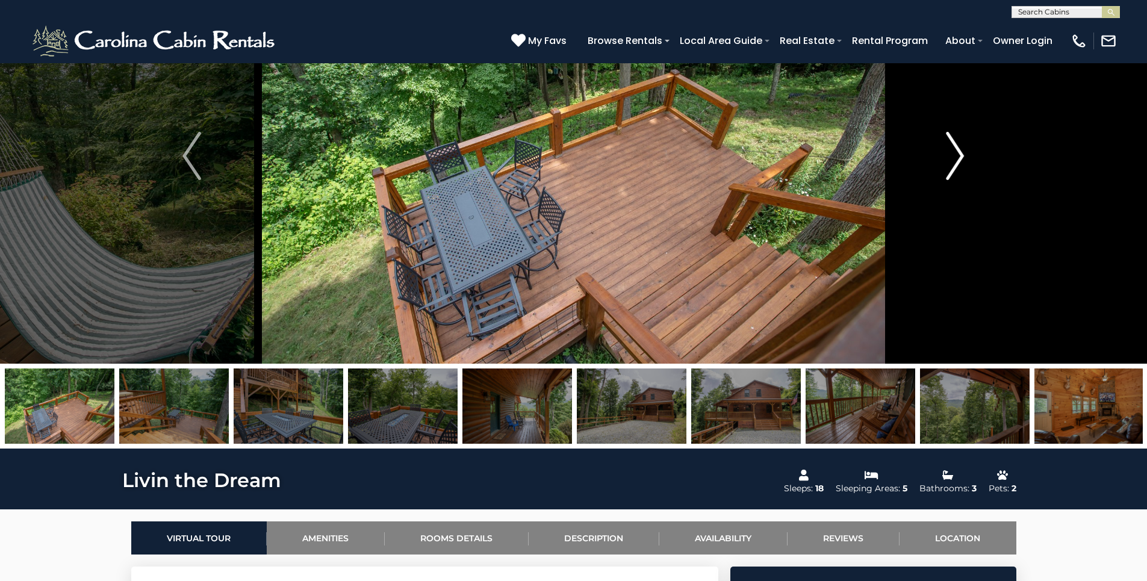
click at [961, 164] on img "Next" at bounding box center [955, 156] width 18 height 48
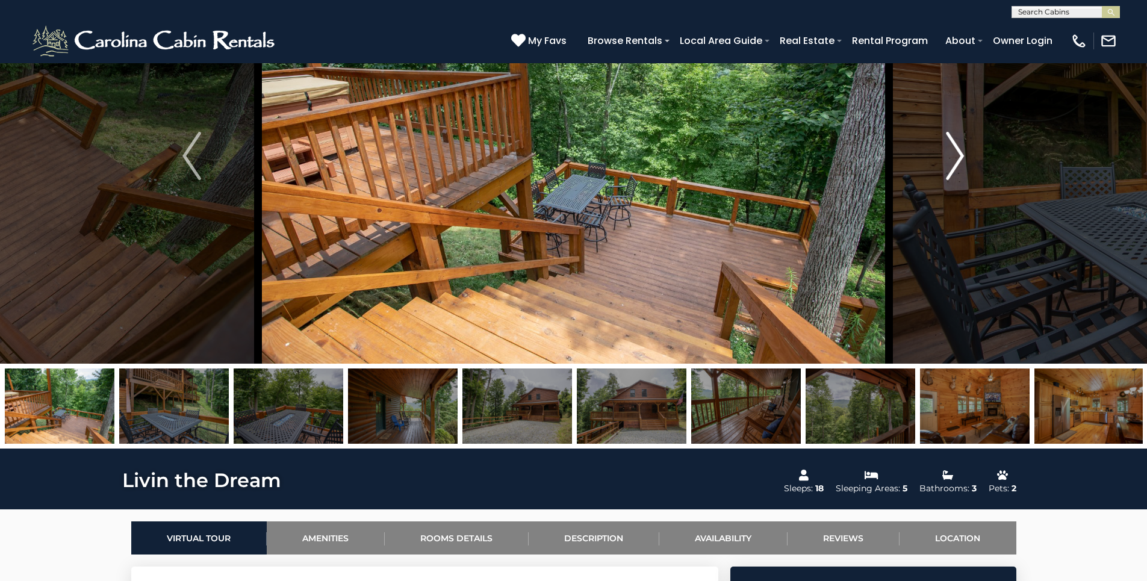
click at [961, 164] on img "Next" at bounding box center [955, 156] width 18 height 48
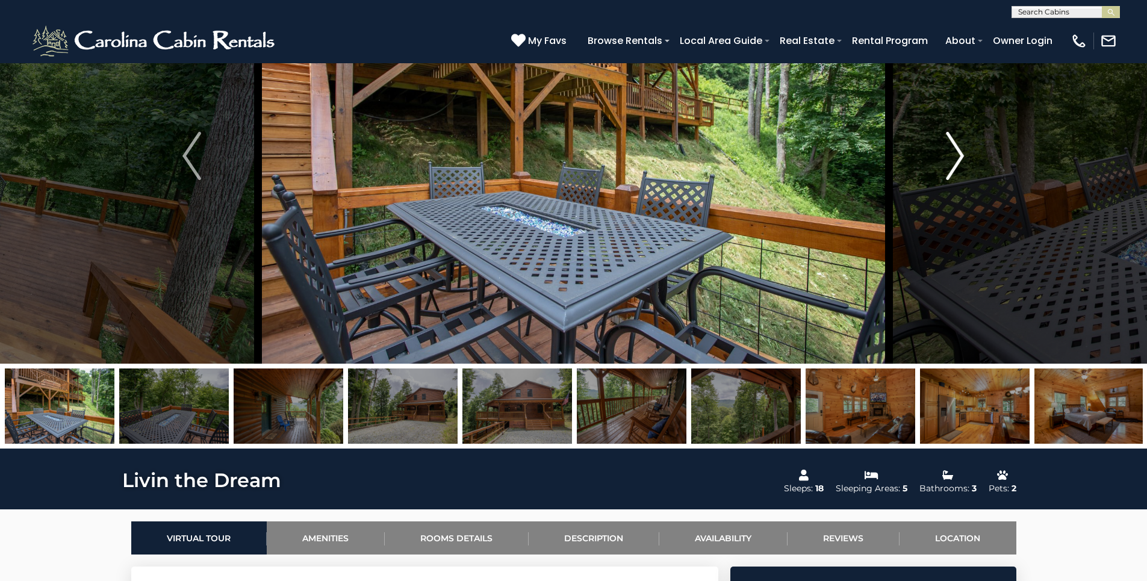
click at [961, 164] on img "Next" at bounding box center [955, 156] width 18 height 48
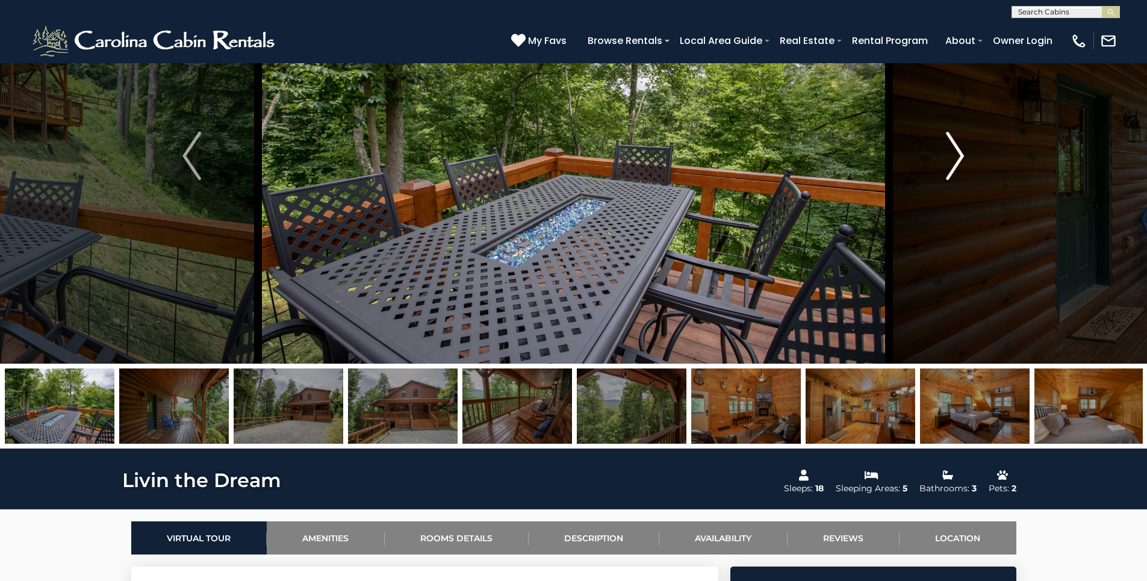
click at [961, 164] on img "Next" at bounding box center [955, 156] width 18 height 48
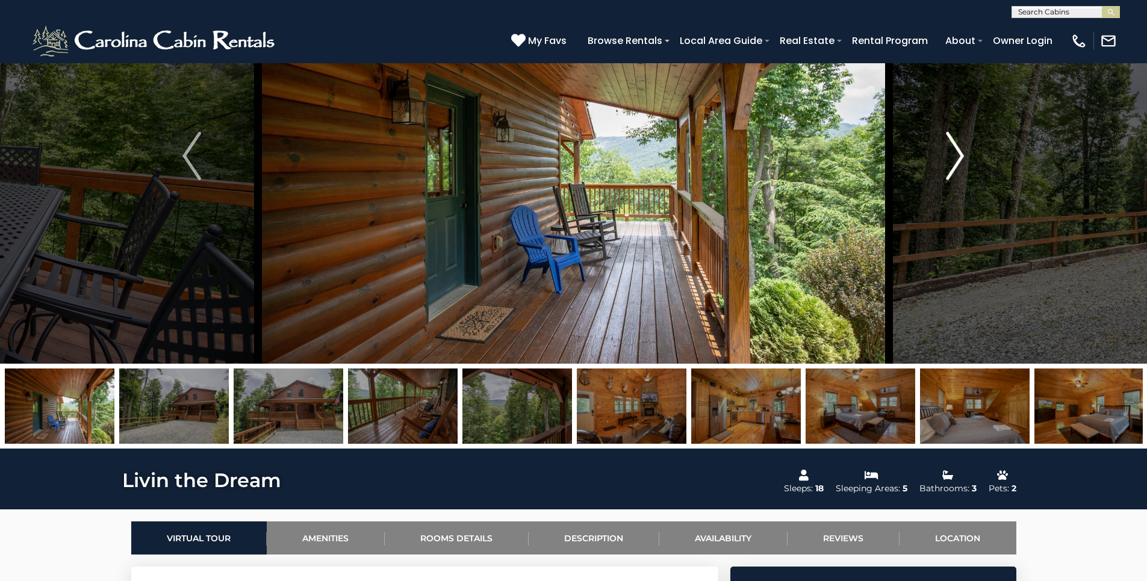
click at [961, 164] on img "Next" at bounding box center [955, 156] width 18 height 48
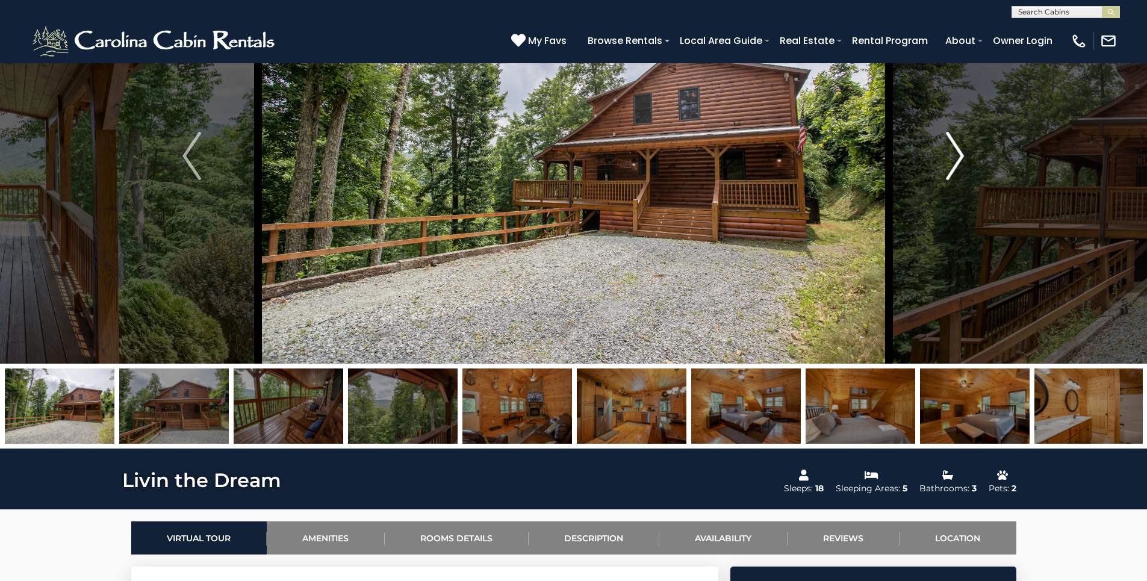
click at [961, 164] on img "Next" at bounding box center [955, 156] width 18 height 48
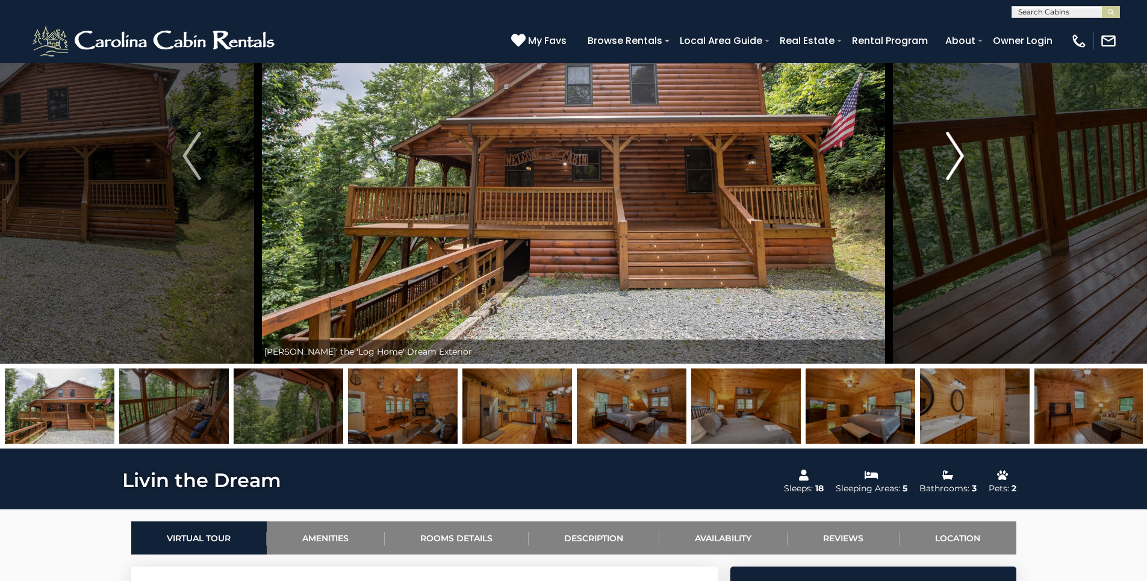
click at [961, 164] on img "Next" at bounding box center [955, 156] width 18 height 48
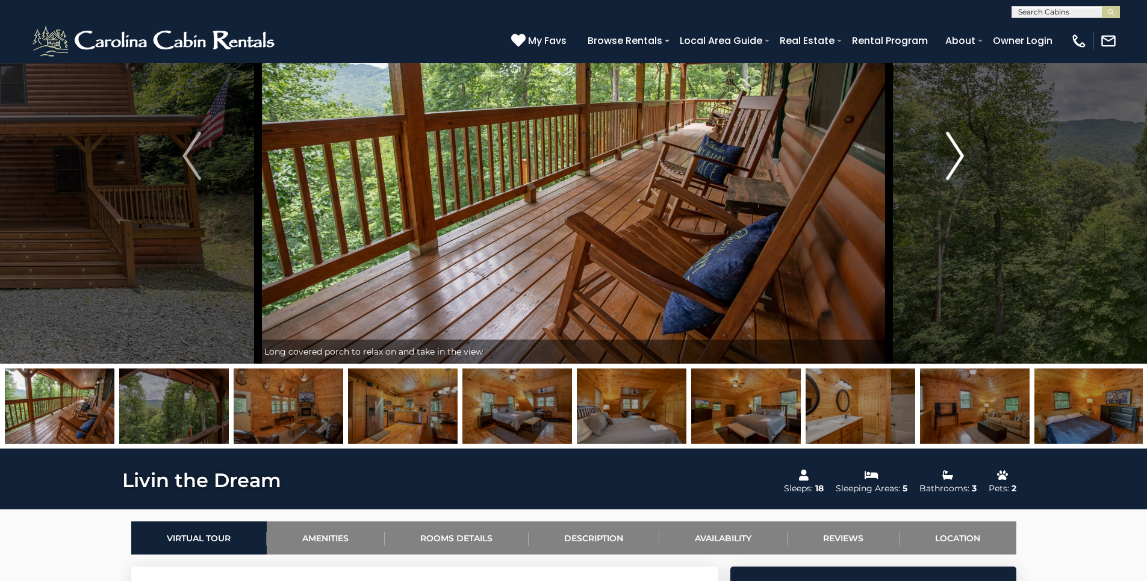
click at [961, 164] on img "Next" at bounding box center [955, 156] width 18 height 48
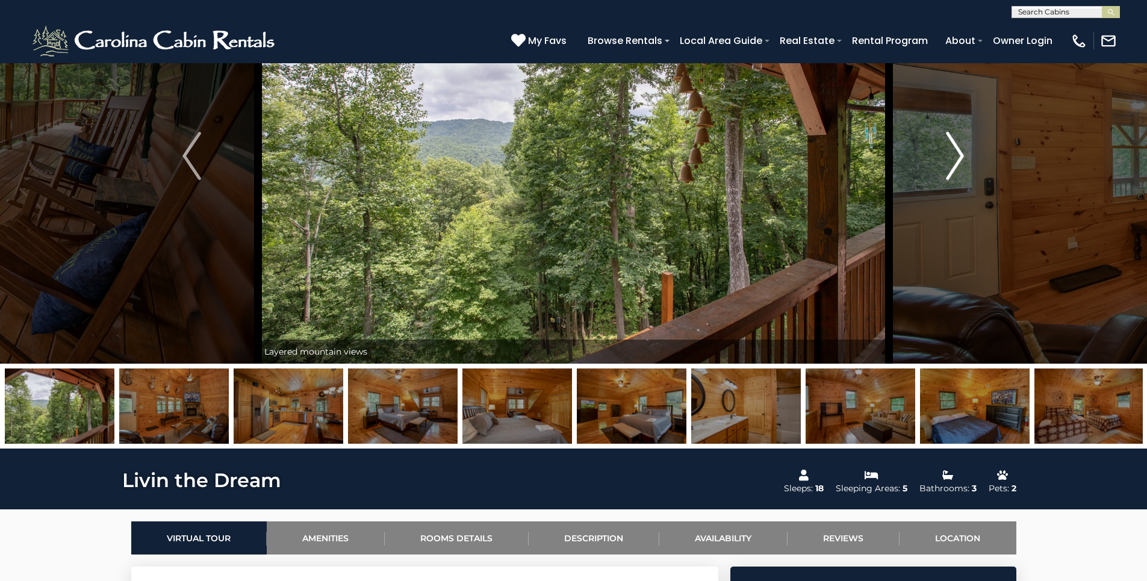
click at [961, 164] on img "Next" at bounding box center [955, 156] width 18 height 48
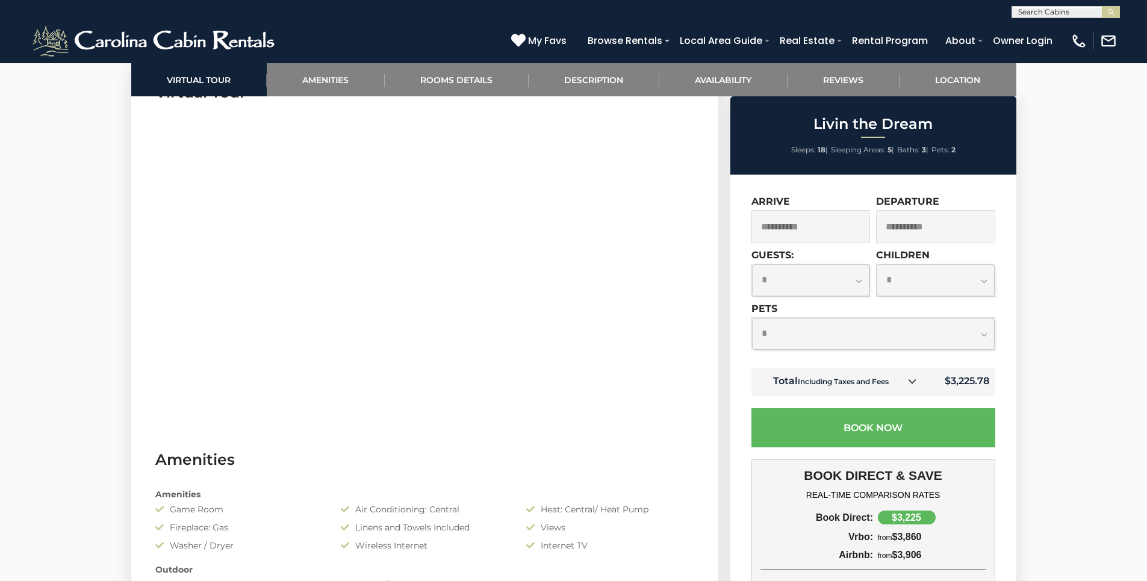
scroll to position [596, 0]
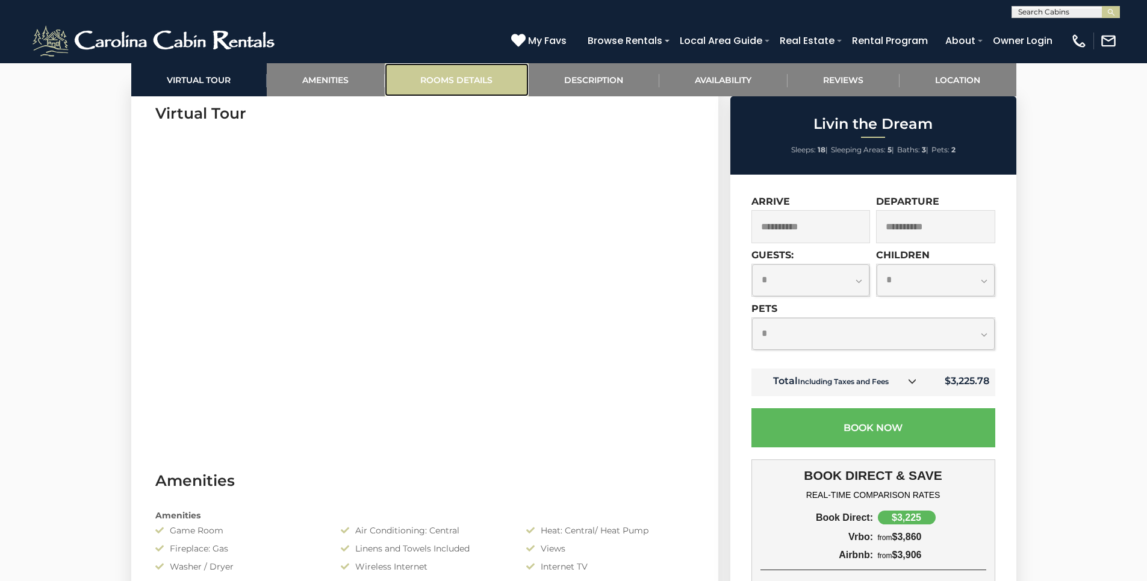
click at [429, 68] on link "Rooms Details" at bounding box center [457, 79] width 144 height 33
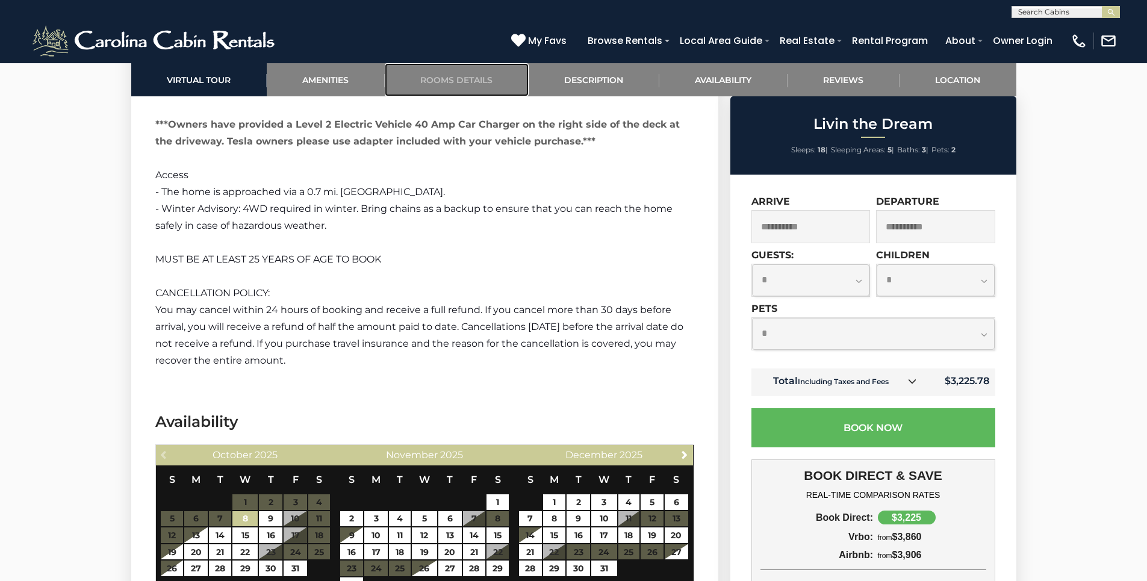
scroll to position [1956, 0]
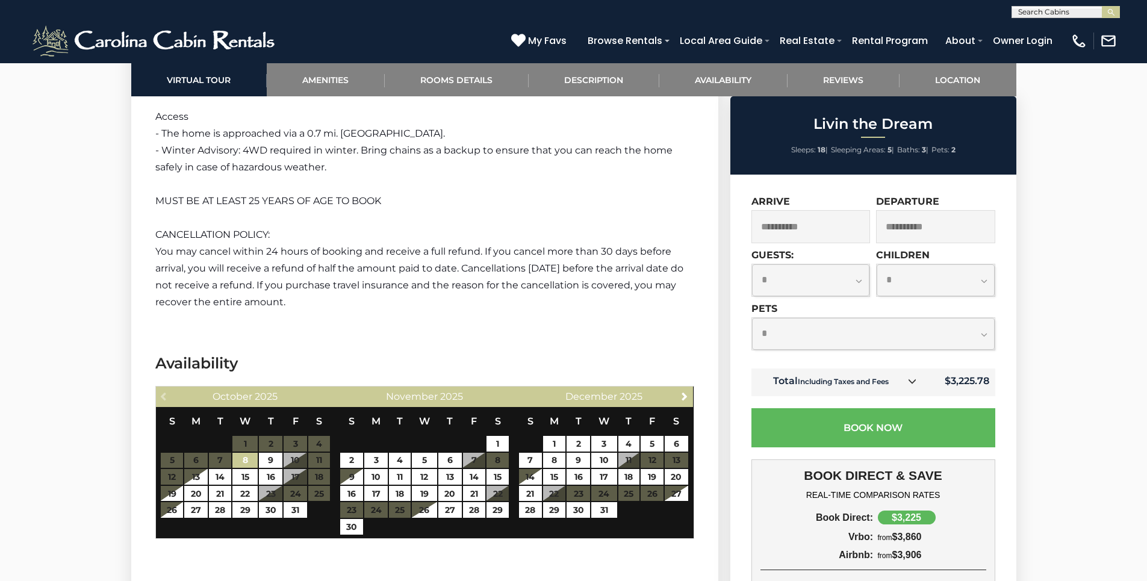
click at [914, 382] on icon at bounding box center [912, 381] width 8 height 8
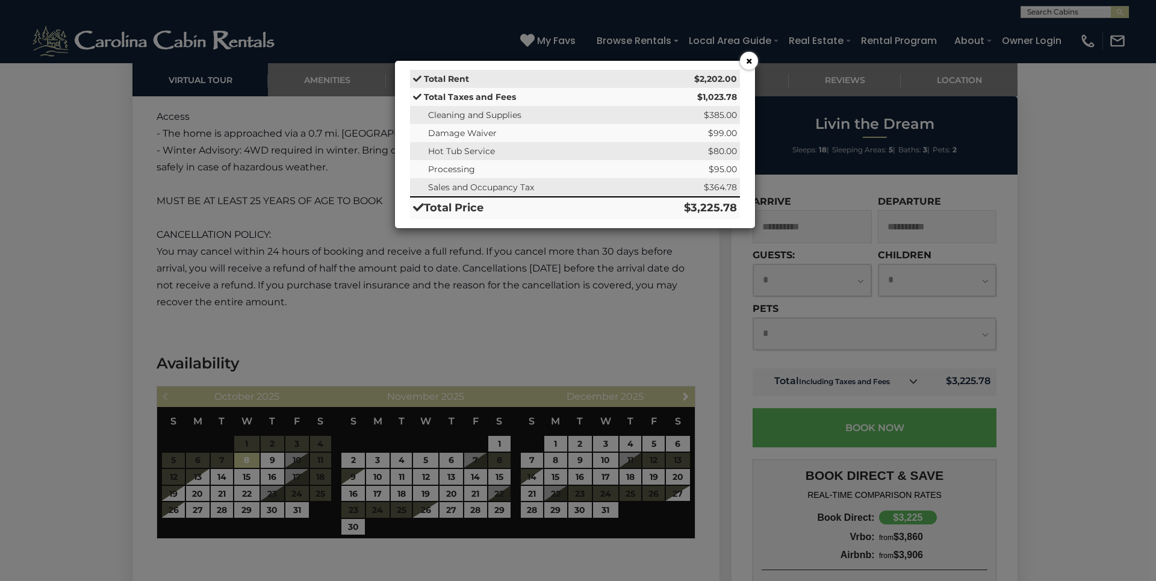
click at [748, 63] on button "×" at bounding box center [749, 61] width 18 height 18
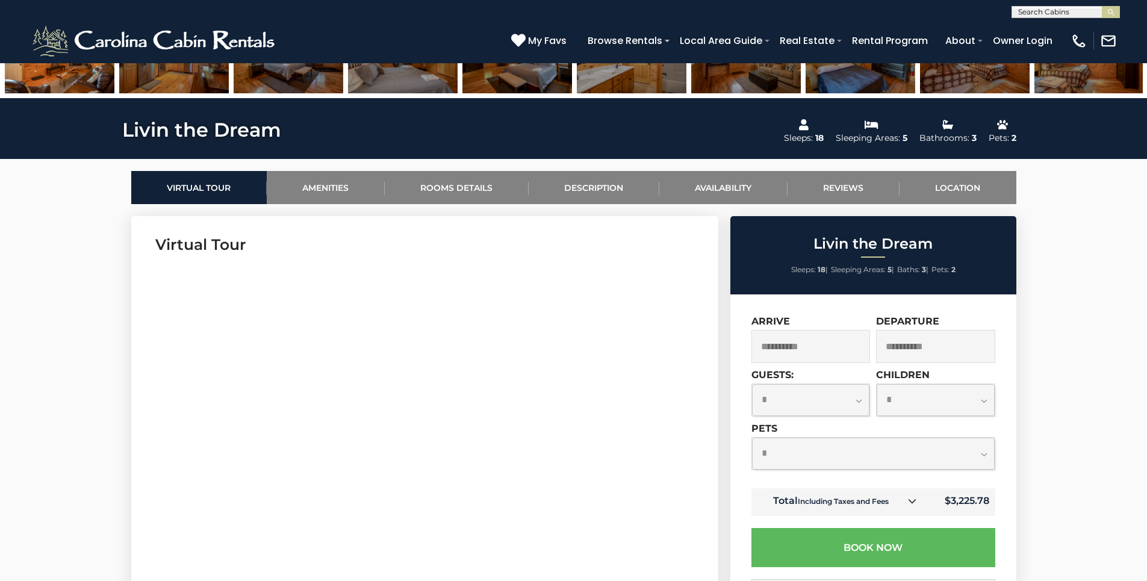
scroll to position [451, 0]
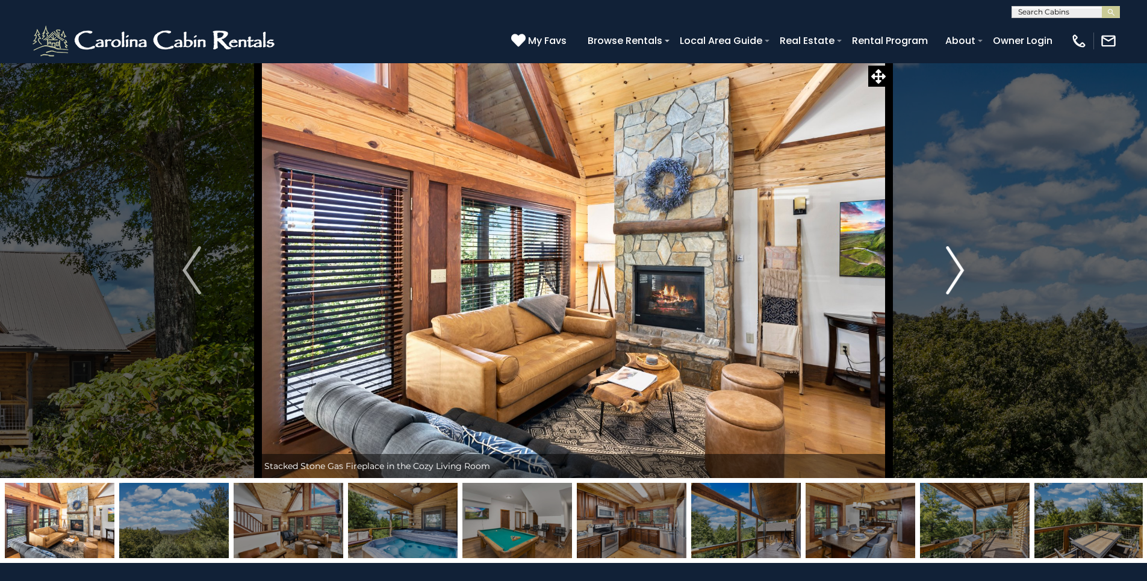
click at [956, 269] on img "Next" at bounding box center [955, 270] width 18 height 48
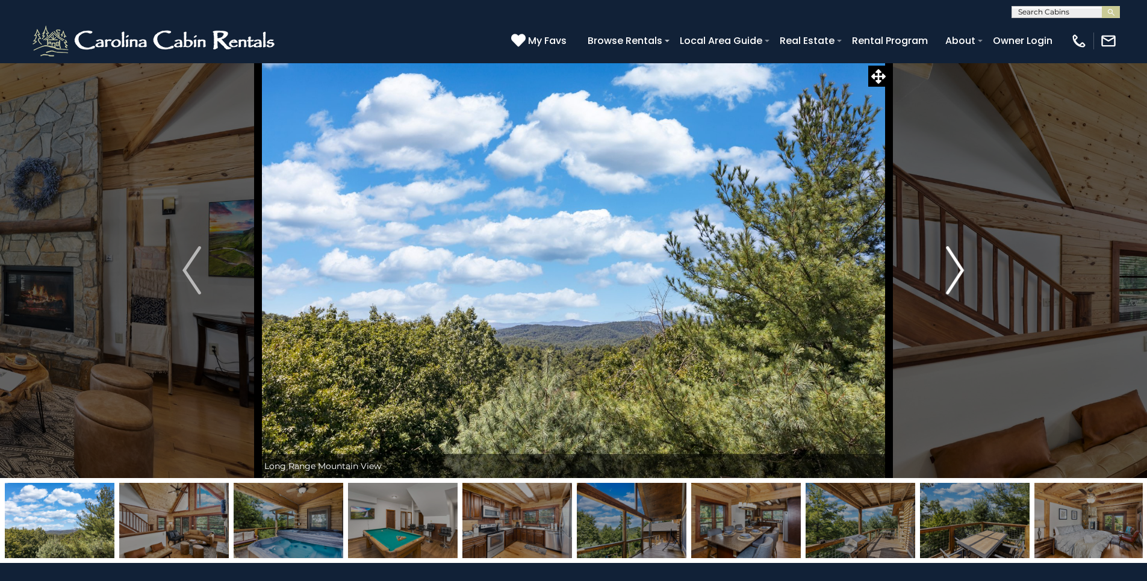
click at [956, 269] on img "Next" at bounding box center [955, 270] width 18 height 48
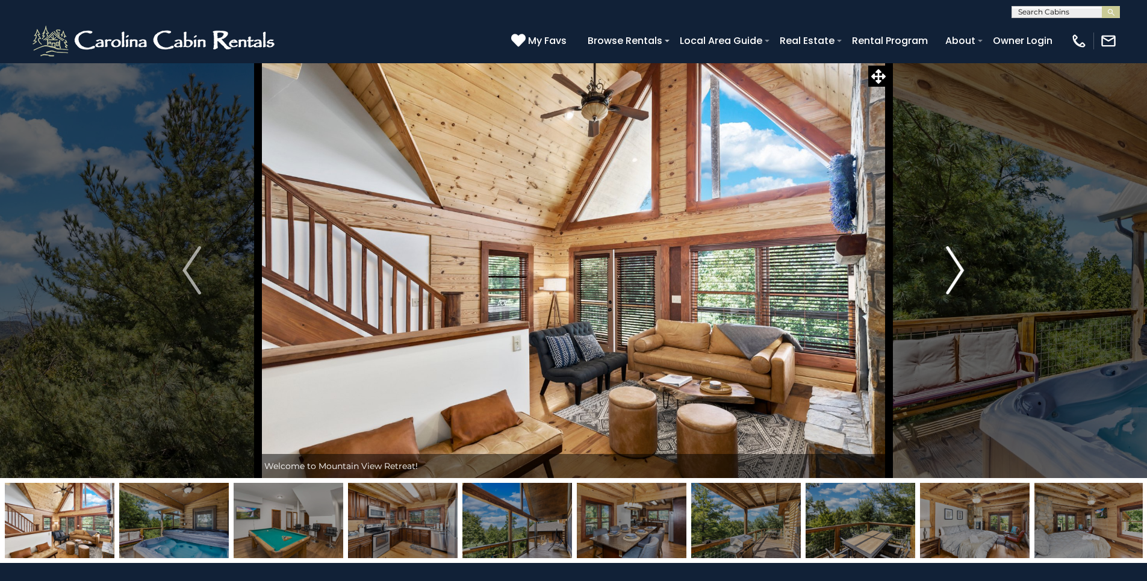
click at [956, 269] on img "Next" at bounding box center [955, 270] width 18 height 48
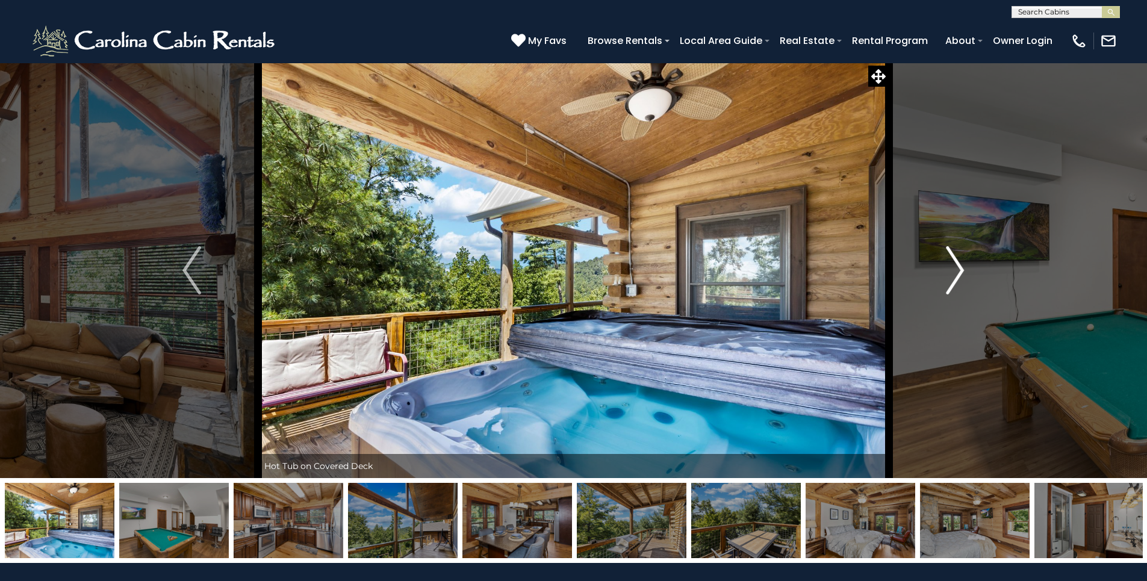
click at [956, 269] on img "Next" at bounding box center [955, 270] width 18 height 48
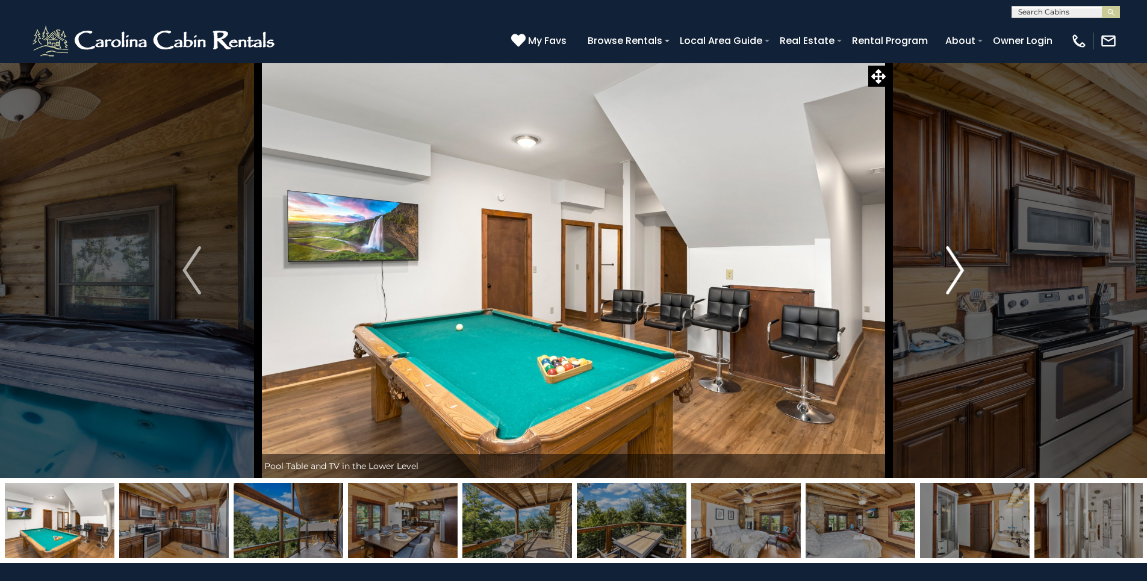
click at [957, 269] on img "Next" at bounding box center [955, 270] width 18 height 48
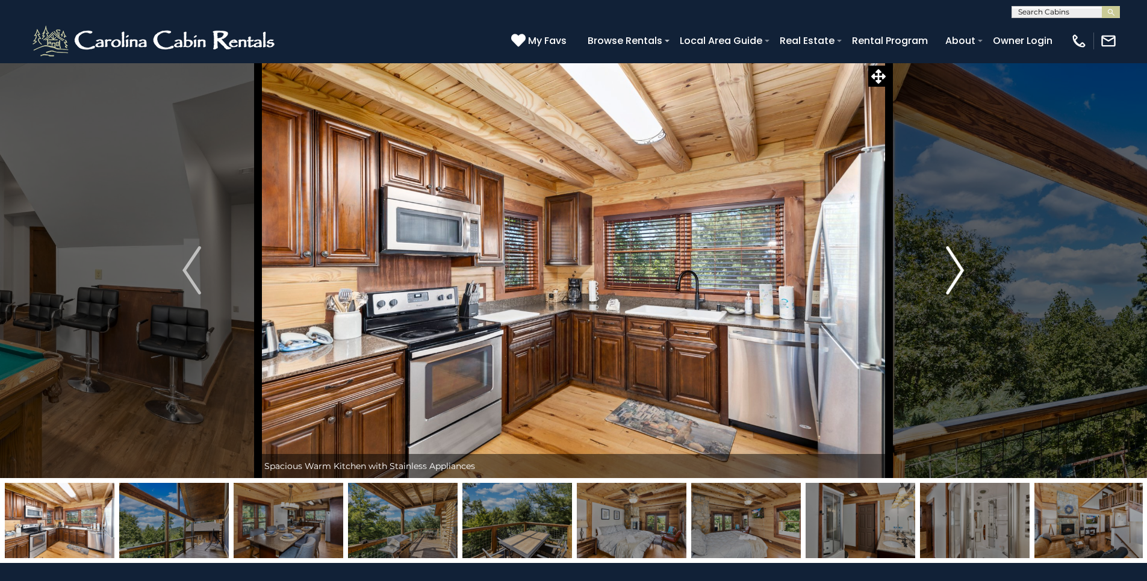
click at [957, 269] on img "Next" at bounding box center [955, 270] width 18 height 48
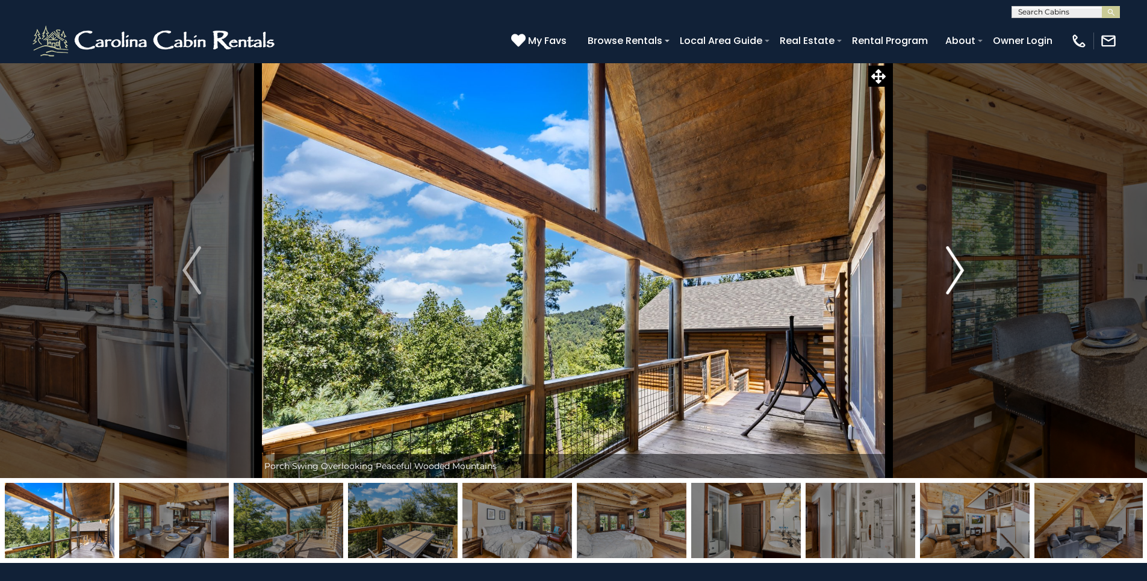
click at [957, 269] on img "Next" at bounding box center [955, 270] width 18 height 48
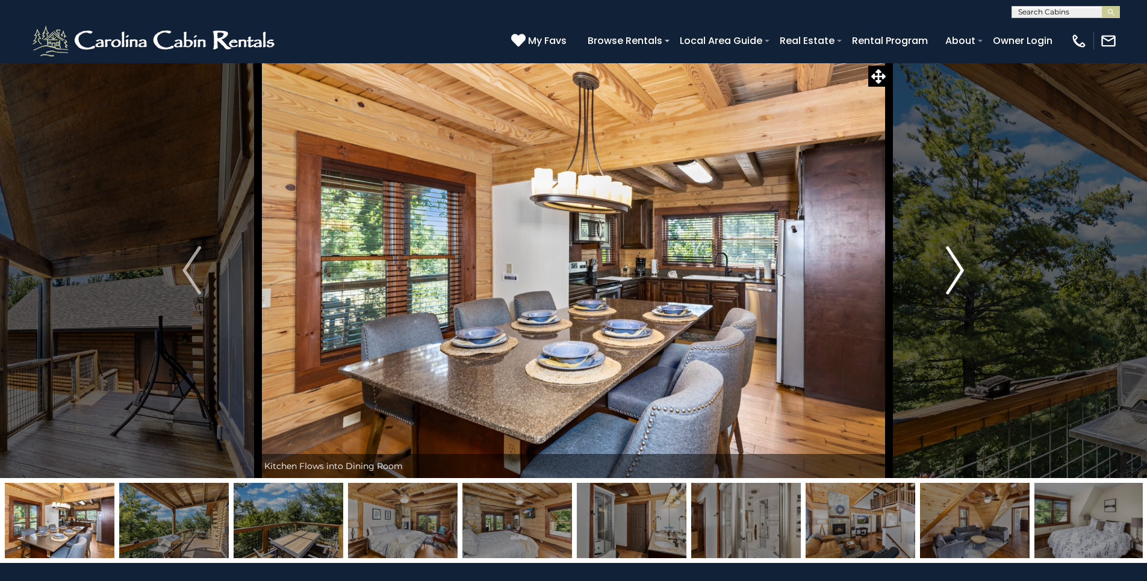
click at [957, 269] on img "Next" at bounding box center [955, 270] width 18 height 48
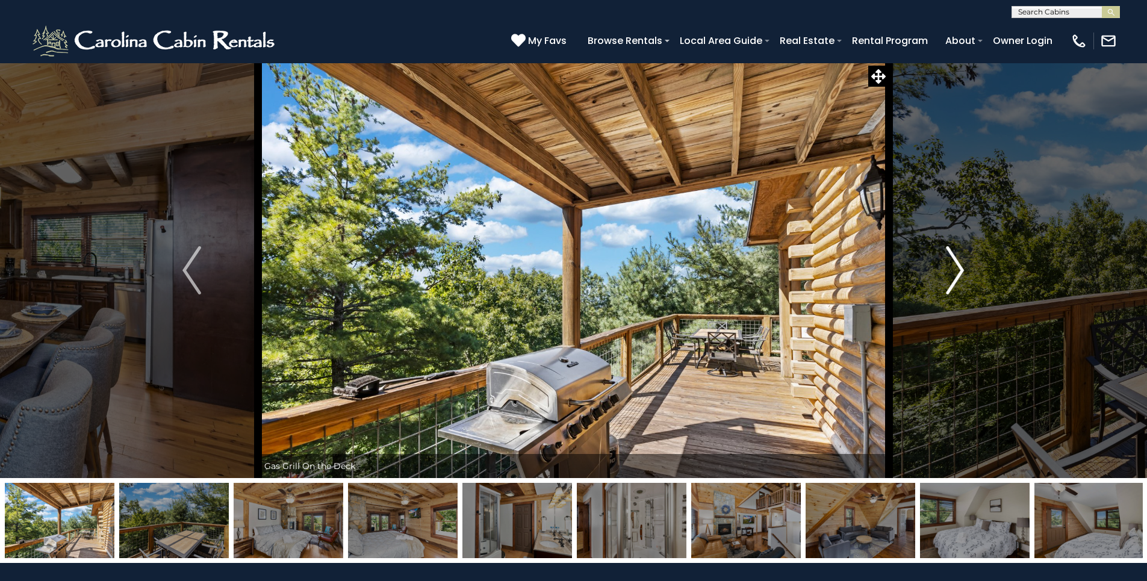
click at [957, 269] on img "Next" at bounding box center [955, 270] width 18 height 48
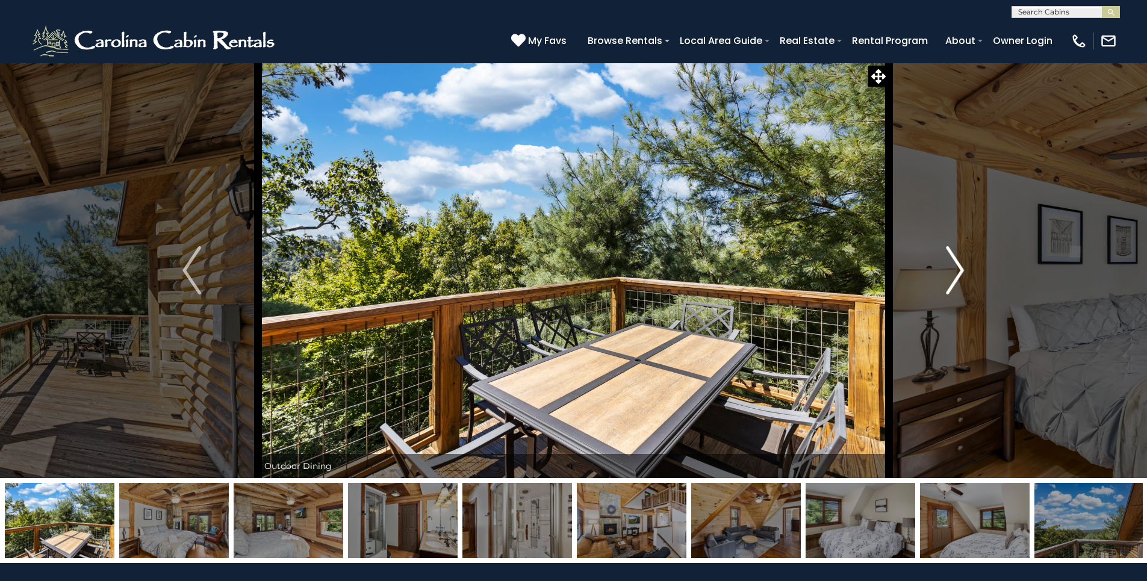
click at [957, 269] on img "Next" at bounding box center [955, 270] width 18 height 48
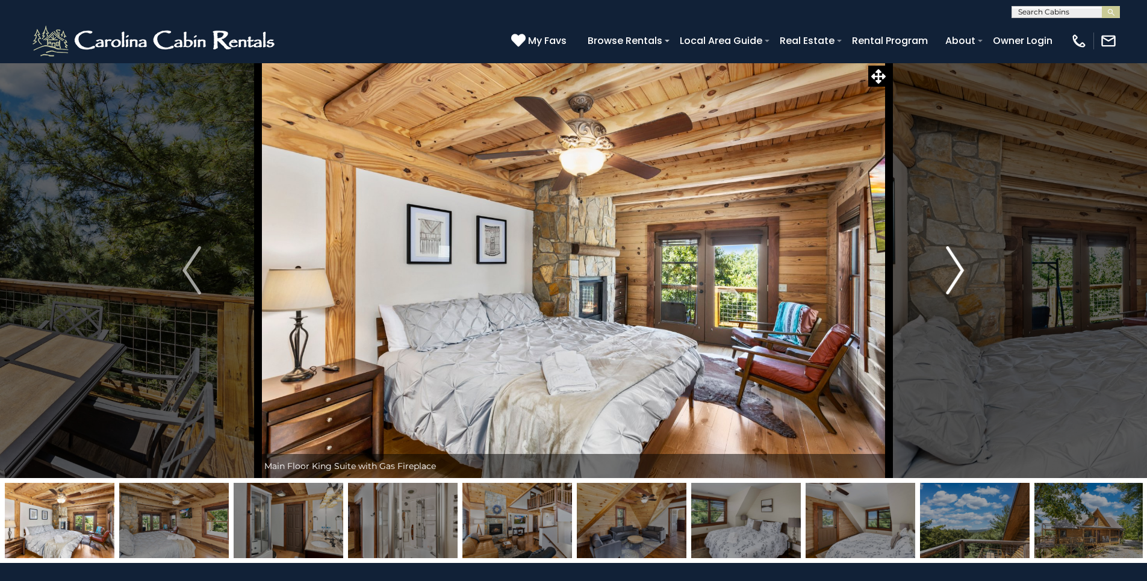
click at [957, 269] on img "Next" at bounding box center [955, 270] width 18 height 48
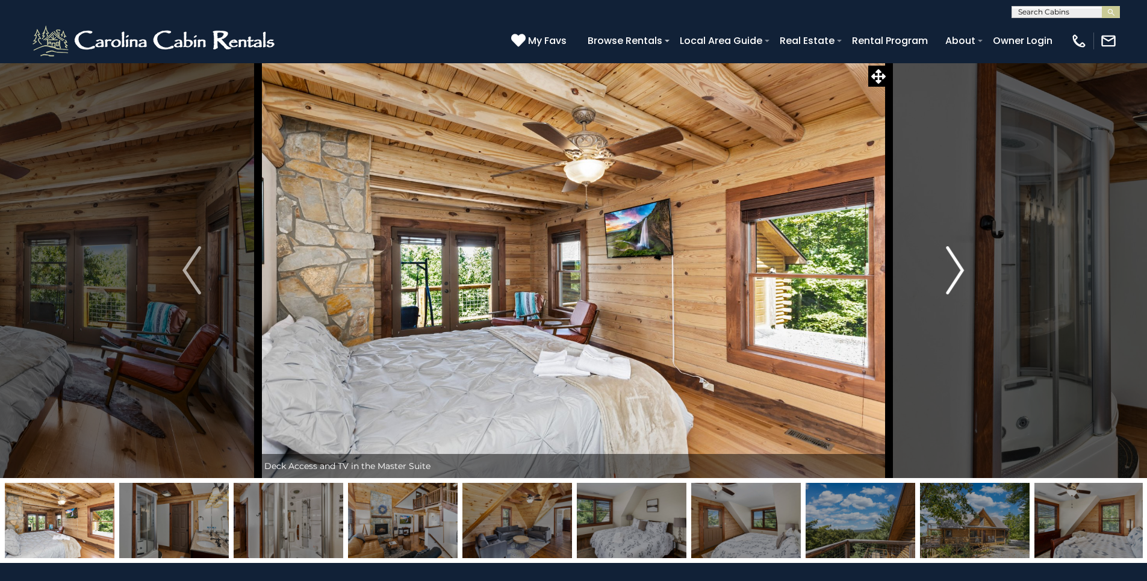
click at [957, 269] on img "Next" at bounding box center [955, 270] width 18 height 48
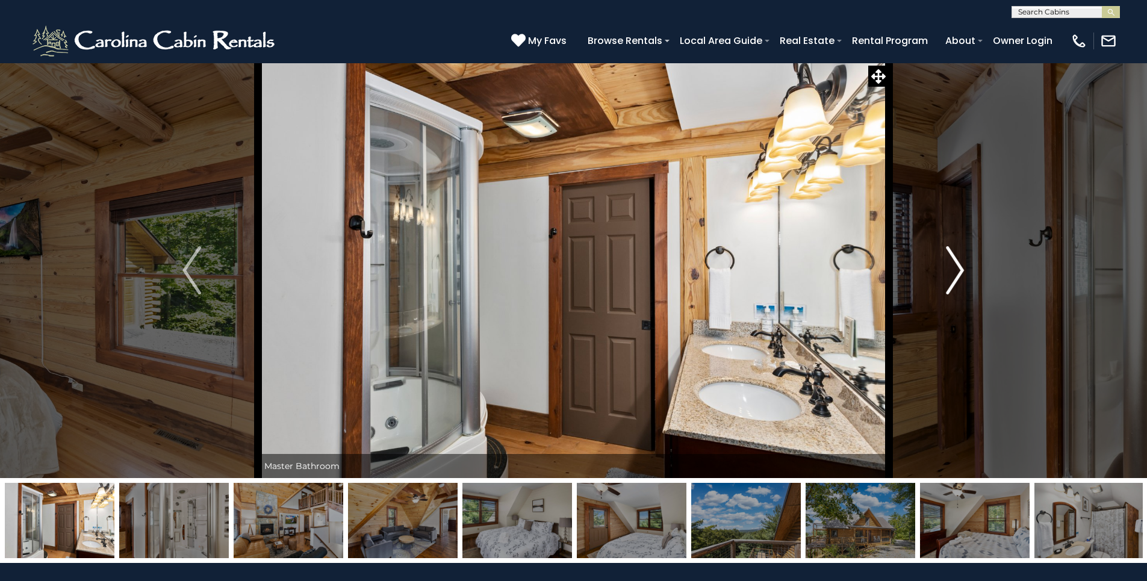
click at [957, 269] on img "Next" at bounding box center [955, 270] width 18 height 48
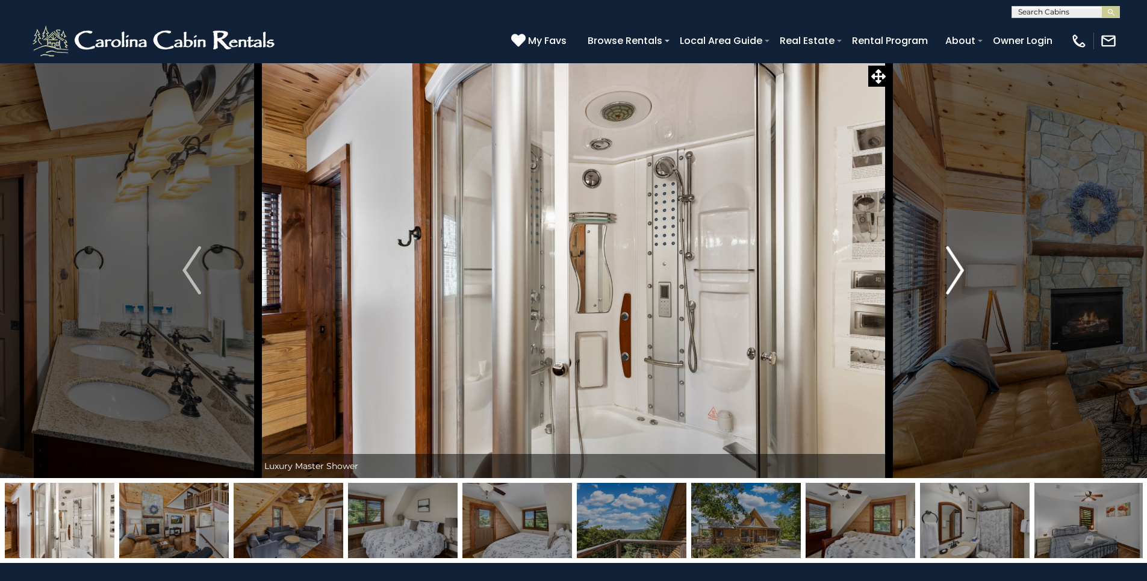
click at [957, 269] on img "Next" at bounding box center [955, 270] width 18 height 48
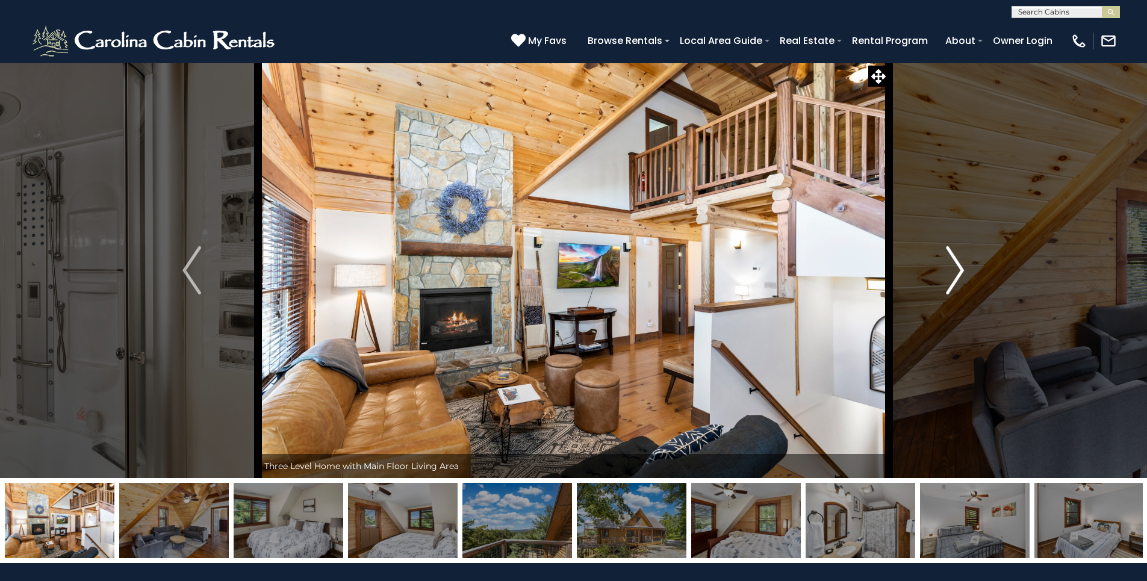
click at [957, 269] on img "Next" at bounding box center [955, 270] width 18 height 48
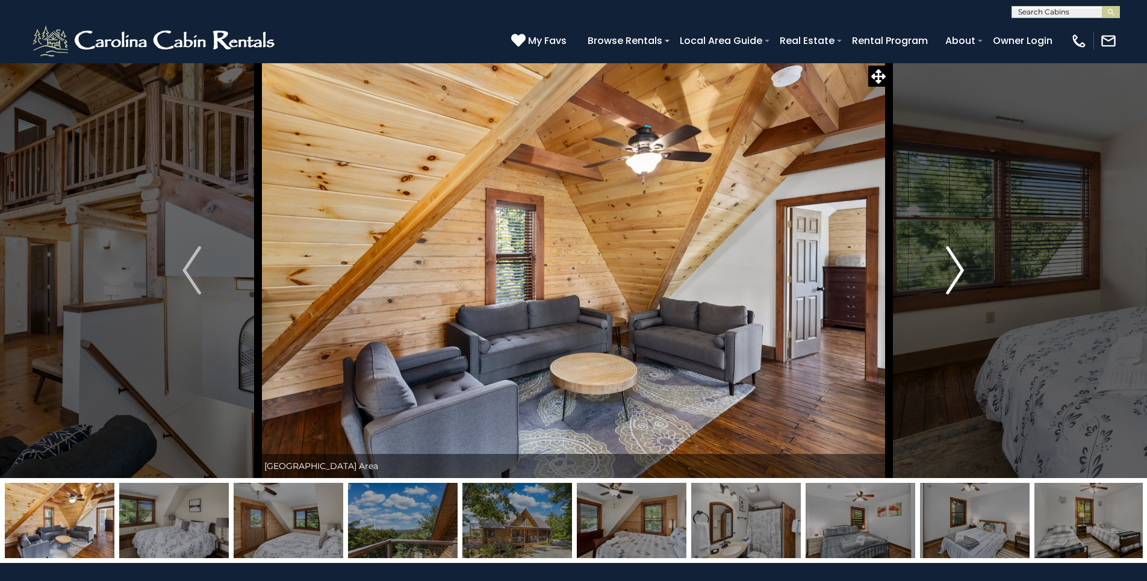
click at [957, 269] on img "Next" at bounding box center [955, 270] width 18 height 48
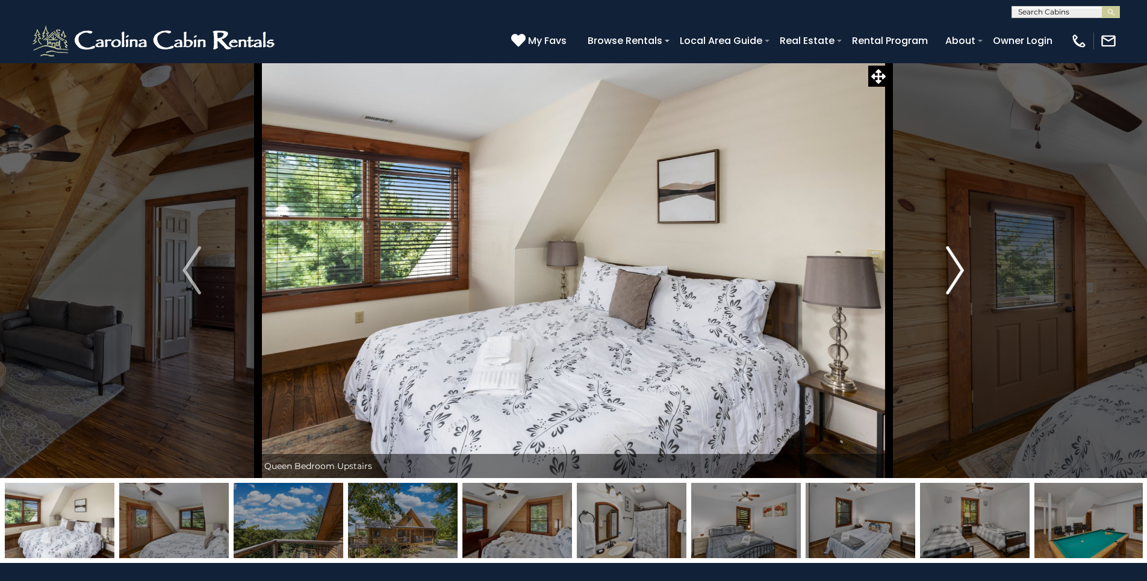
click at [957, 269] on img "Next" at bounding box center [955, 270] width 18 height 48
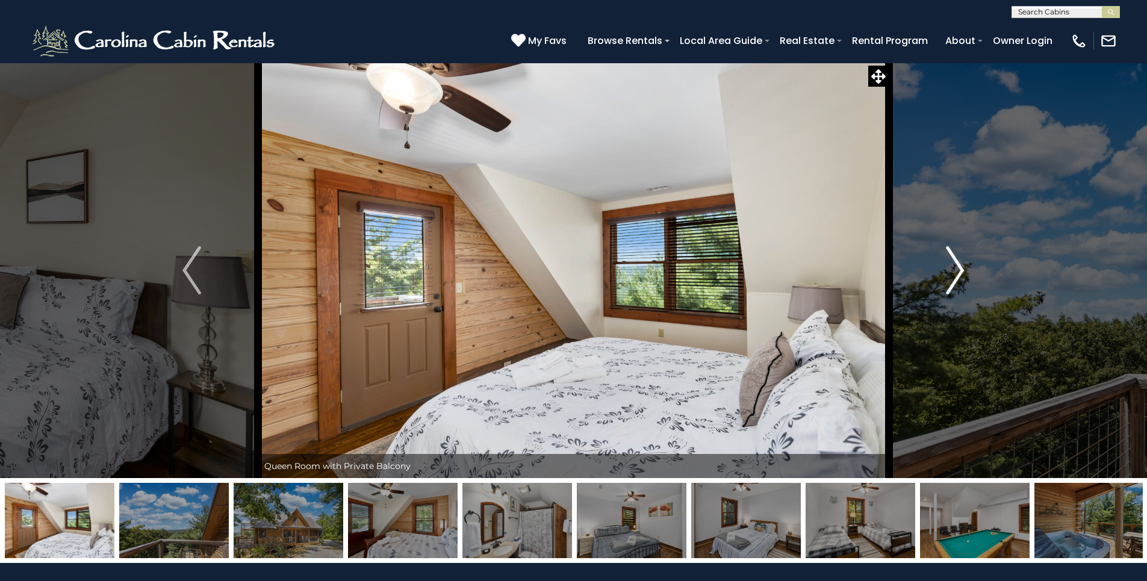
click at [957, 269] on img "Next" at bounding box center [955, 270] width 18 height 48
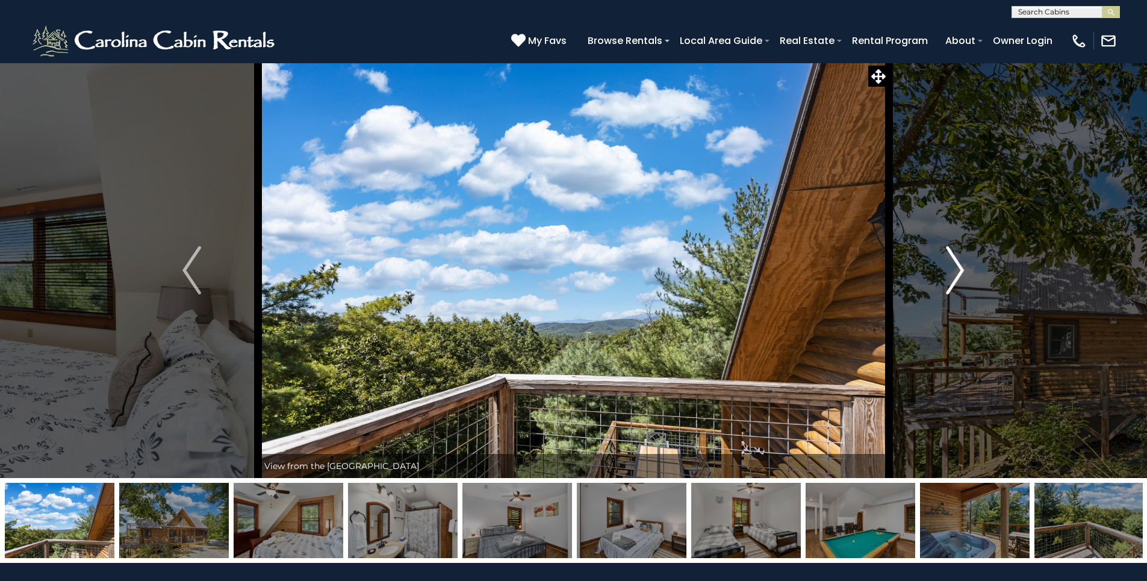
click at [957, 269] on img "Next" at bounding box center [955, 270] width 18 height 48
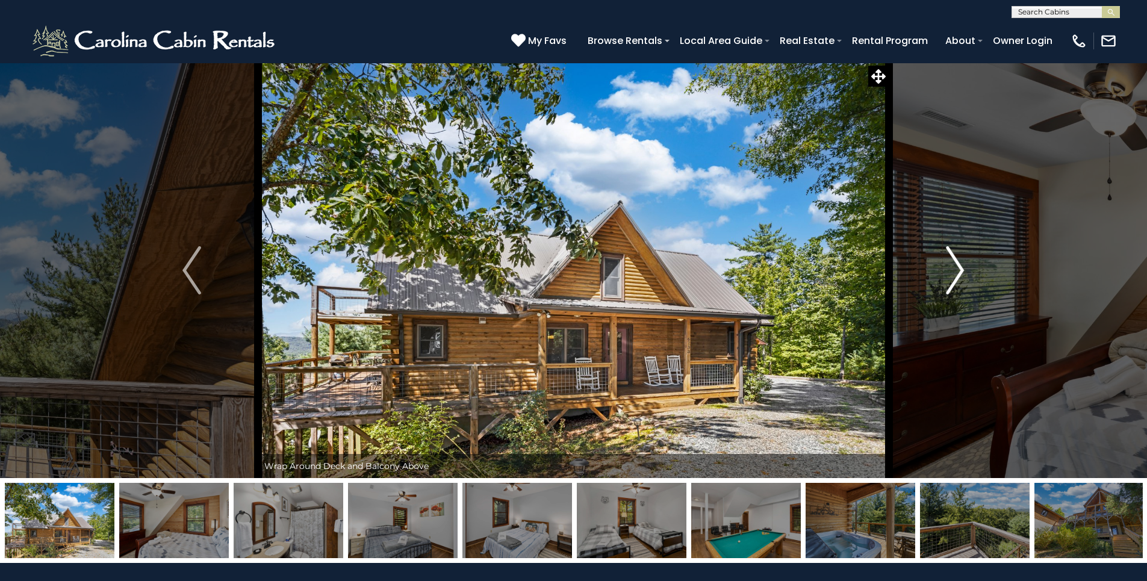
click at [957, 269] on img "Next" at bounding box center [955, 270] width 18 height 48
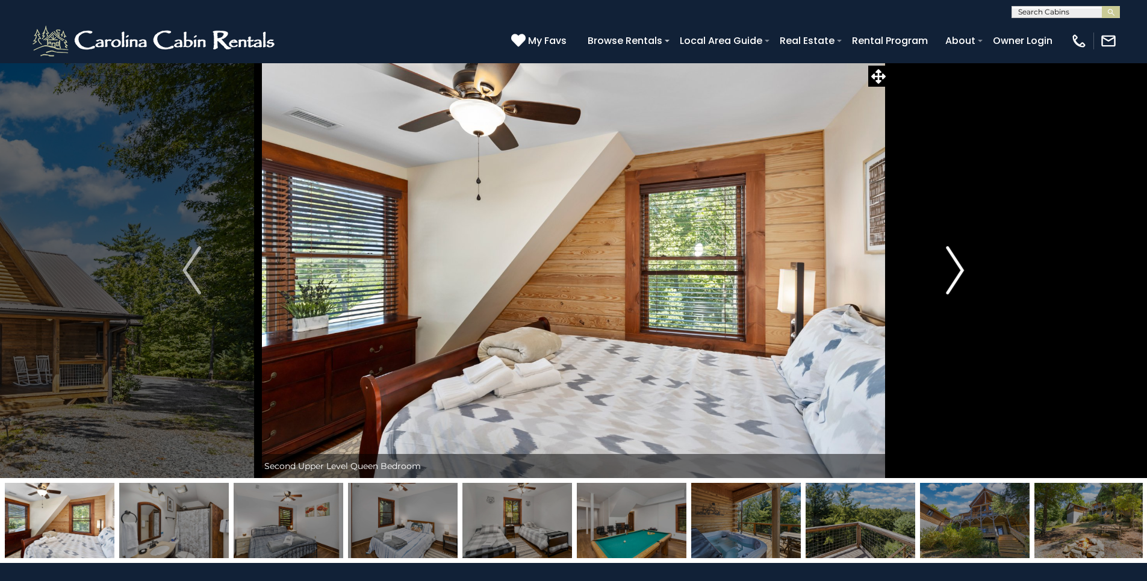
click at [954, 270] on img "Next" at bounding box center [955, 270] width 18 height 48
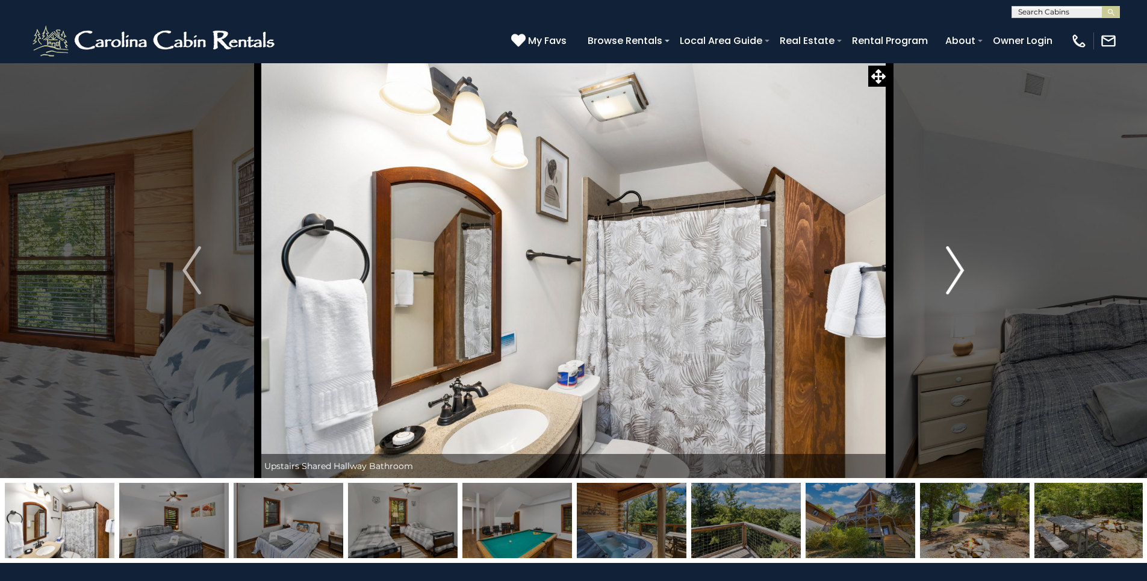
click at [954, 270] on img "Next" at bounding box center [955, 270] width 18 height 48
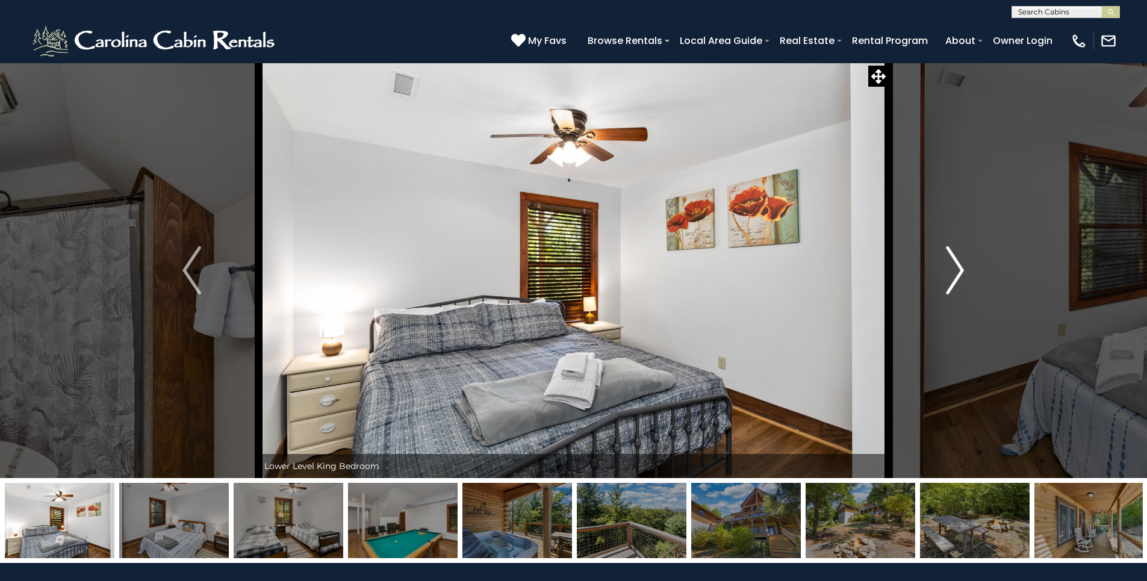
click at [954, 270] on img "Next" at bounding box center [955, 270] width 18 height 48
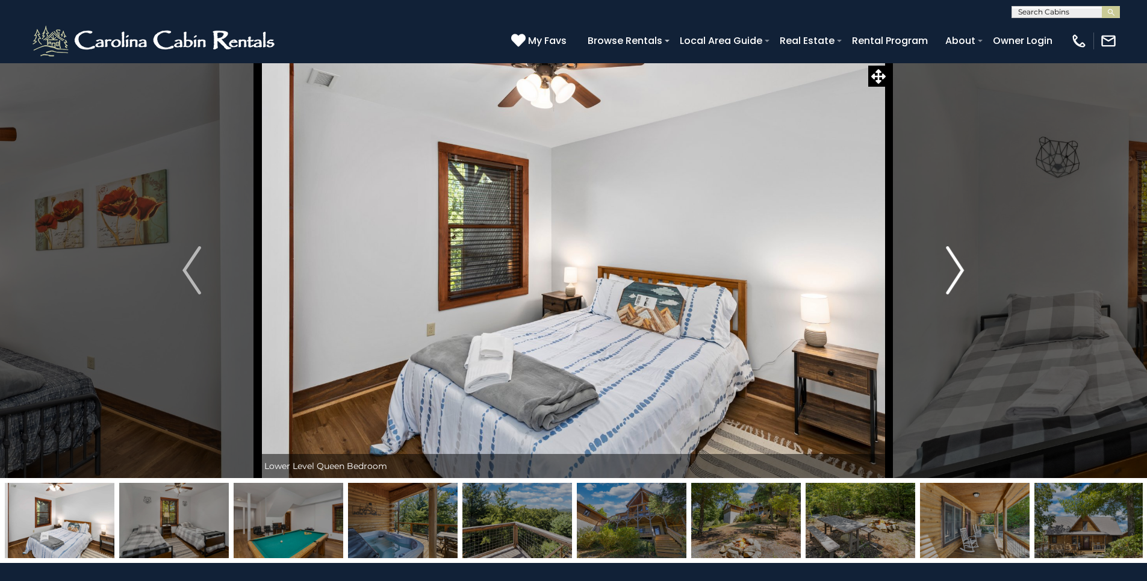
click at [954, 270] on img "Next" at bounding box center [955, 270] width 18 height 48
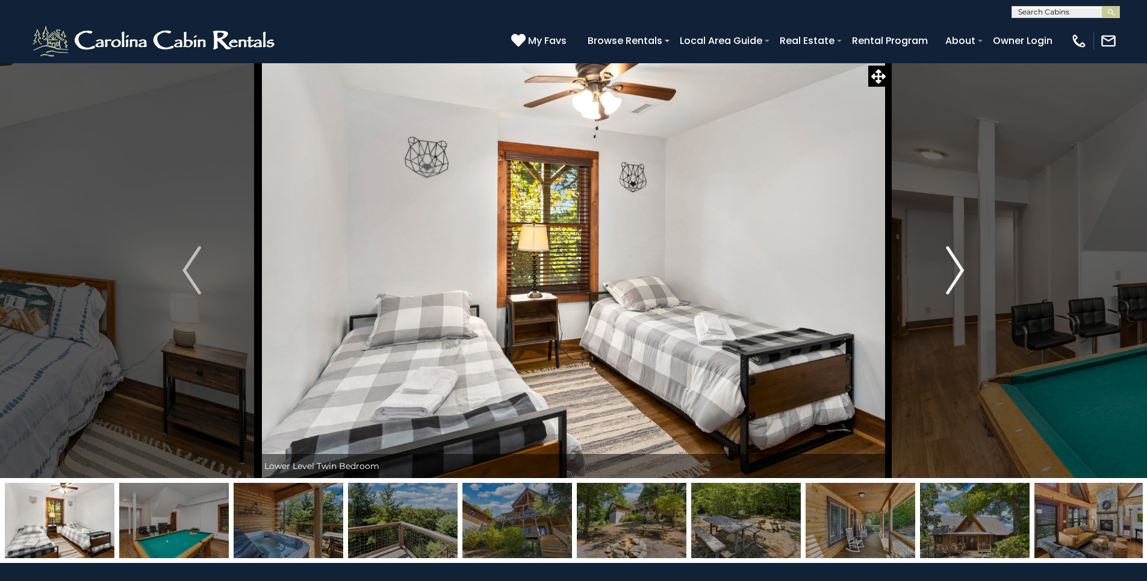
click at [954, 270] on img "Next" at bounding box center [955, 270] width 18 height 48
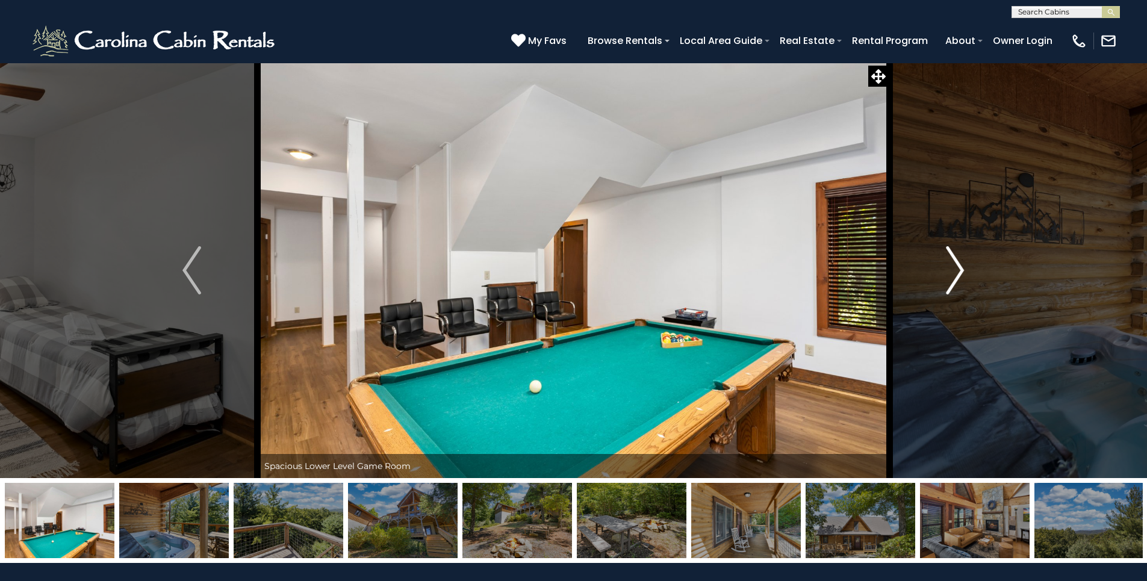
click at [954, 270] on img "Next" at bounding box center [955, 270] width 18 height 48
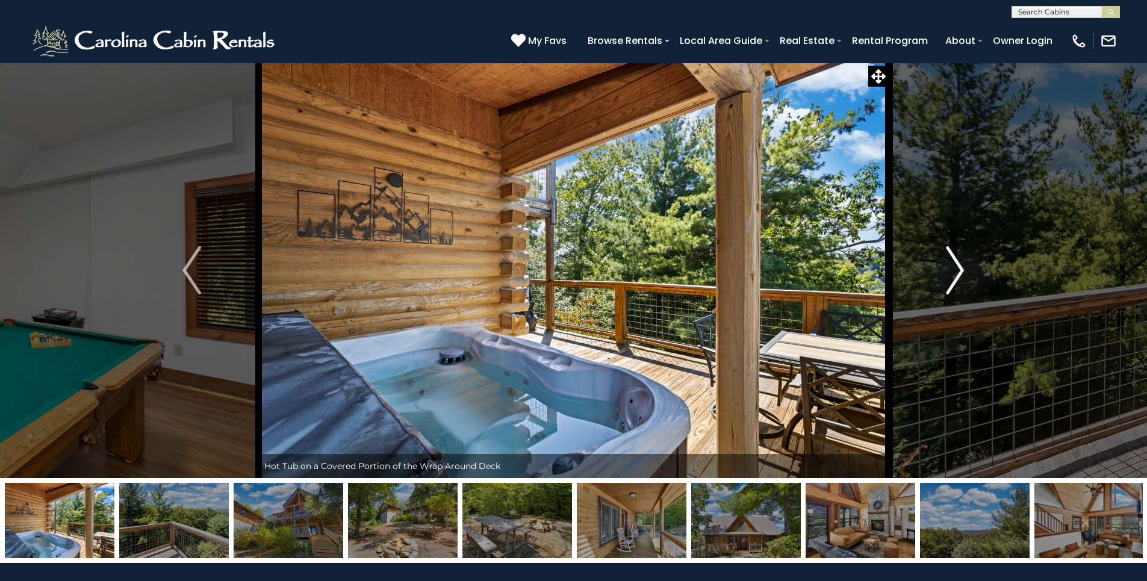
click at [954, 270] on img "Next" at bounding box center [955, 270] width 18 height 48
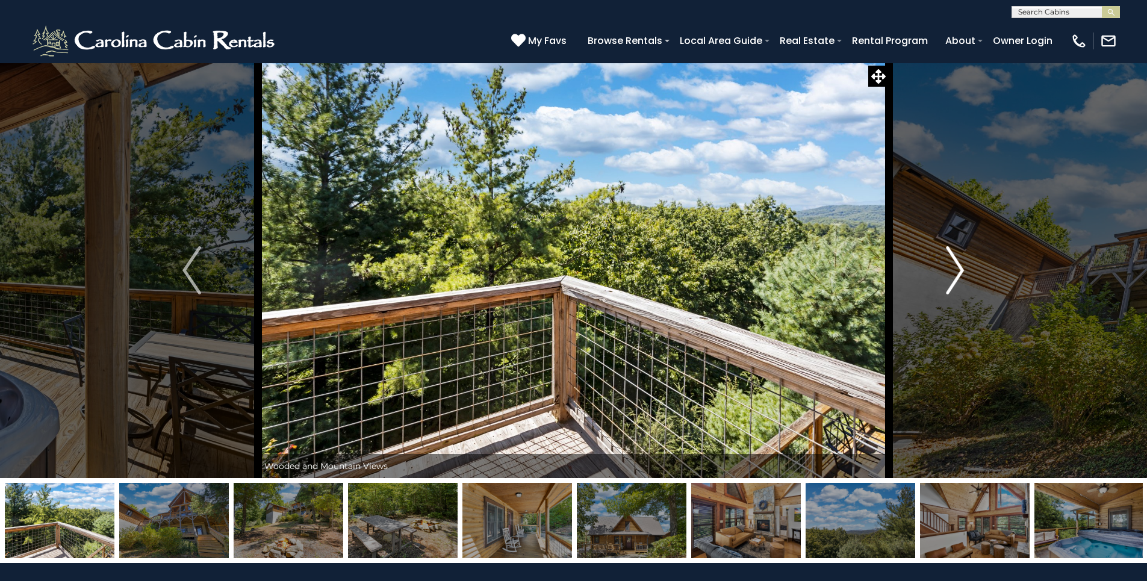
click at [954, 270] on img "Next" at bounding box center [955, 270] width 18 height 48
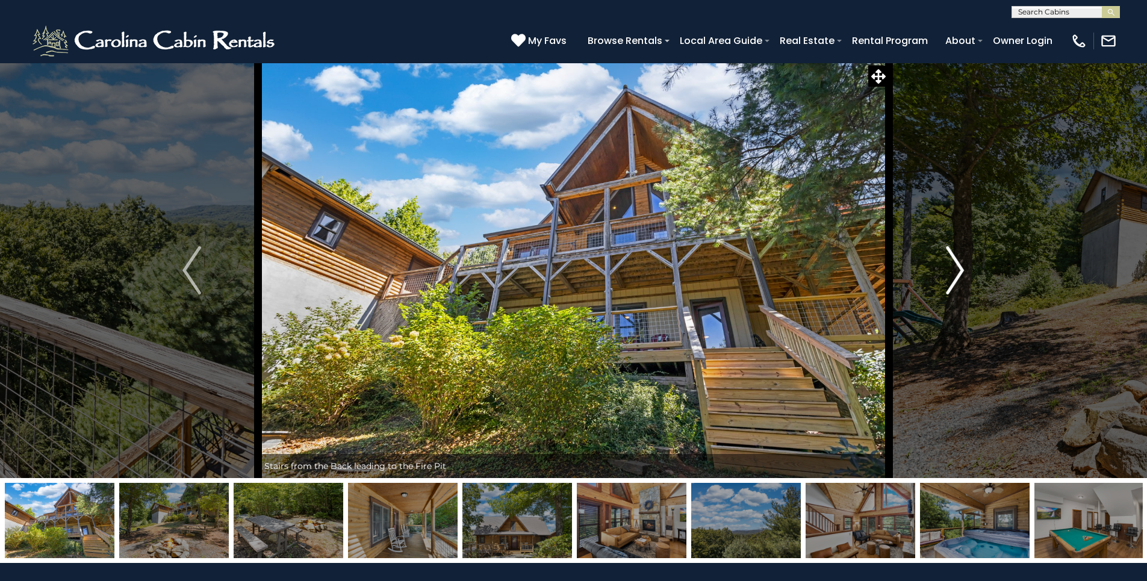
click at [954, 270] on img "Next" at bounding box center [955, 270] width 18 height 48
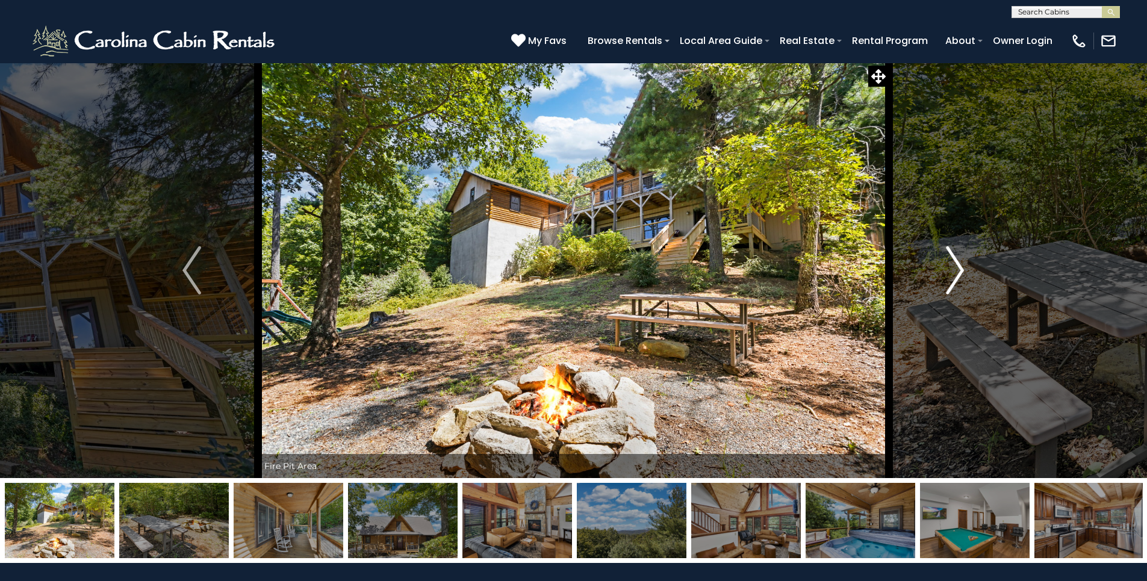
click at [954, 270] on img "Next" at bounding box center [955, 270] width 18 height 48
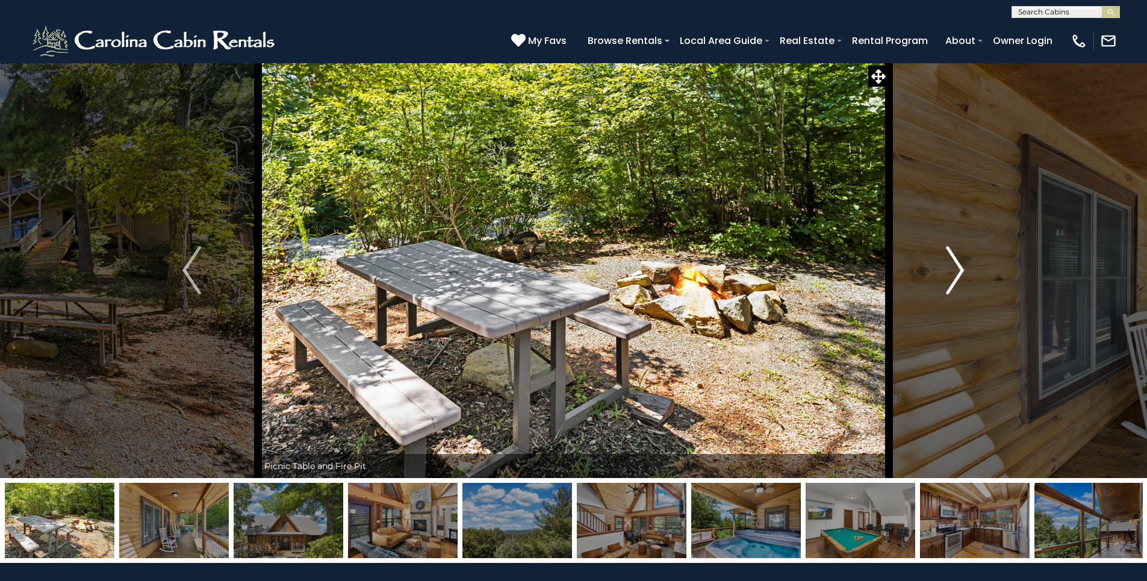
click at [954, 270] on img "Next" at bounding box center [955, 270] width 18 height 48
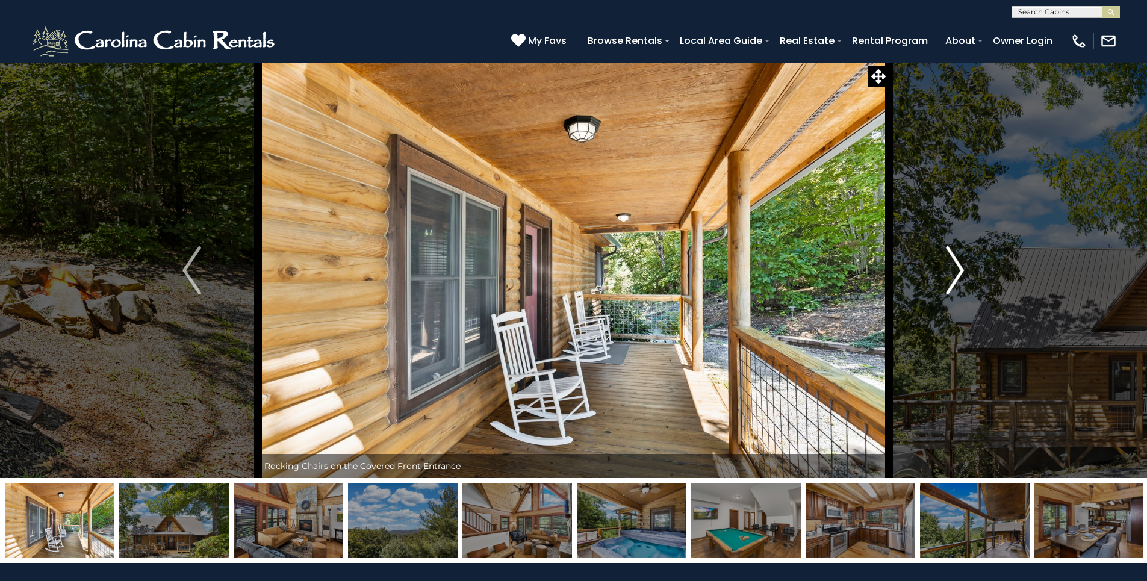
click at [954, 270] on img "Next" at bounding box center [955, 270] width 18 height 48
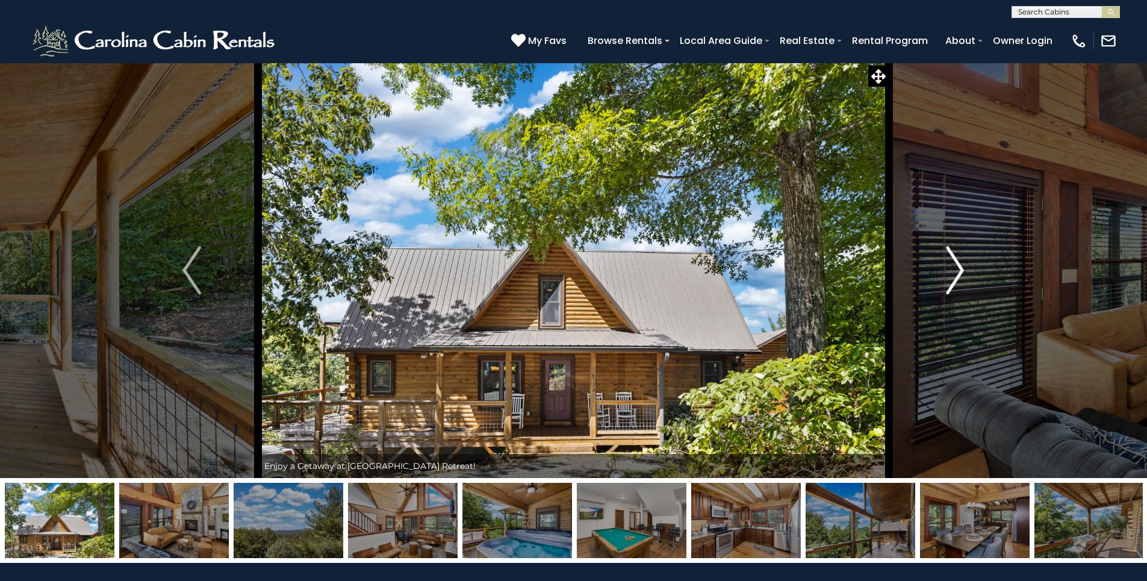
click at [954, 270] on img "Next" at bounding box center [955, 270] width 18 height 48
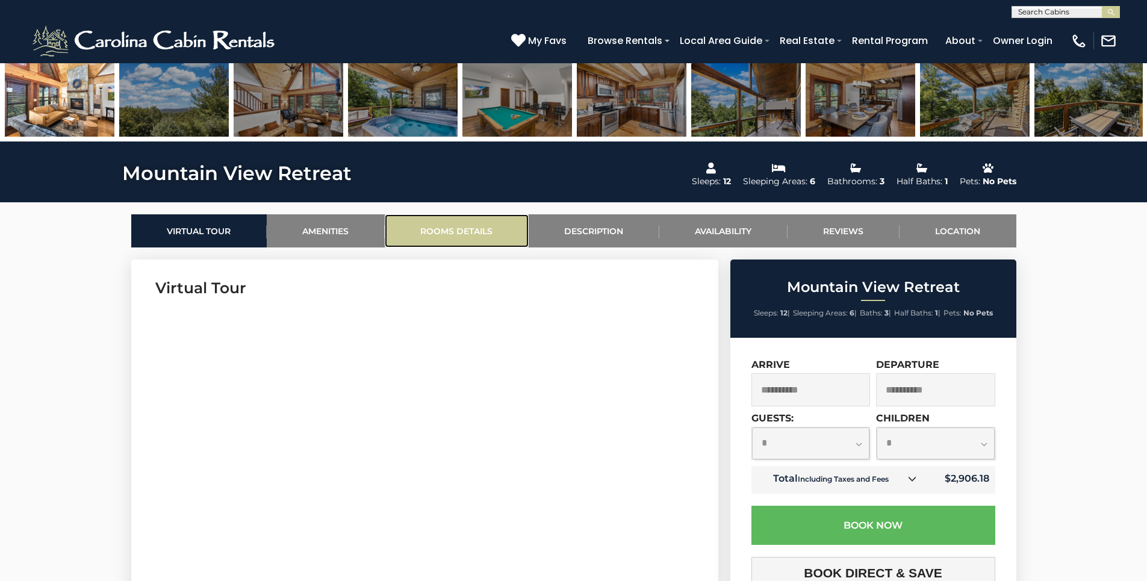
click at [468, 234] on link "Rooms Details" at bounding box center [457, 230] width 144 height 33
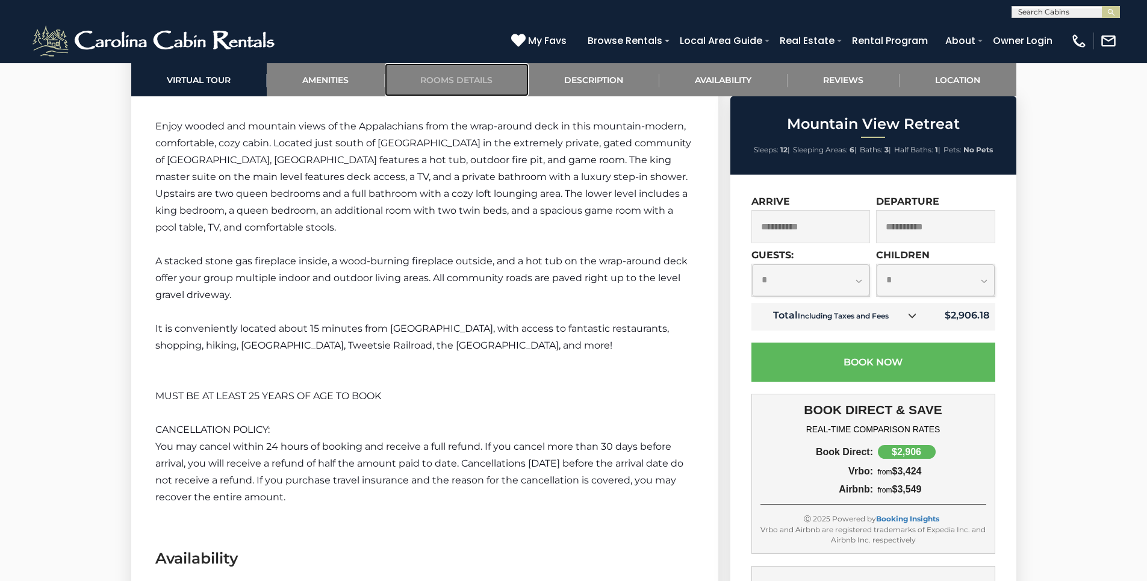
scroll to position [1812, 0]
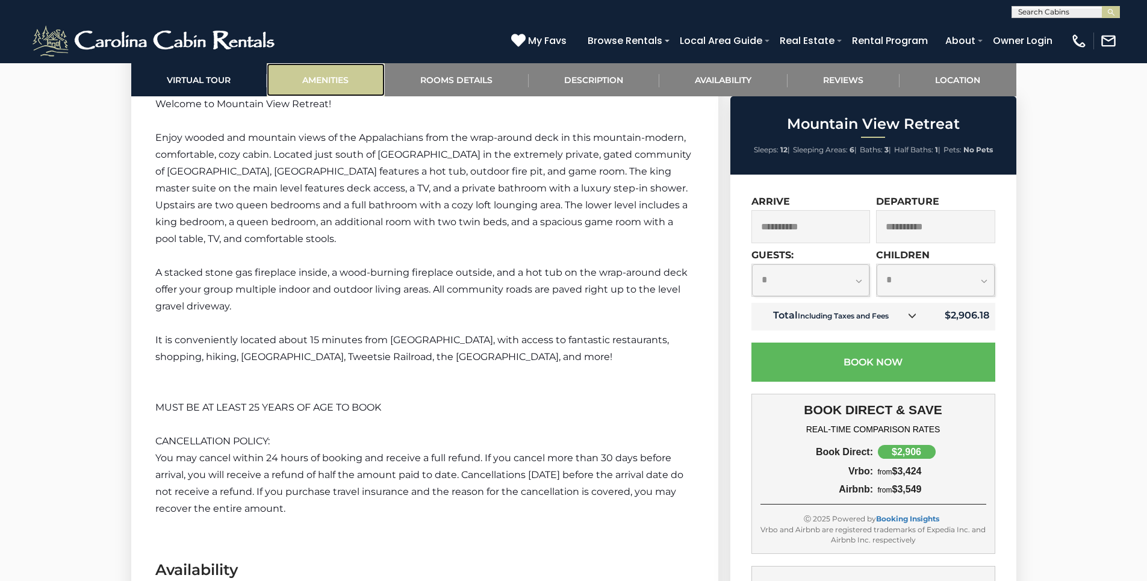
click at [327, 84] on link "Amenities" at bounding box center [326, 79] width 118 height 33
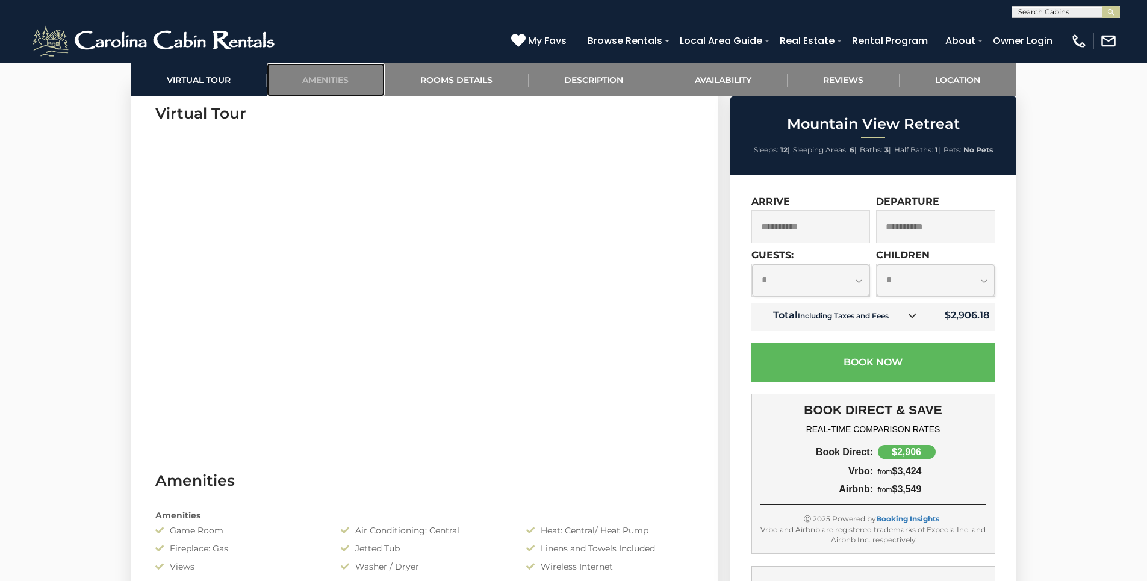
scroll to position [295, 0]
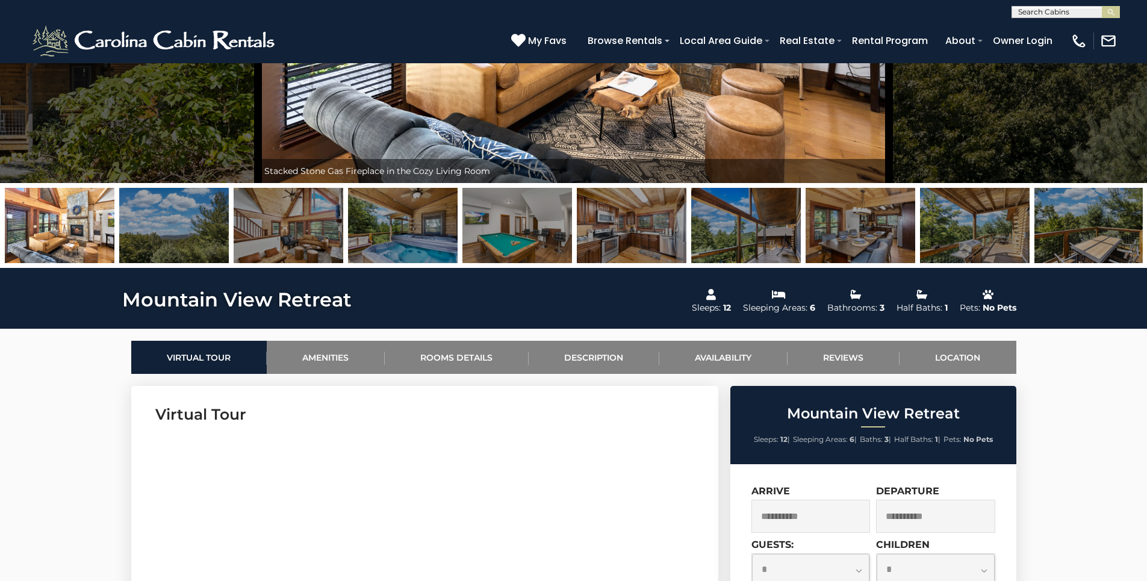
click at [505, 223] on img at bounding box center [517, 225] width 110 height 75
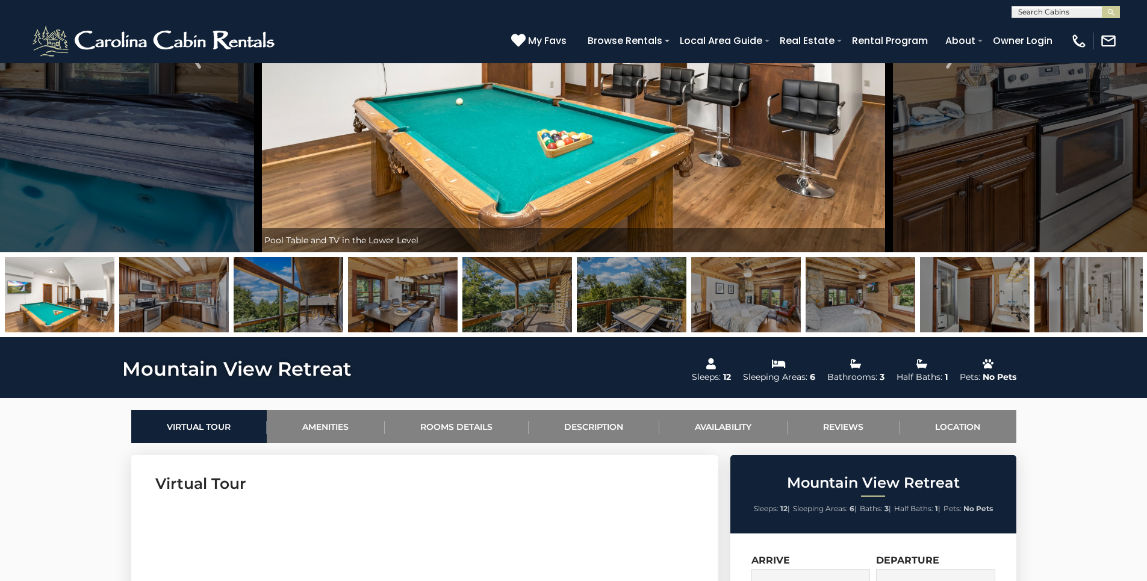
scroll to position [54, 0]
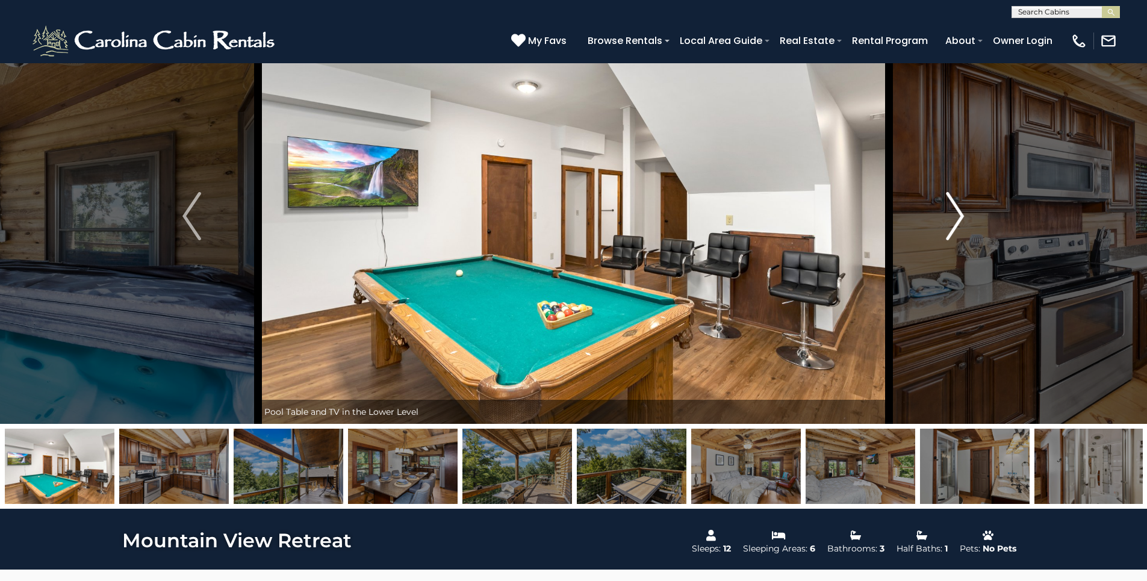
click at [958, 217] on img "Next" at bounding box center [955, 216] width 18 height 48
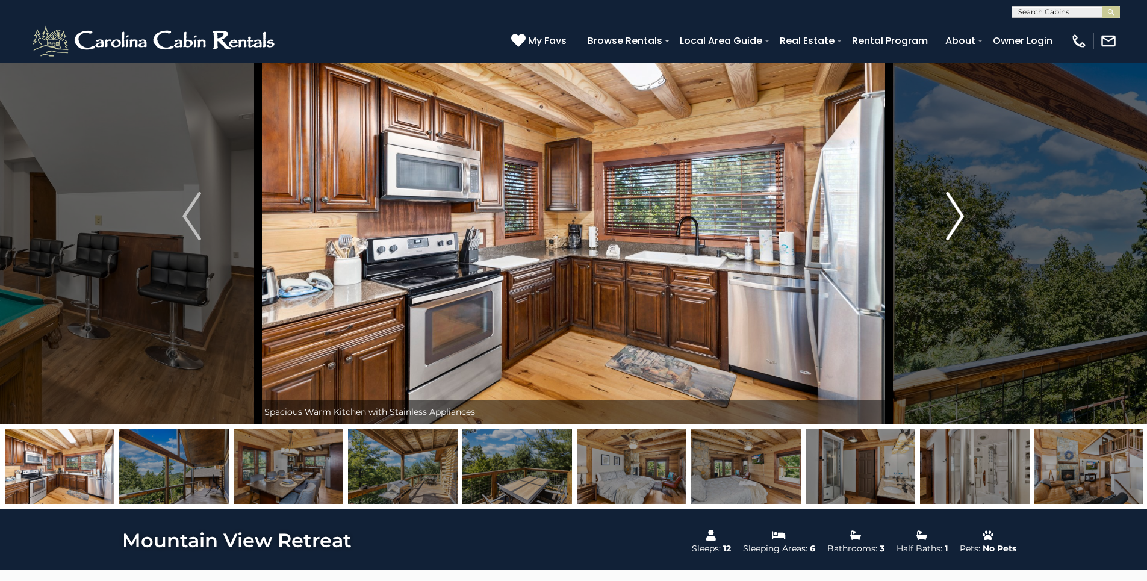
click at [958, 217] on img "Next" at bounding box center [955, 216] width 18 height 48
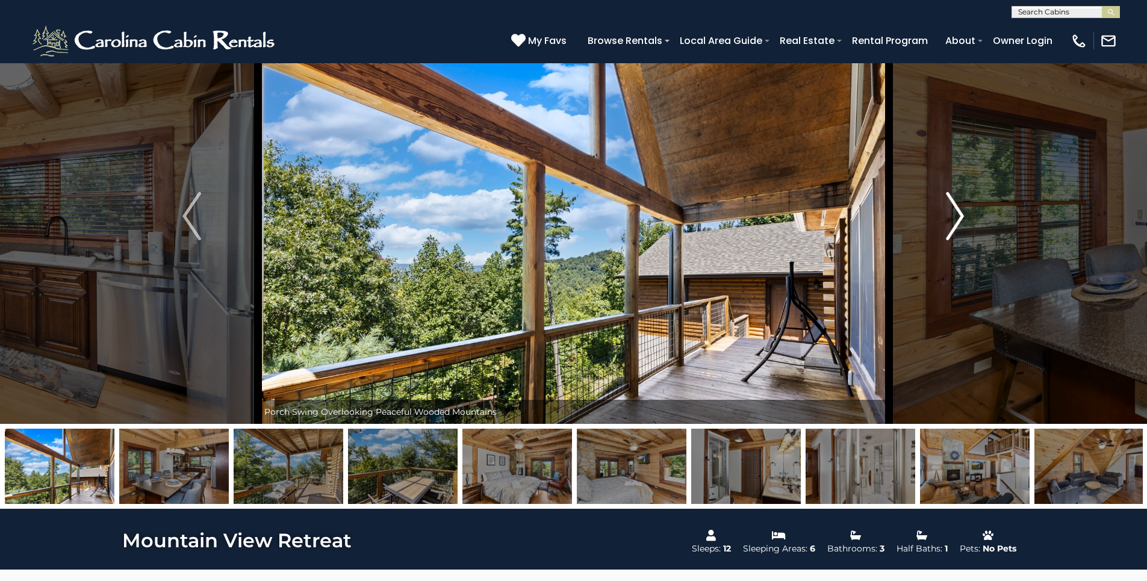
click at [958, 217] on img "Next" at bounding box center [955, 216] width 18 height 48
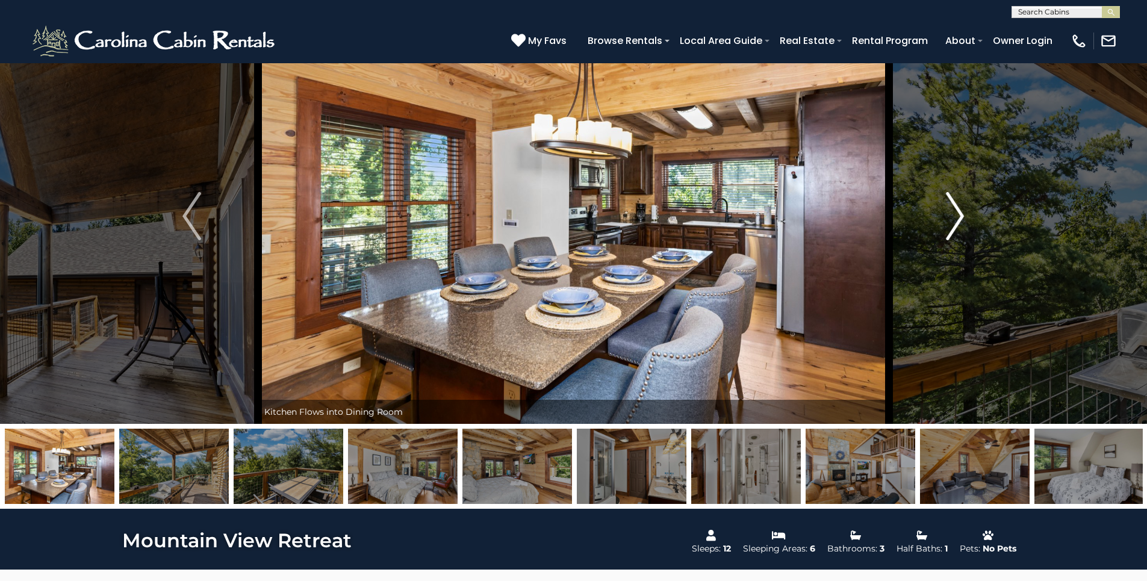
click at [958, 217] on img "Next" at bounding box center [955, 216] width 18 height 48
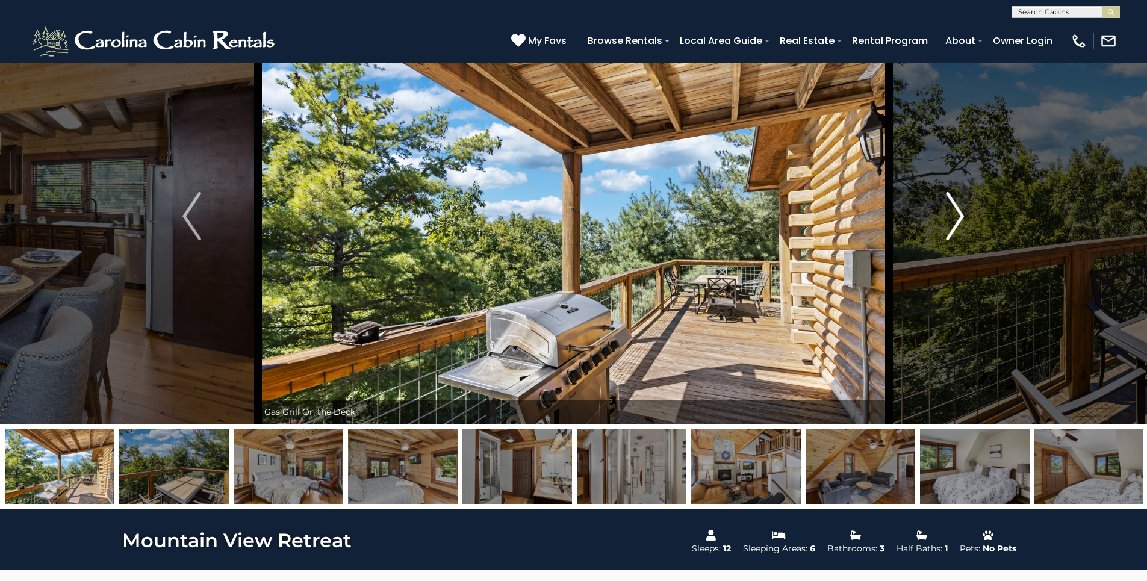
click at [955, 226] on img "Next" at bounding box center [955, 216] width 18 height 48
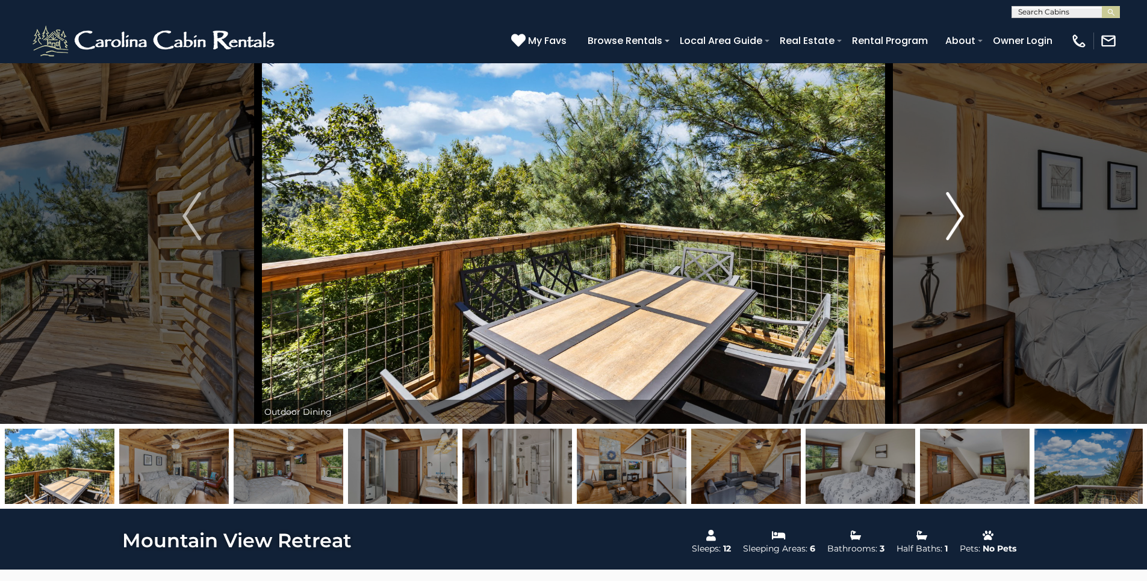
click at [955, 226] on img "Next" at bounding box center [955, 216] width 18 height 48
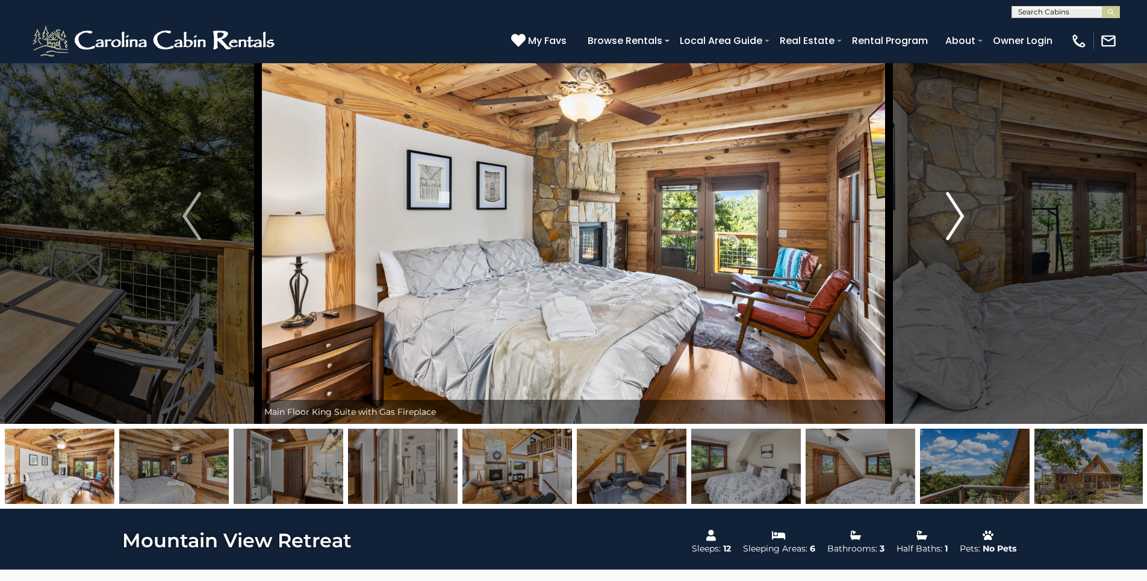
click at [955, 226] on img "Next" at bounding box center [955, 216] width 18 height 48
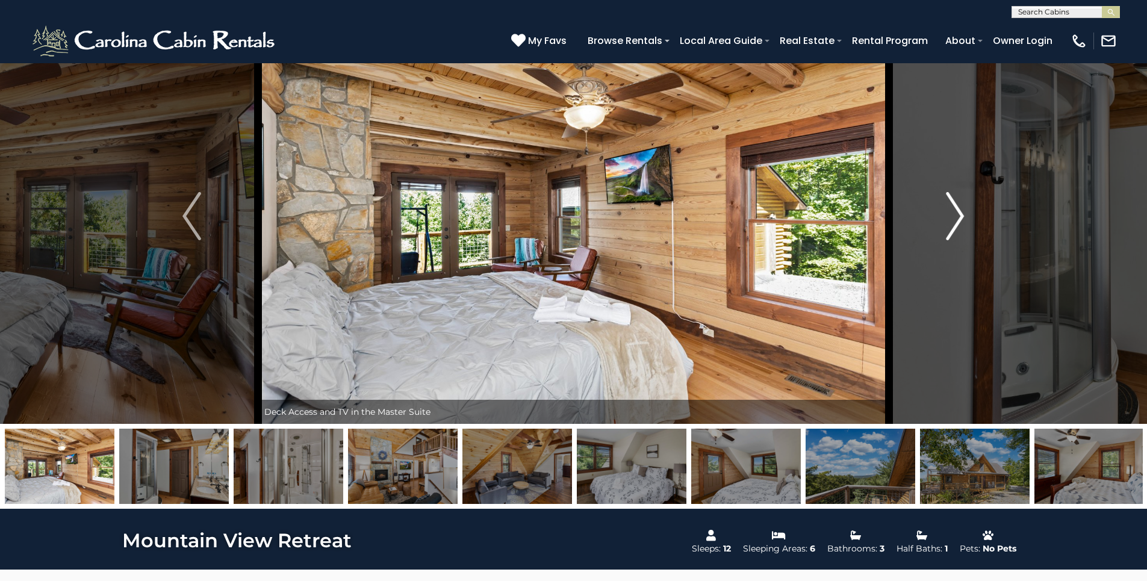
click at [955, 226] on img "Next" at bounding box center [955, 216] width 18 height 48
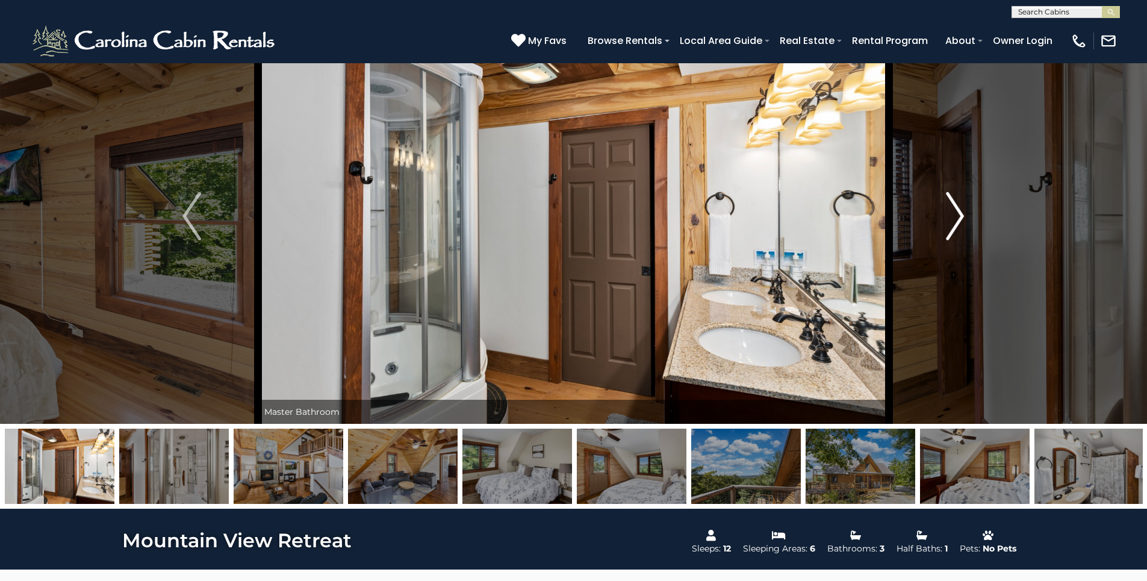
click at [955, 226] on img "Next" at bounding box center [955, 216] width 18 height 48
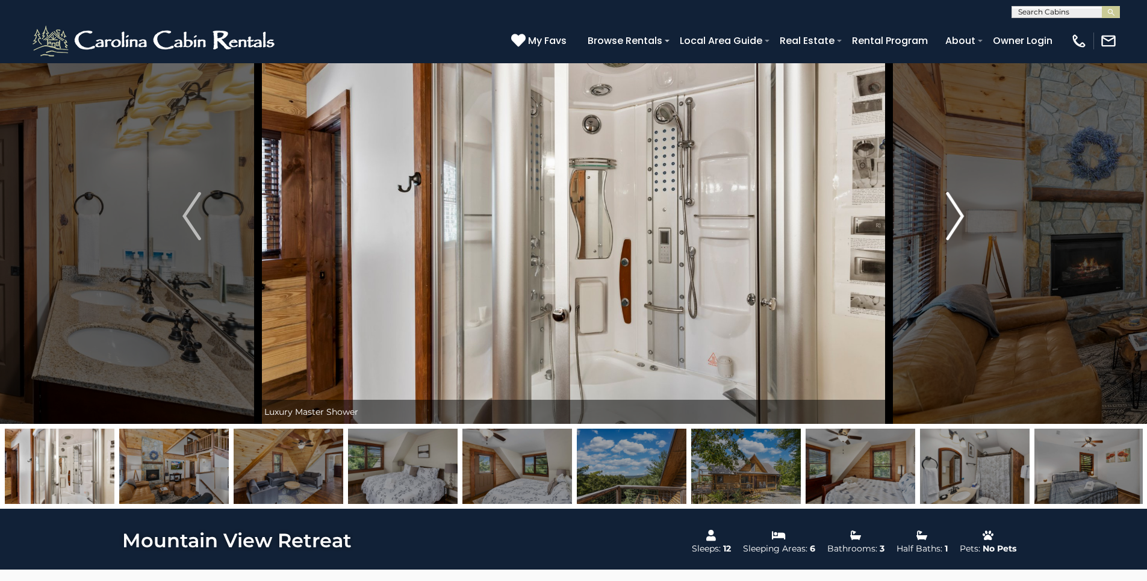
click at [955, 226] on img "Next" at bounding box center [955, 216] width 18 height 48
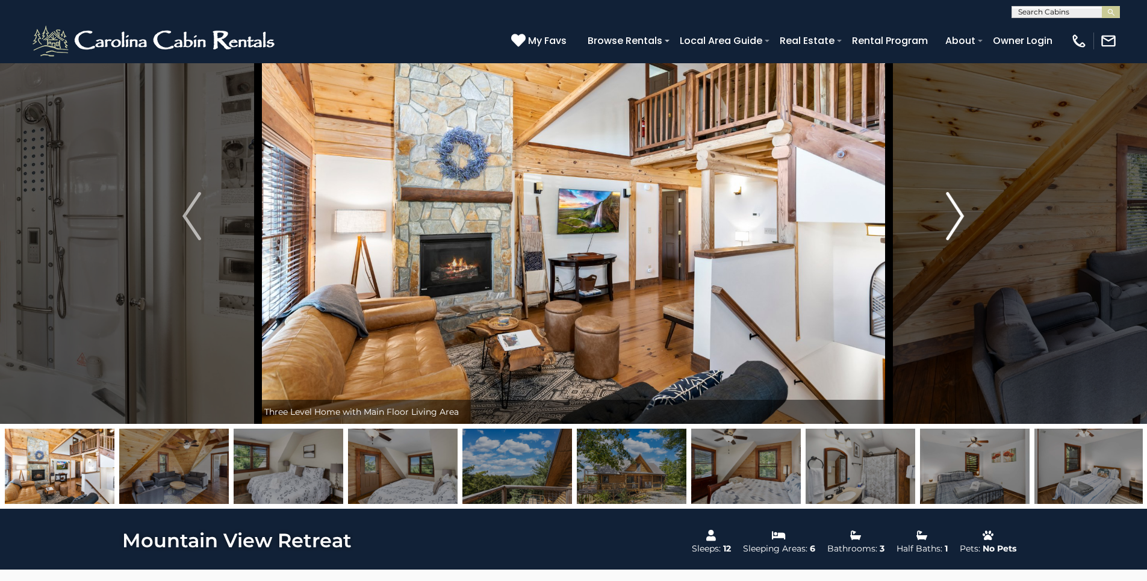
click at [955, 226] on img "Next" at bounding box center [955, 216] width 18 height 48
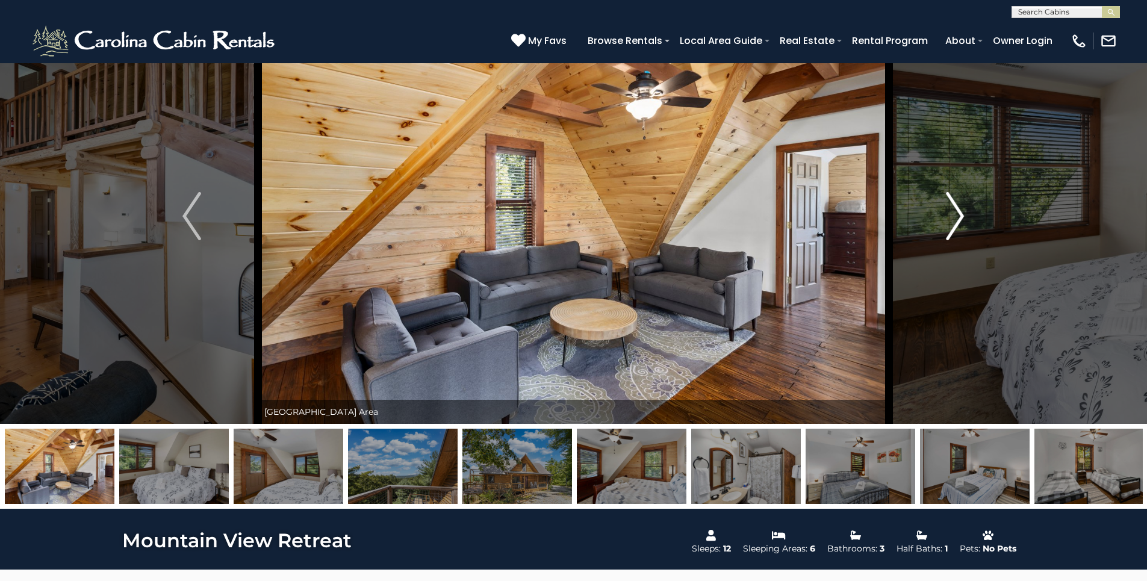
click at [955, 226] on img "Next" at bounding box center [955, 216] width 18 height 48
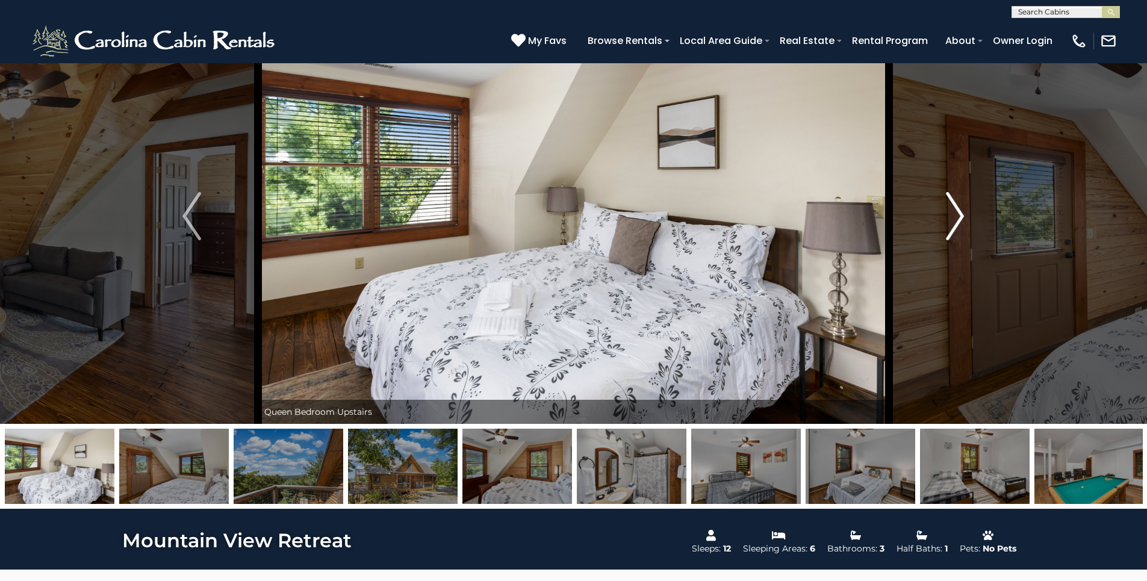
click at [955, 226] on img "Next" at bounding box center [955, 216] width 18 height 48
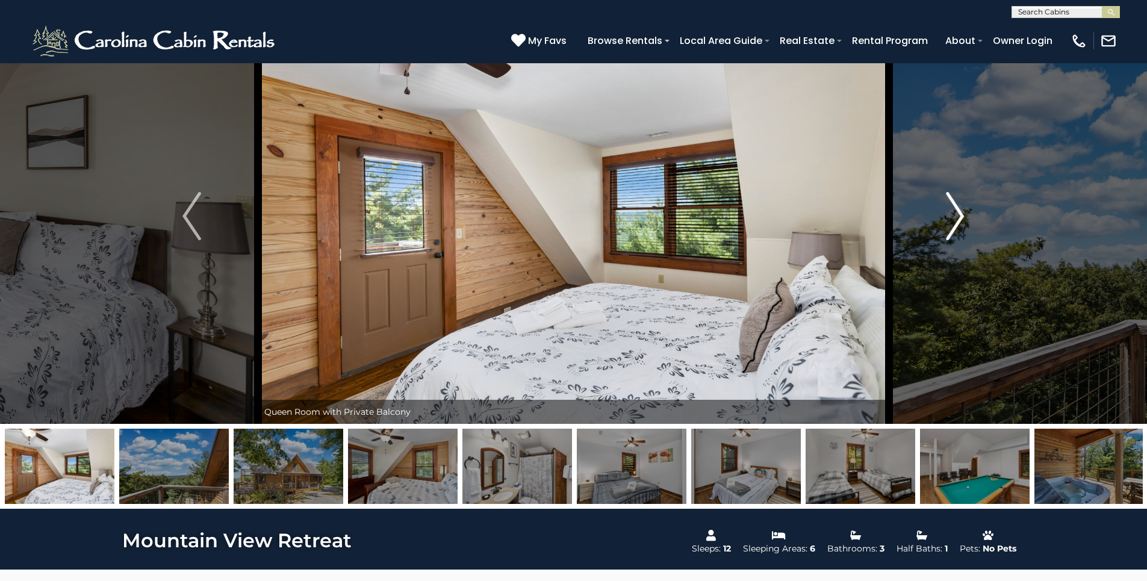
click at [955, 226] on img "Next" at bounding box center [955, 216] width 18 height 48
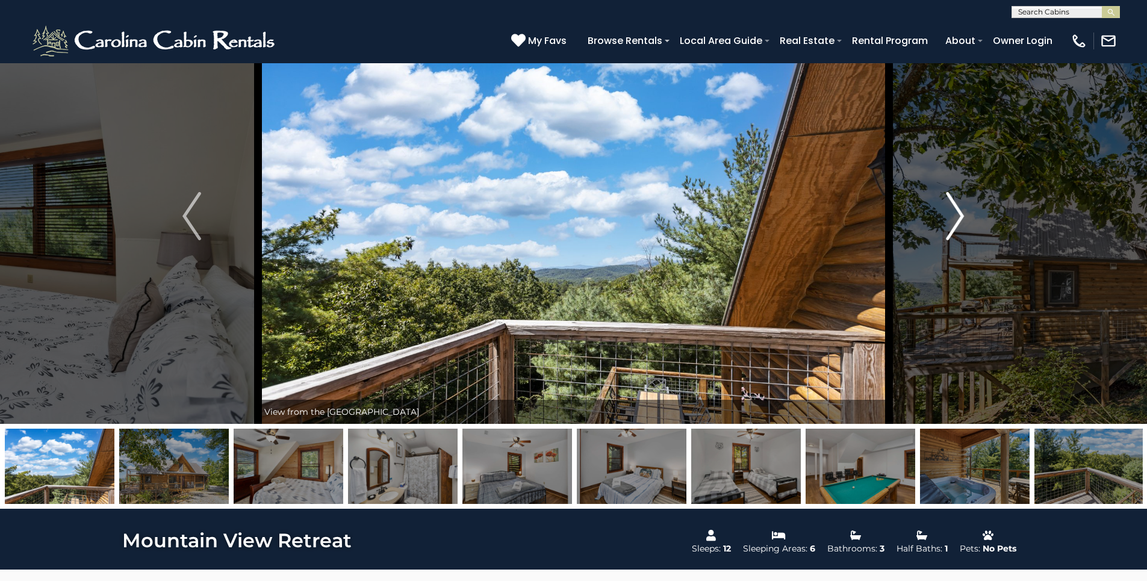
click at [955, 226] on img "Next" at bounding box center [955, 216] width 18 height 48
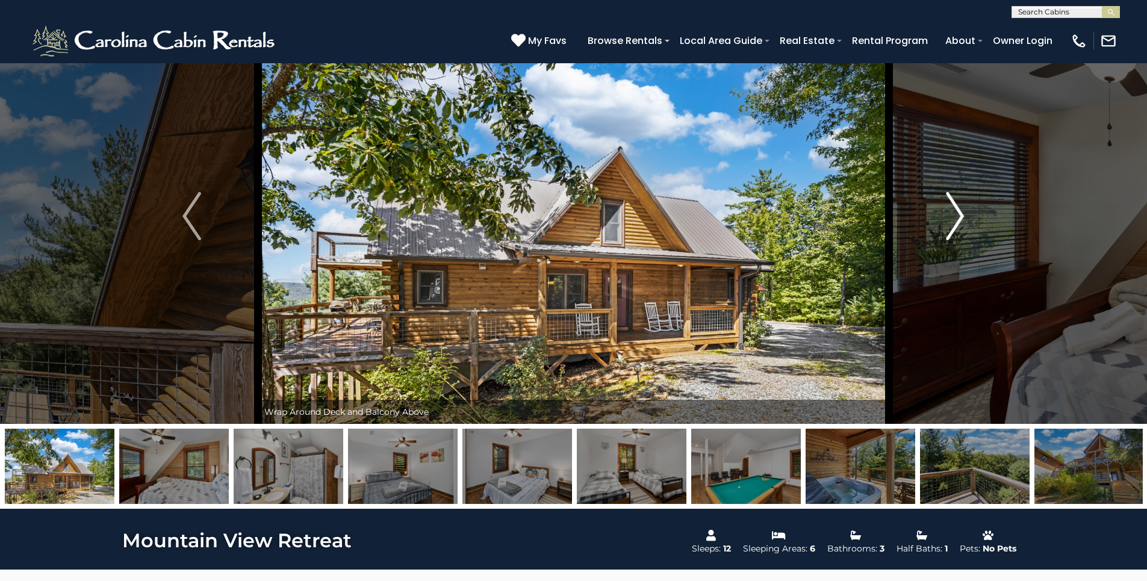
click at [955, 226] on img "Next" at bounding box center [955, 216] width 18 height 48
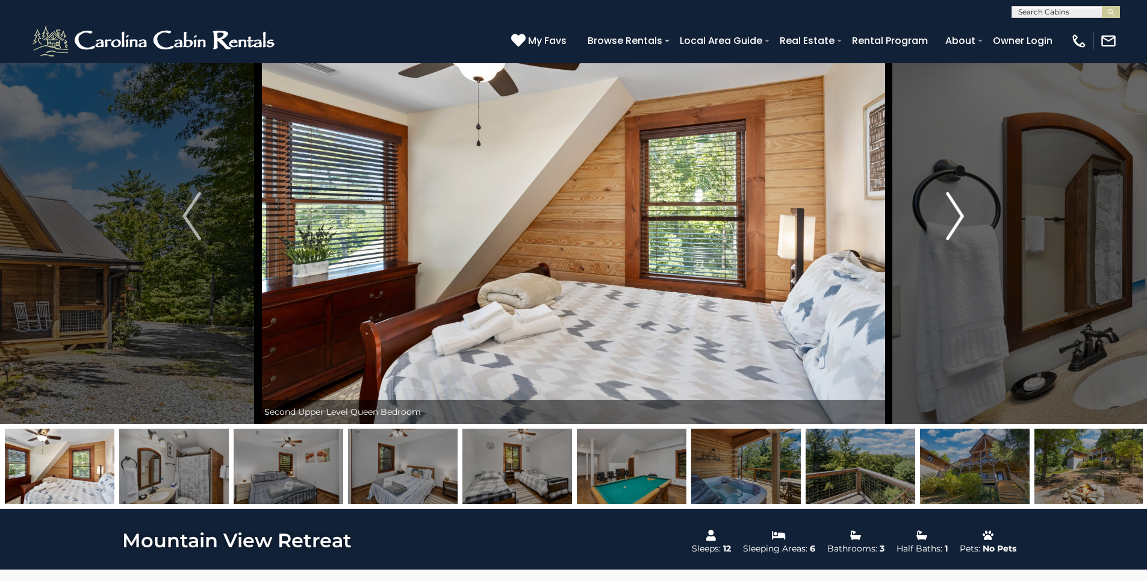
click at [955, 226] on img "Next" at bounding box center [955, 216] width 18 height 48
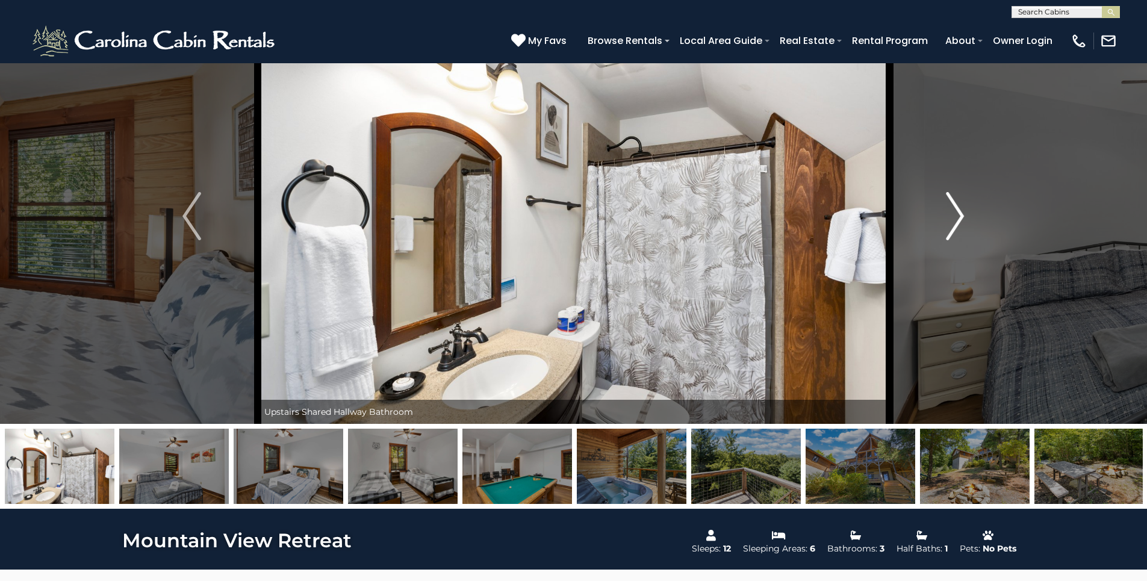
click at [955, 226] on img "Next" at bounding box center [955, 216] width 18 height 48
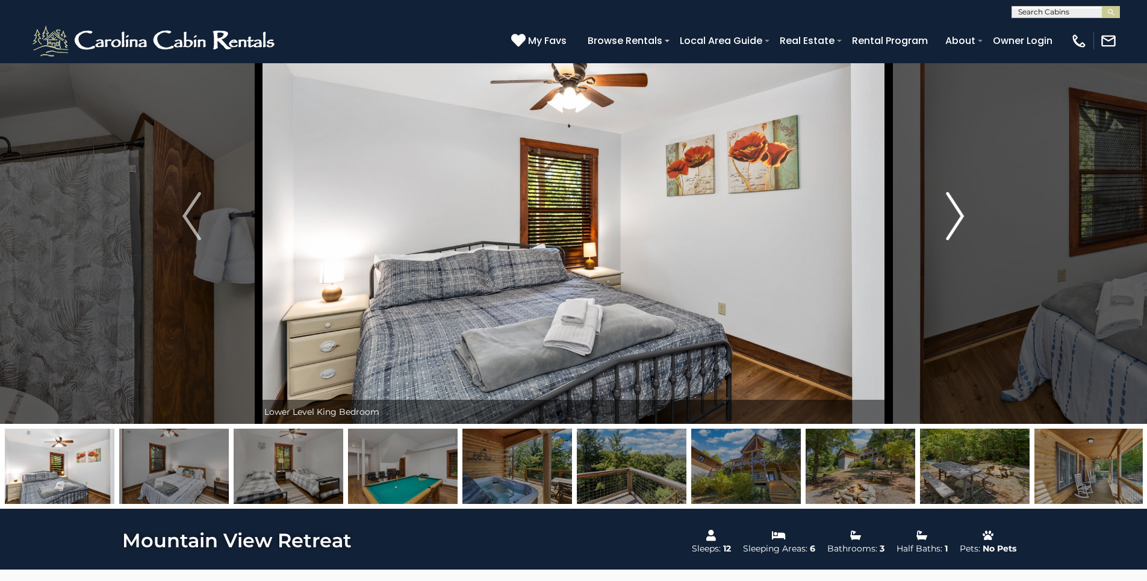
click at [955, 226] on img "Next" at bounding box center [955, 216] width 18 height 48
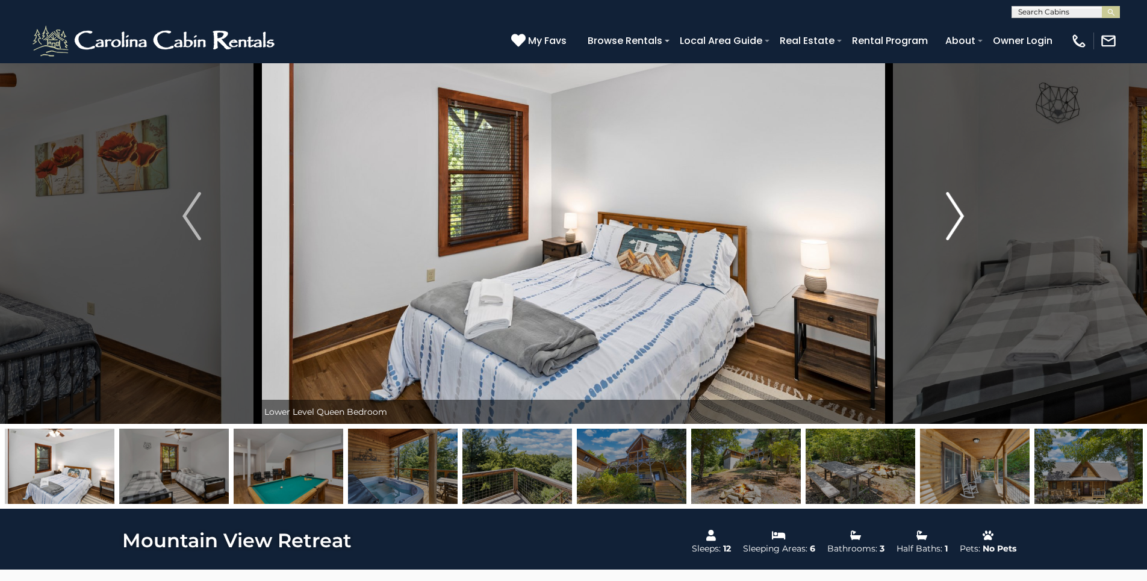
click at [955, 226] on img "Next" at bounding box center [955, 216] width 18 height 48
